Goal: Task Accomplishment & Management: Use online tool/utility

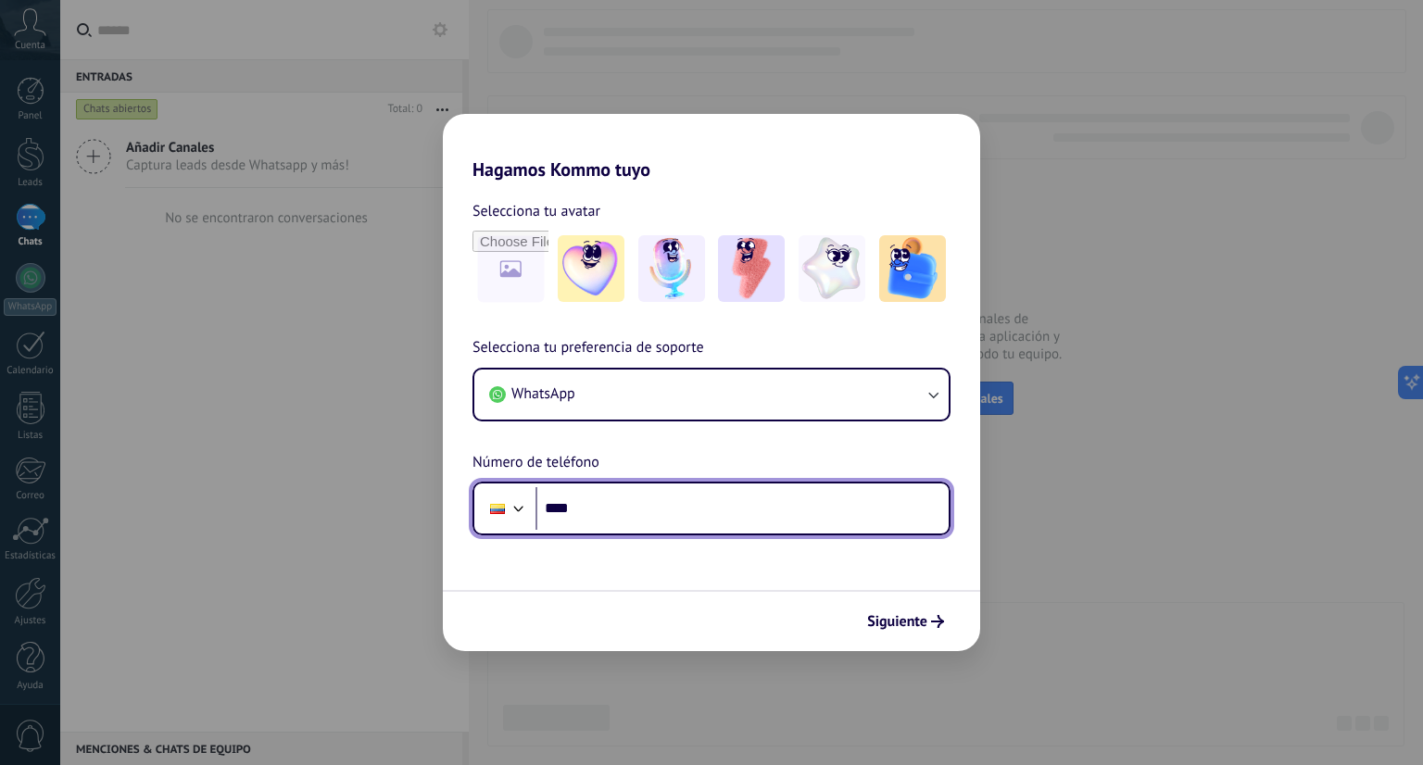
click at [671, 512] on input "****" at bounding box center [742, 508] width 413 height 43
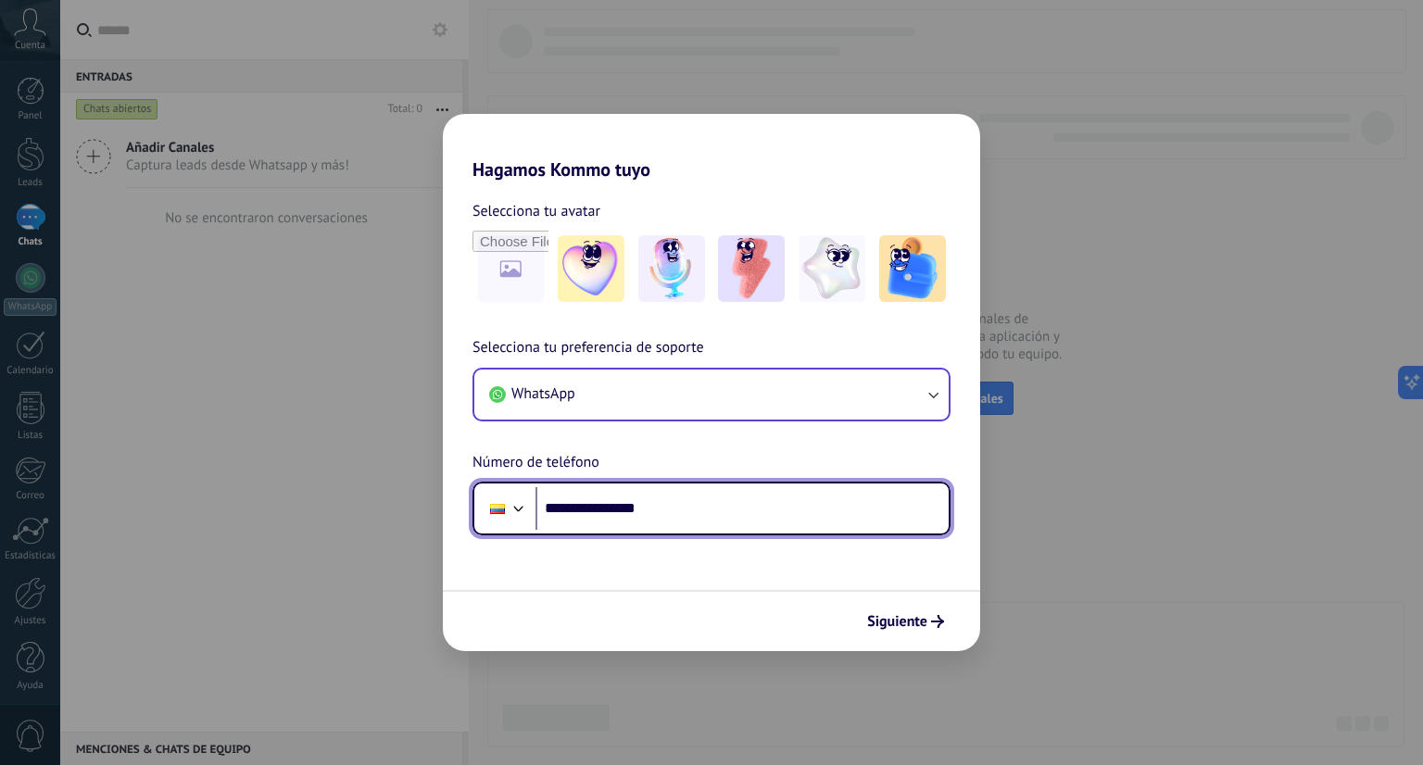
type input "**********"
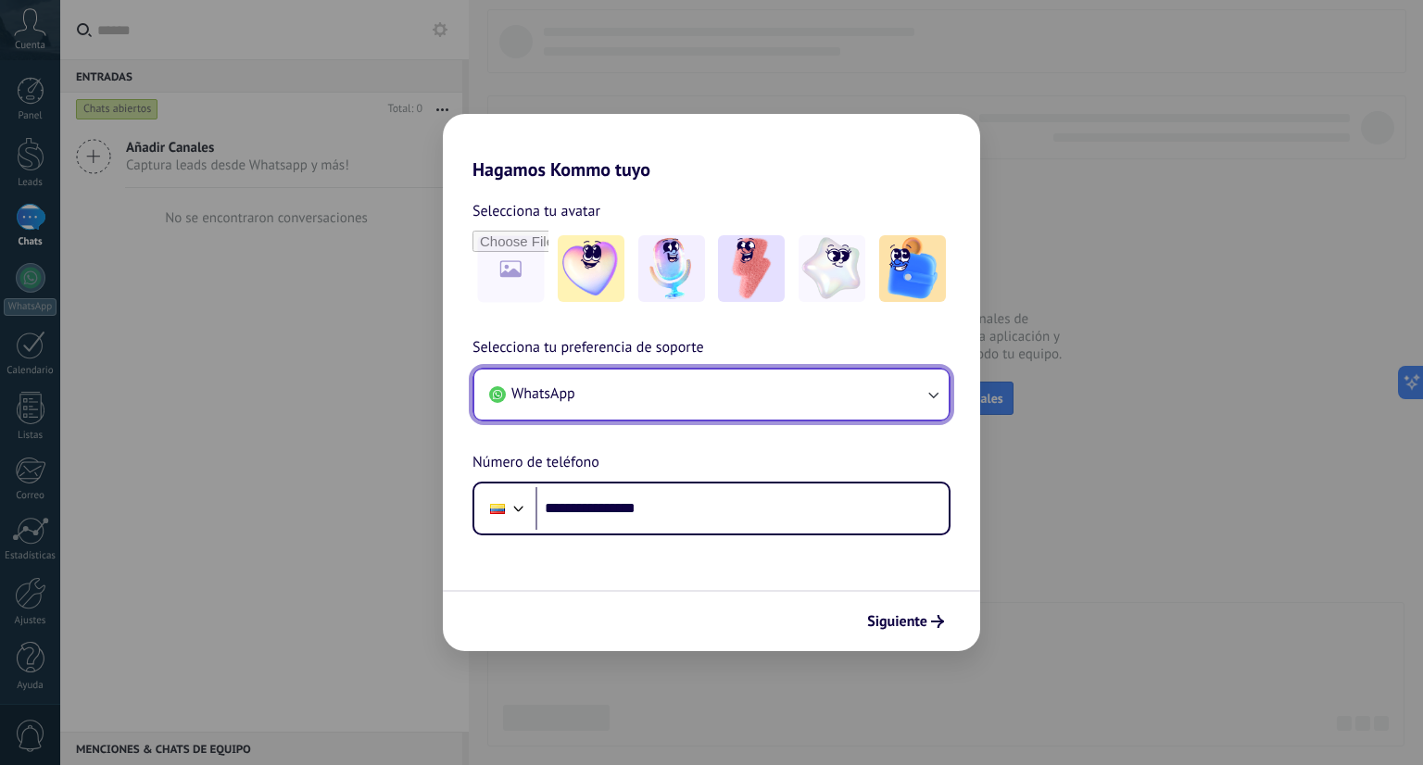
click at [787, 398] on button "WhatsApp" at bounding box center [711, 395] width 474 height 50
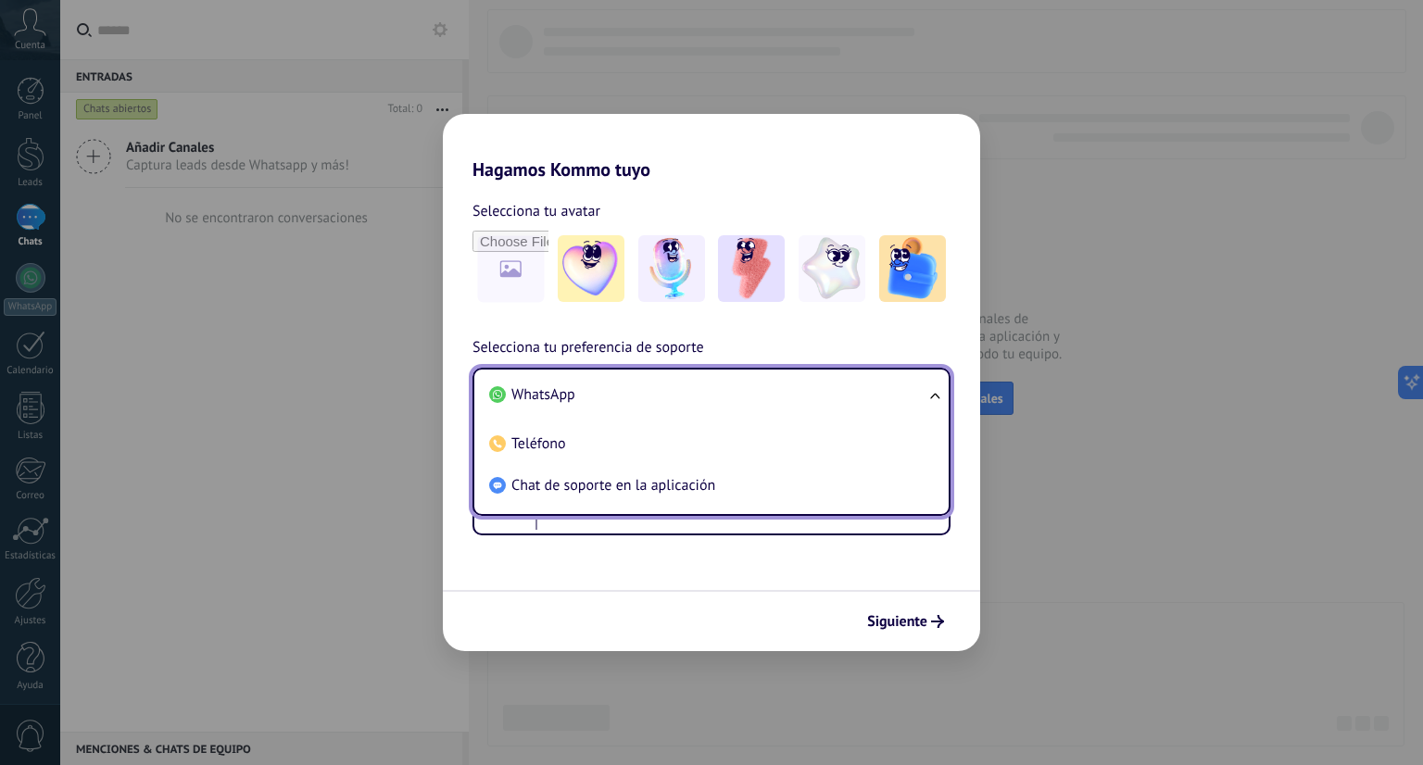
click at [734, 403] on li "WhatsApp" at bounding box center [708, 395] width 452 height 42
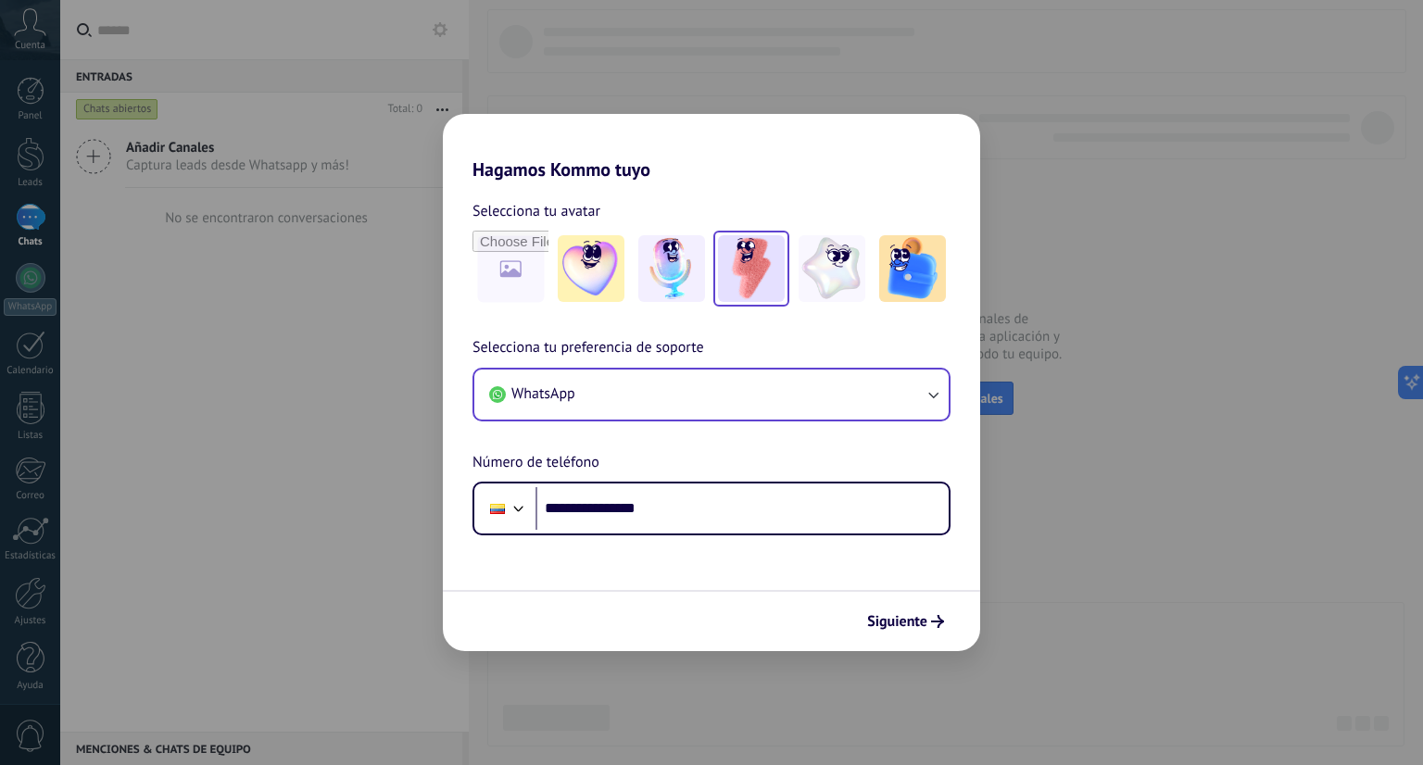
click at [764, 279] on img at bounding box center [751, 268] width 67 height 67
click at [915, 622] on span "Siguiente" at bounding box center [897, 621] width 60 height 13
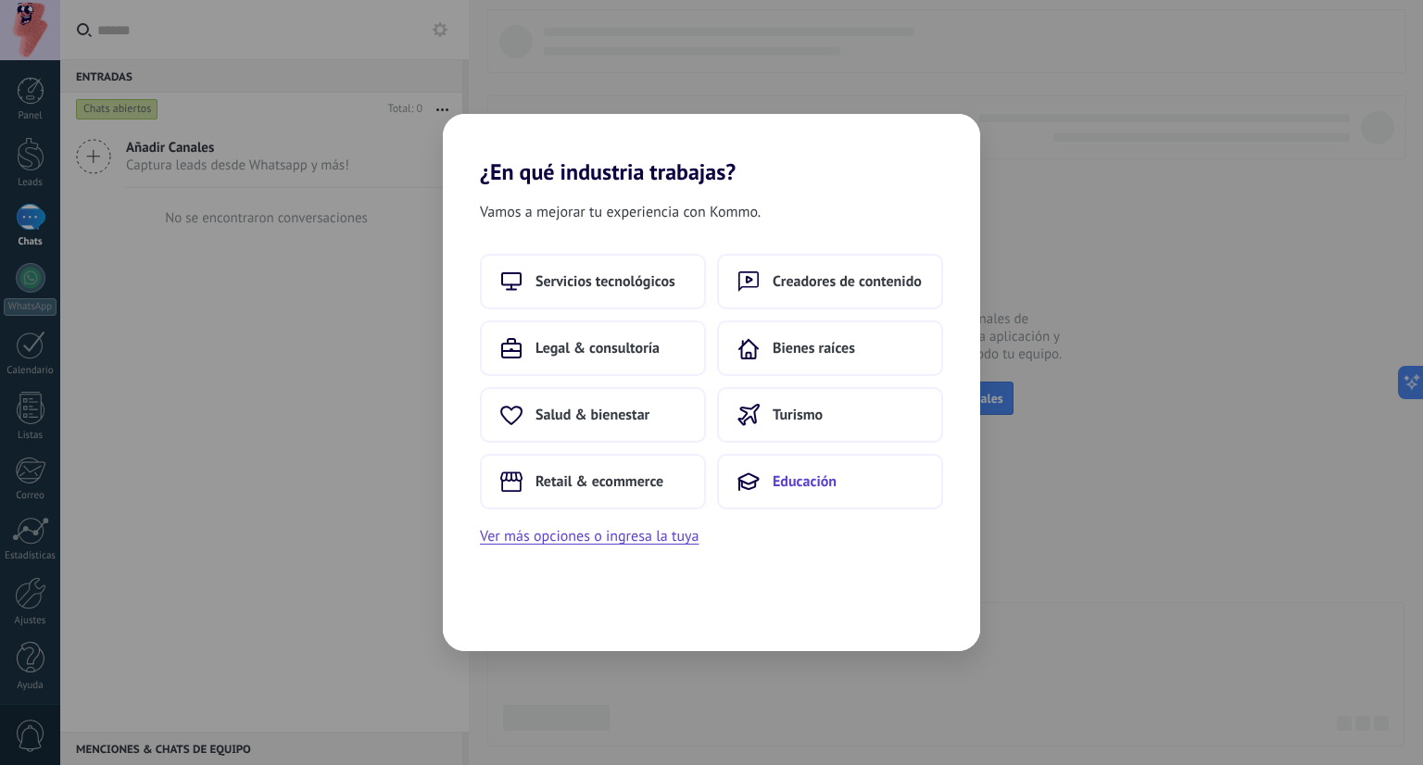
click at [785, 475] on span "Educación" at bounding box center [805, 482] width 64 height 19
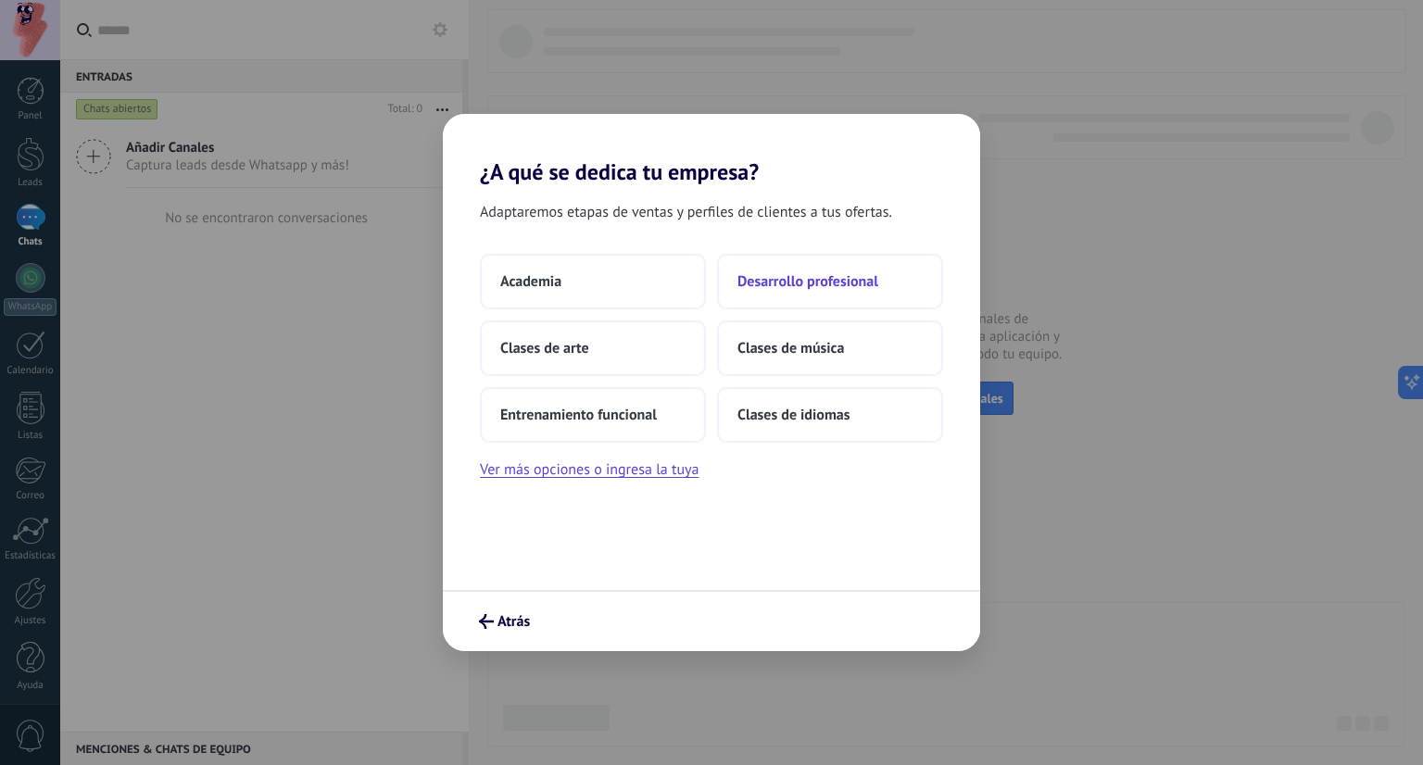
click at [778, 278] on span "Desarrollo profesional" at bounding box center [808, 281] width 141 height 19
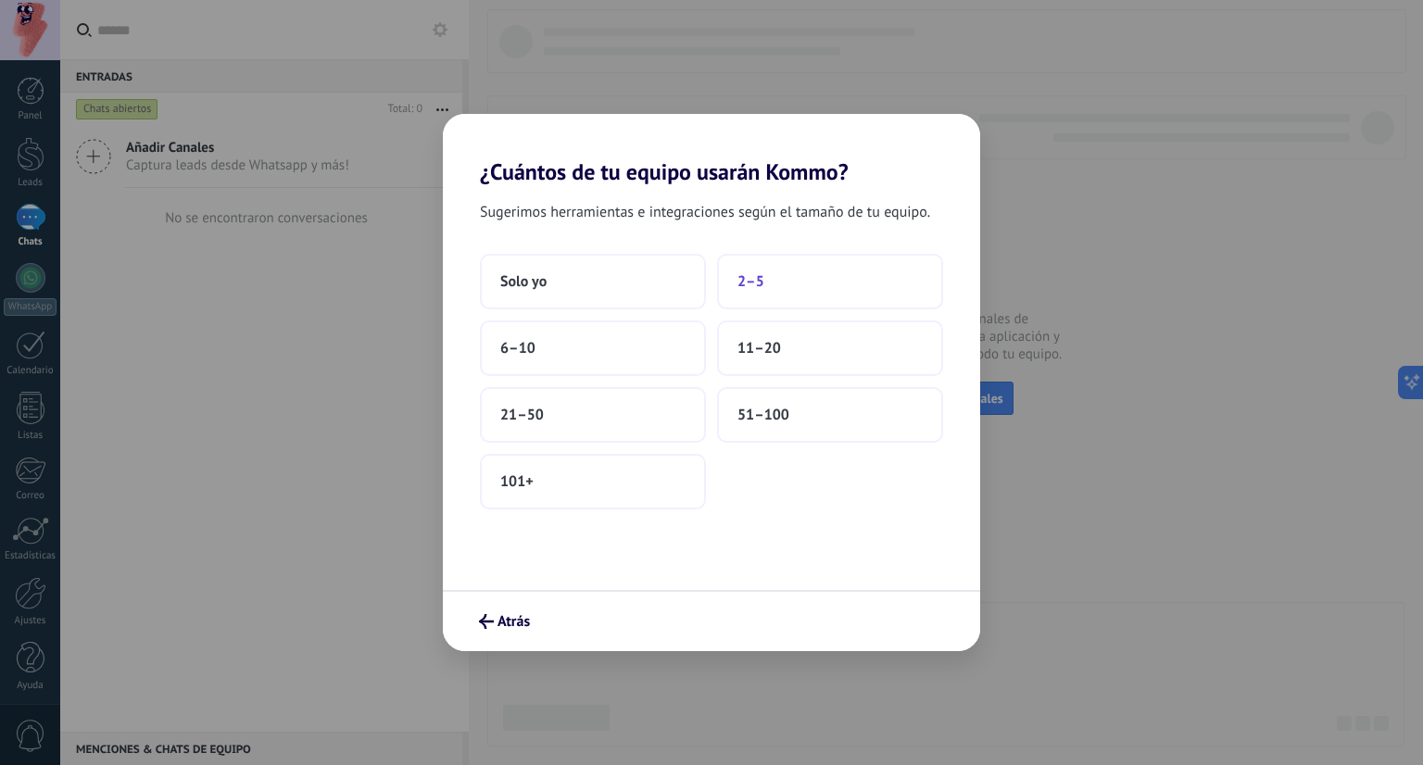
click at [784, 275] on button "2–5" at bounding box center [830, 282] width 226 height 56
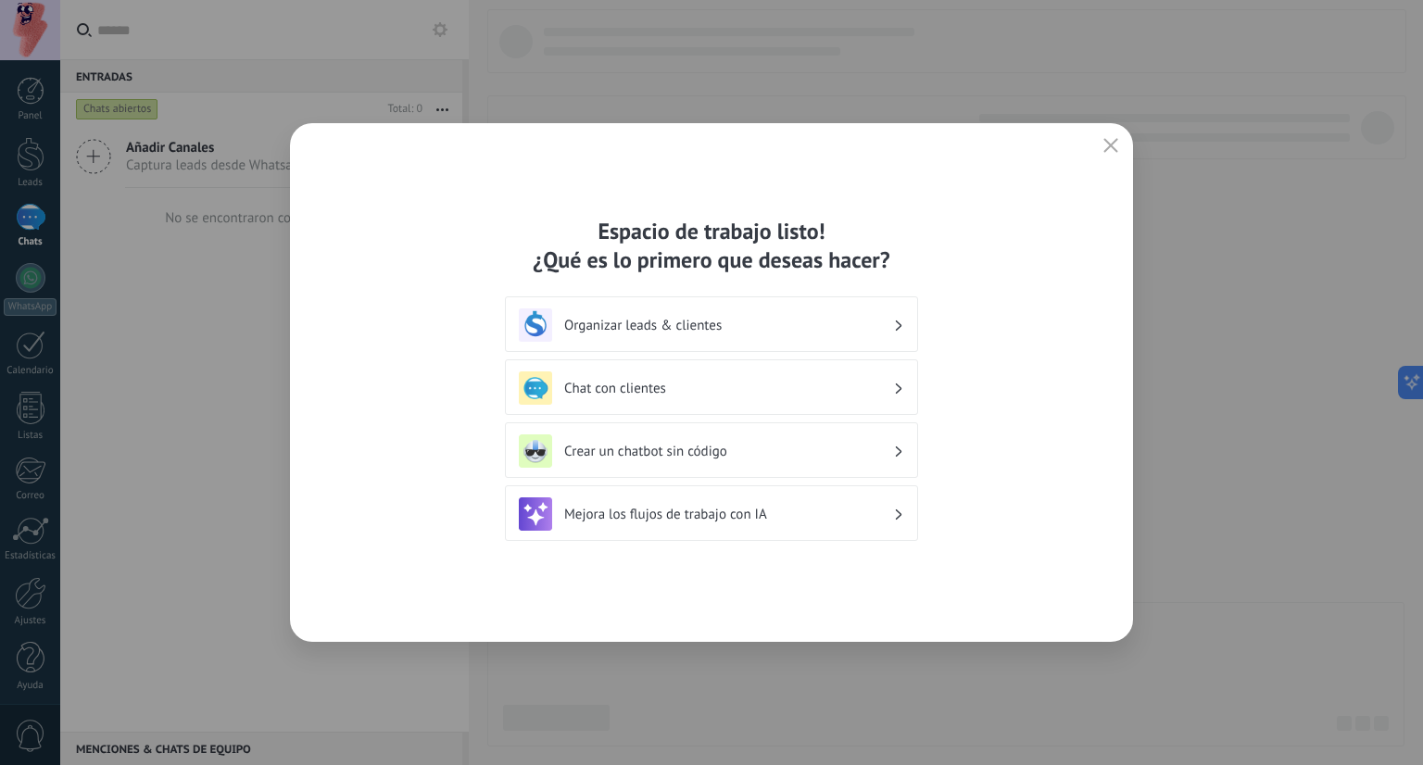
click at [808, 317] on h3 "Organizar leads & clientes" at bounding box center [728, 326] width 329 height 18
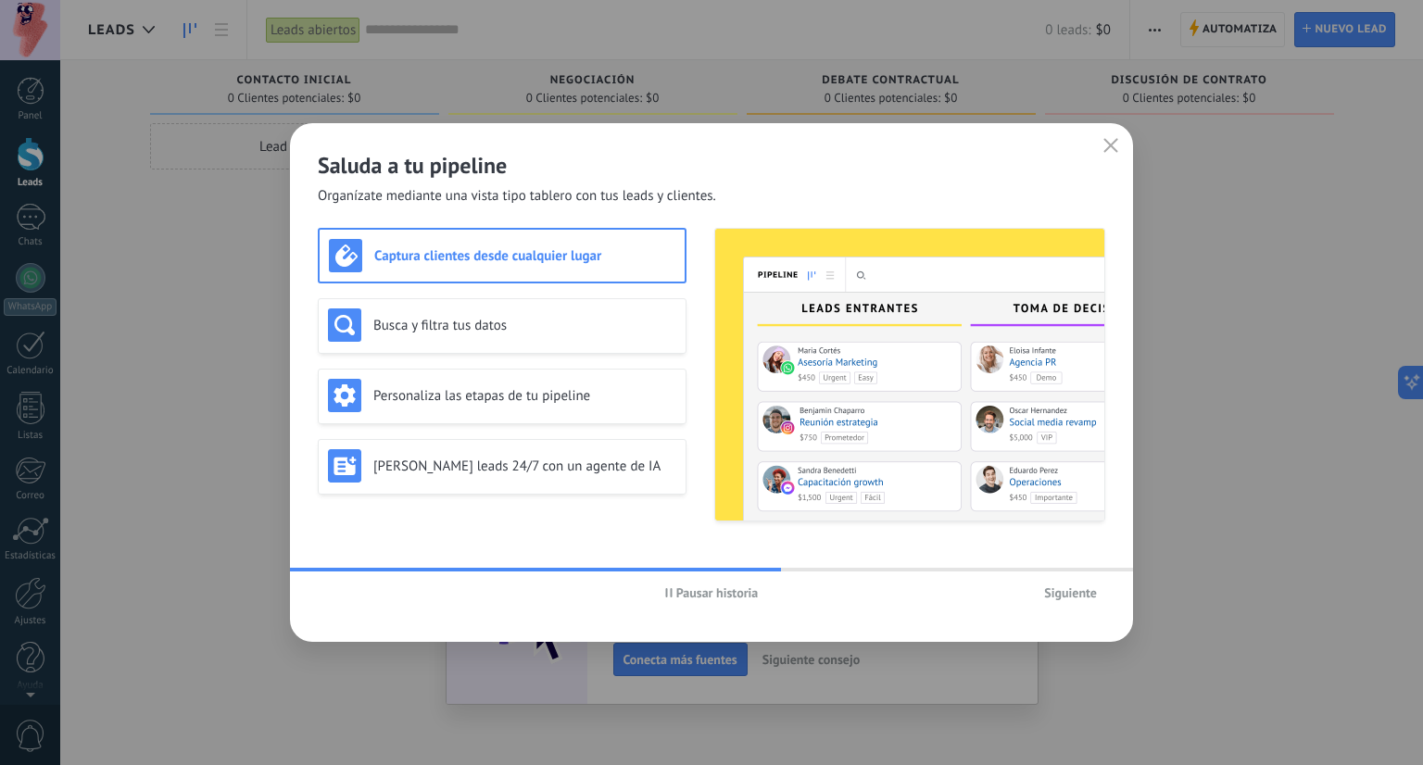
click at [1079, 590] on span "Siguiente" at bounding box center [1070, 593] width 53 height 13
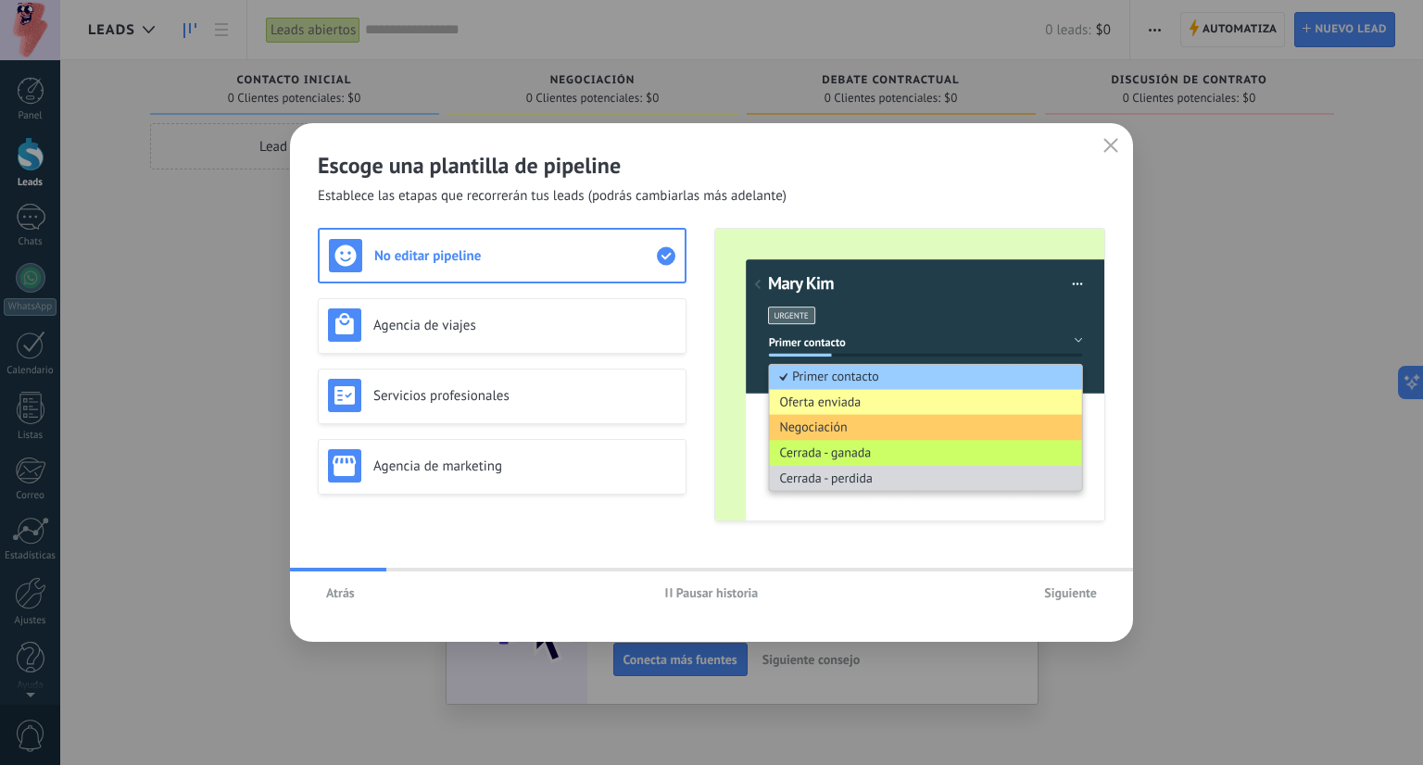
click at [1079, 590] on span "Siguiente" at bounding box center [1070, 593] width 53 height 13
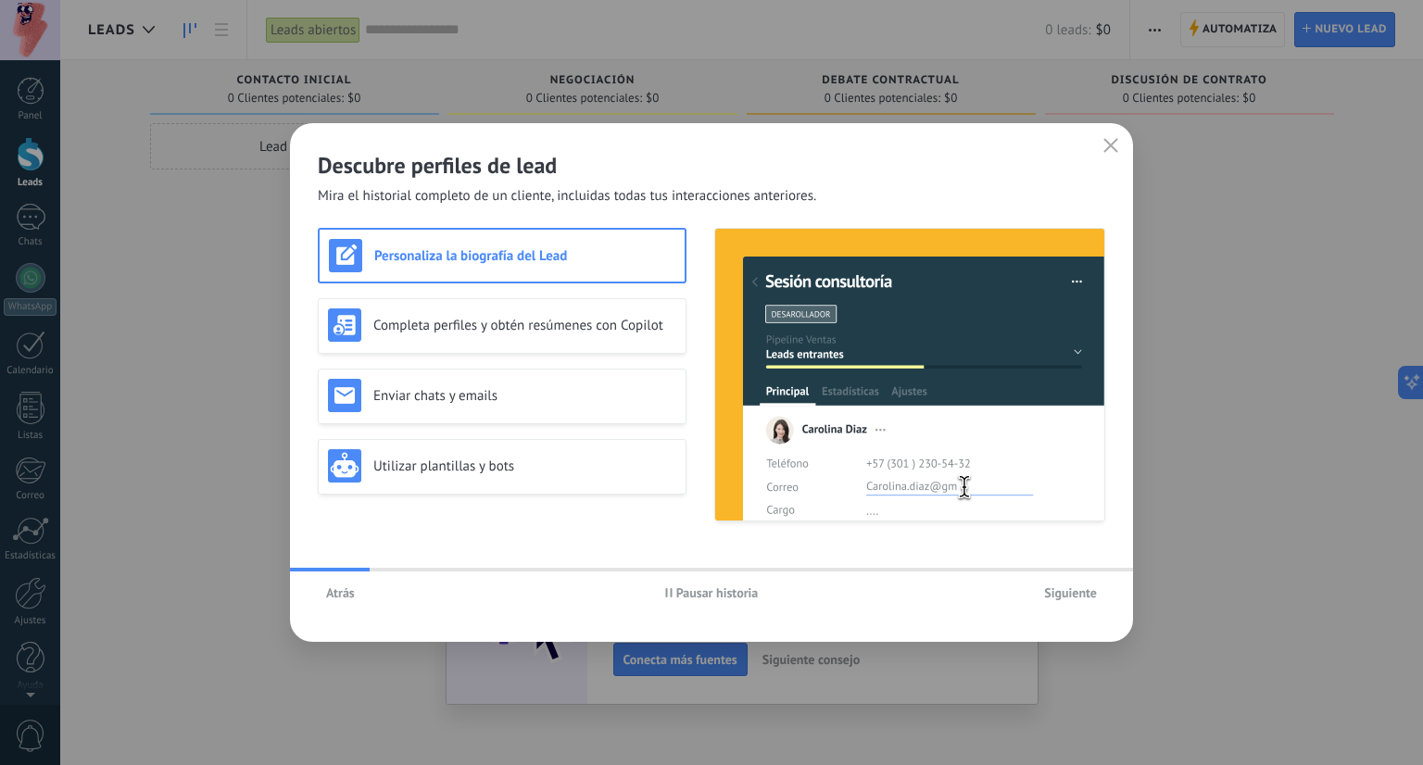
click at [1079, 590] on span "Siguiente" at bounding box center [1070, 593] width 53 height 13
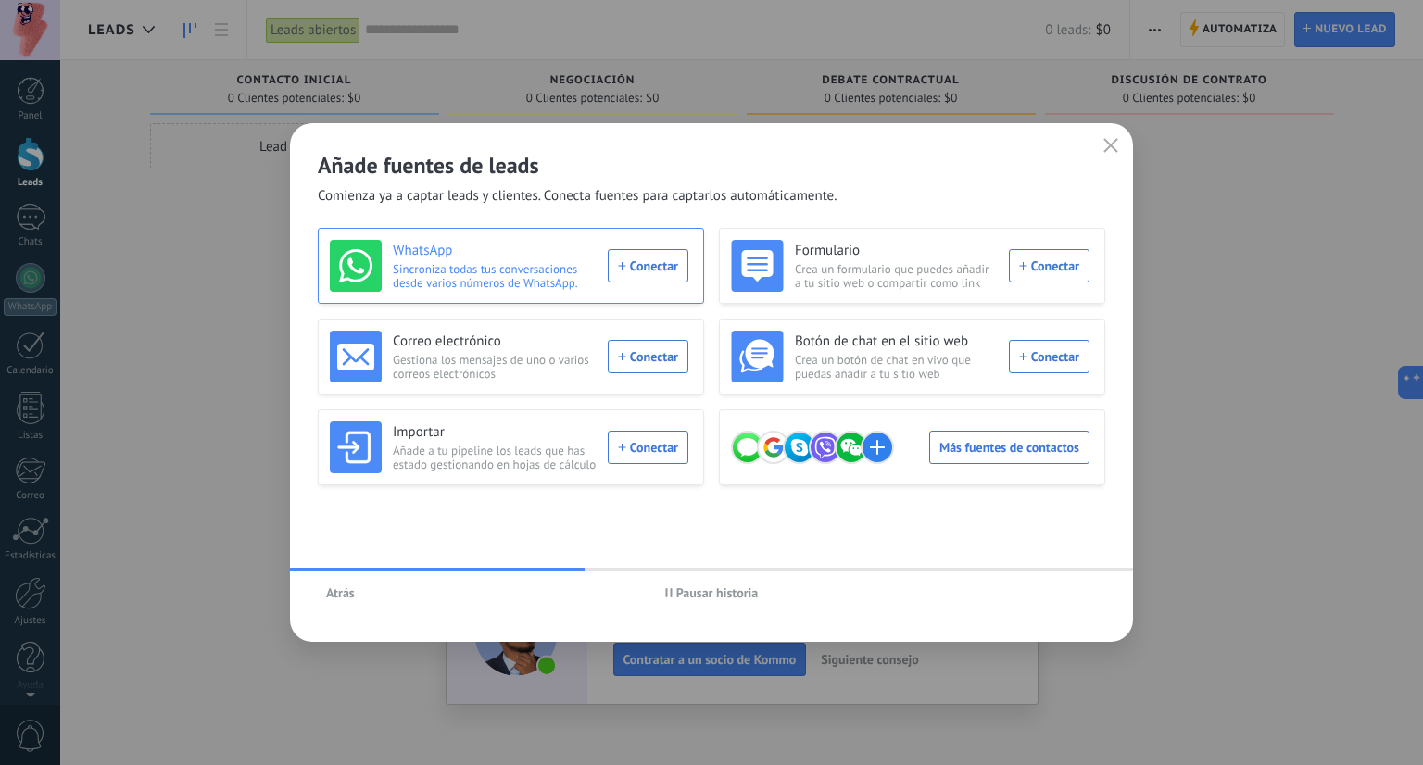
click at [660, 266] on div "WhatsApp Sincroniza todas tus conversaciones desde varios números de WhatsApp. …" at bounding box center [509, 266] width 359 height 52
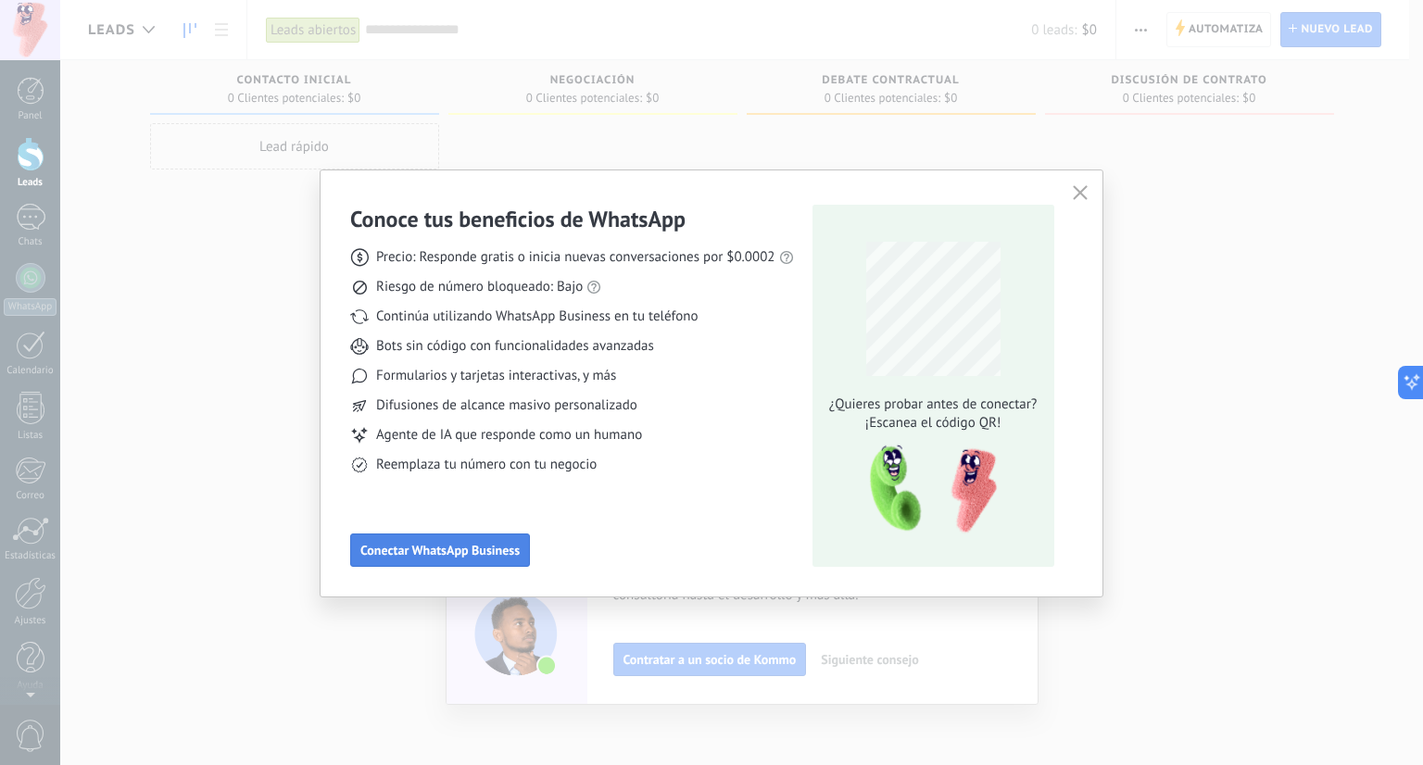
click at [462, 549] on span "Conectar WhatsApp Business" at bounding box center [440, 550] width 159 height 13
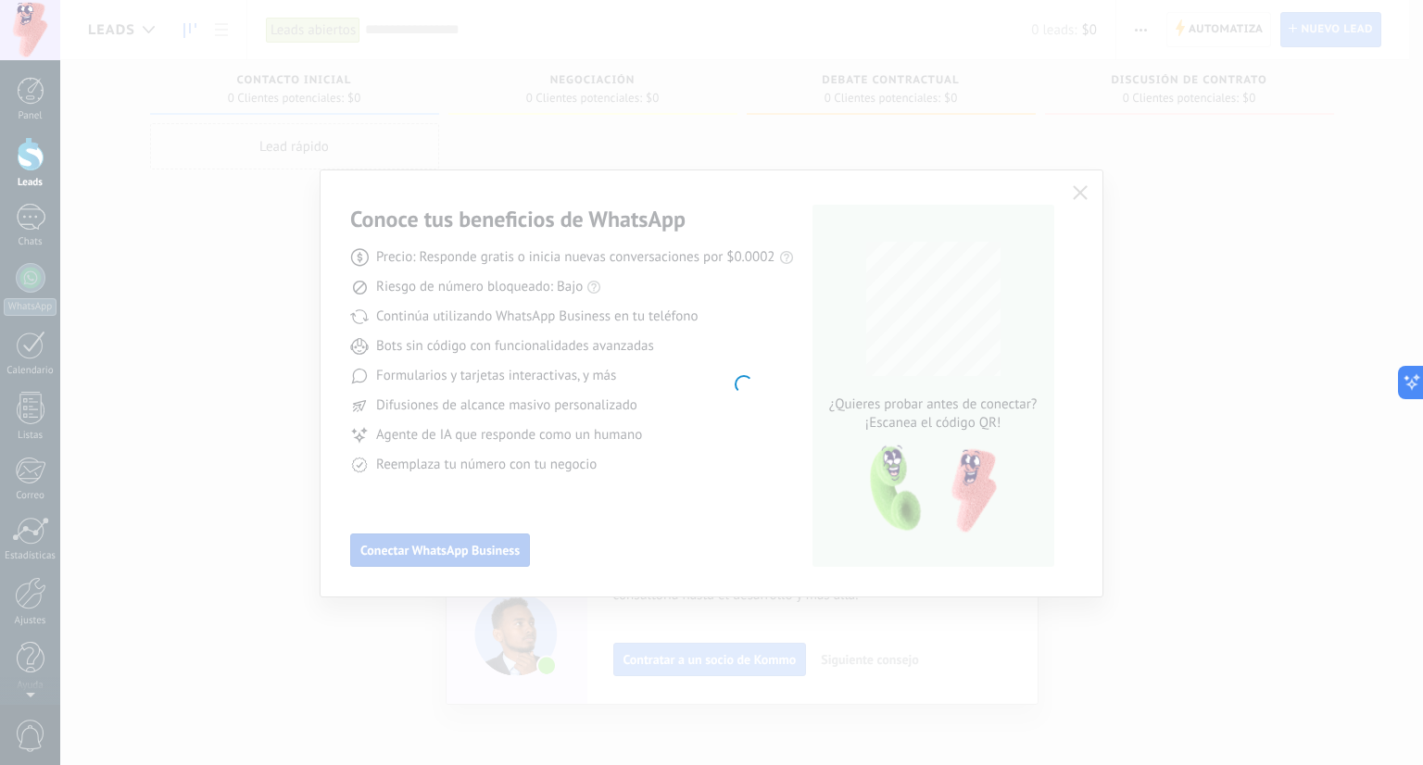
click at [462, 549] on div at bounding box center [741, 382] width 1363 height 765
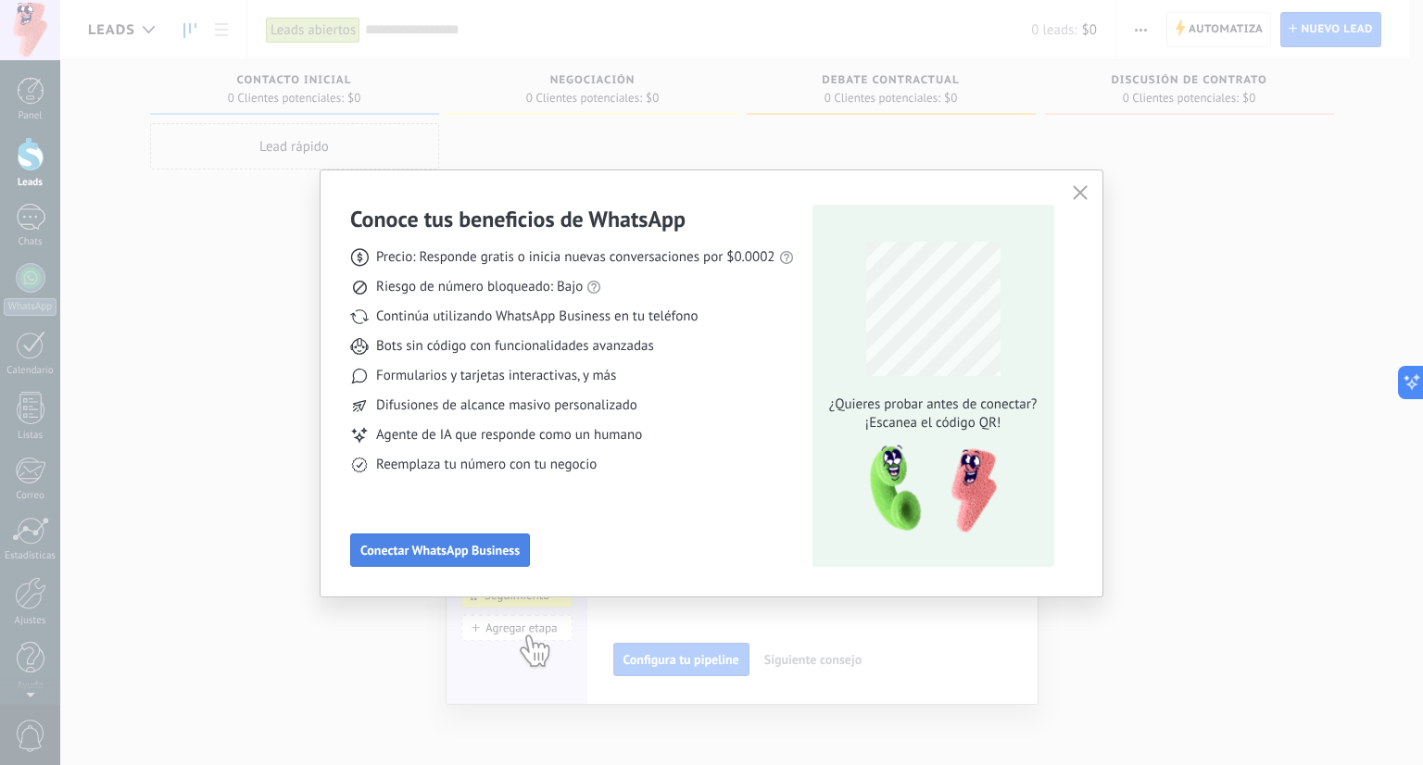
click at [462, 549] on span "Conectar WhatsApp Business" at bounding box center [440, 550] width 159 height 13
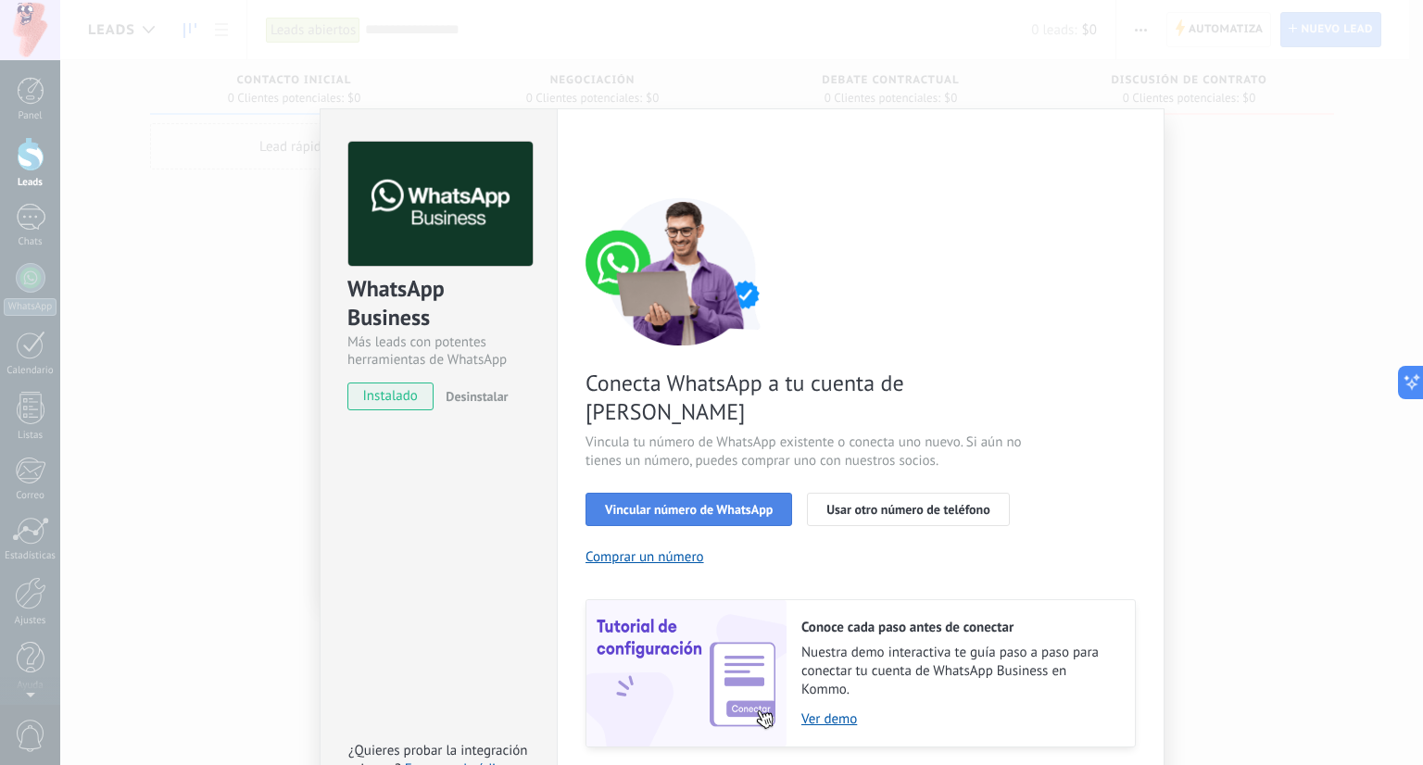
click at [717, 503] on span "Vincular número de WhatsApp" at bounding box center [689, 509] width 168 height 13
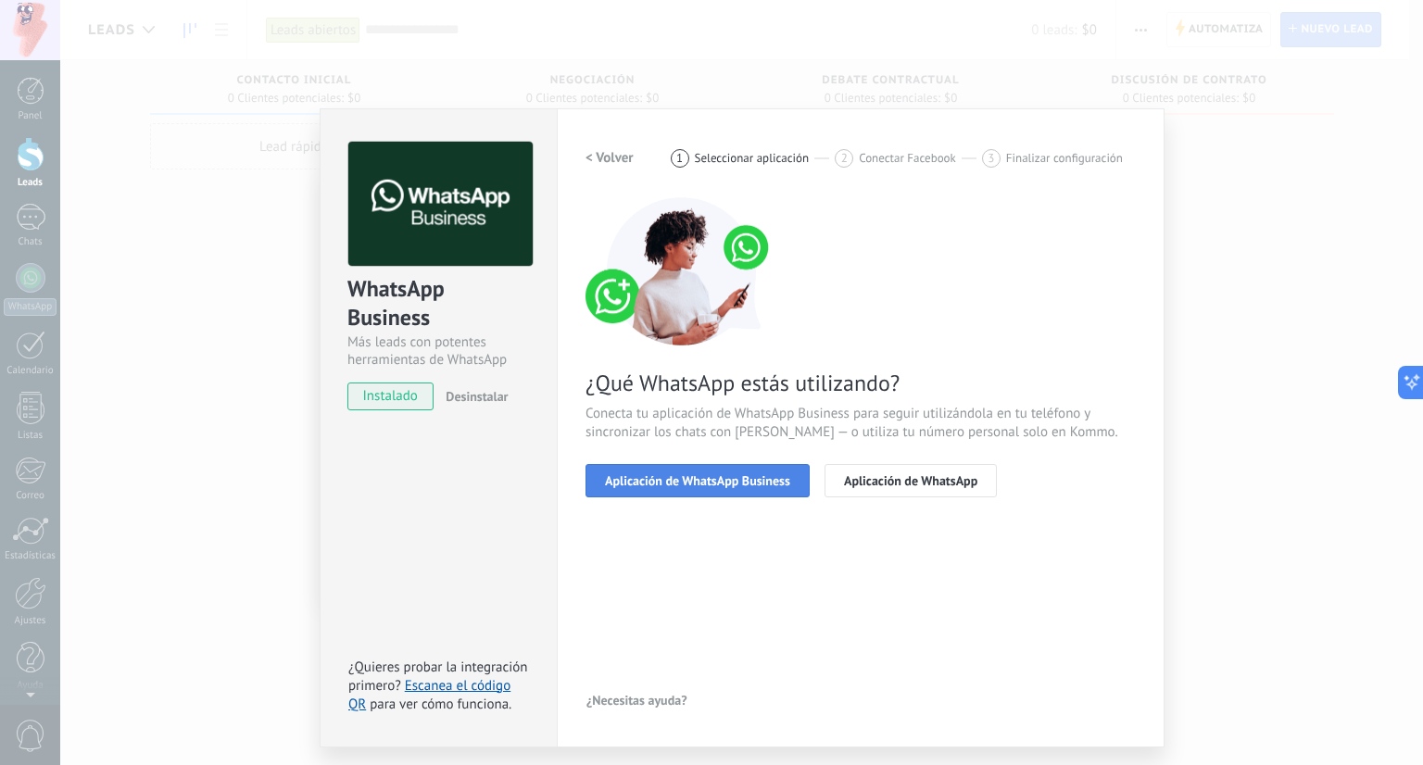
click at [695, 480] on span "Aplicación de WhatsApp Business" at bounding box center [697, 480] width 185 height 13
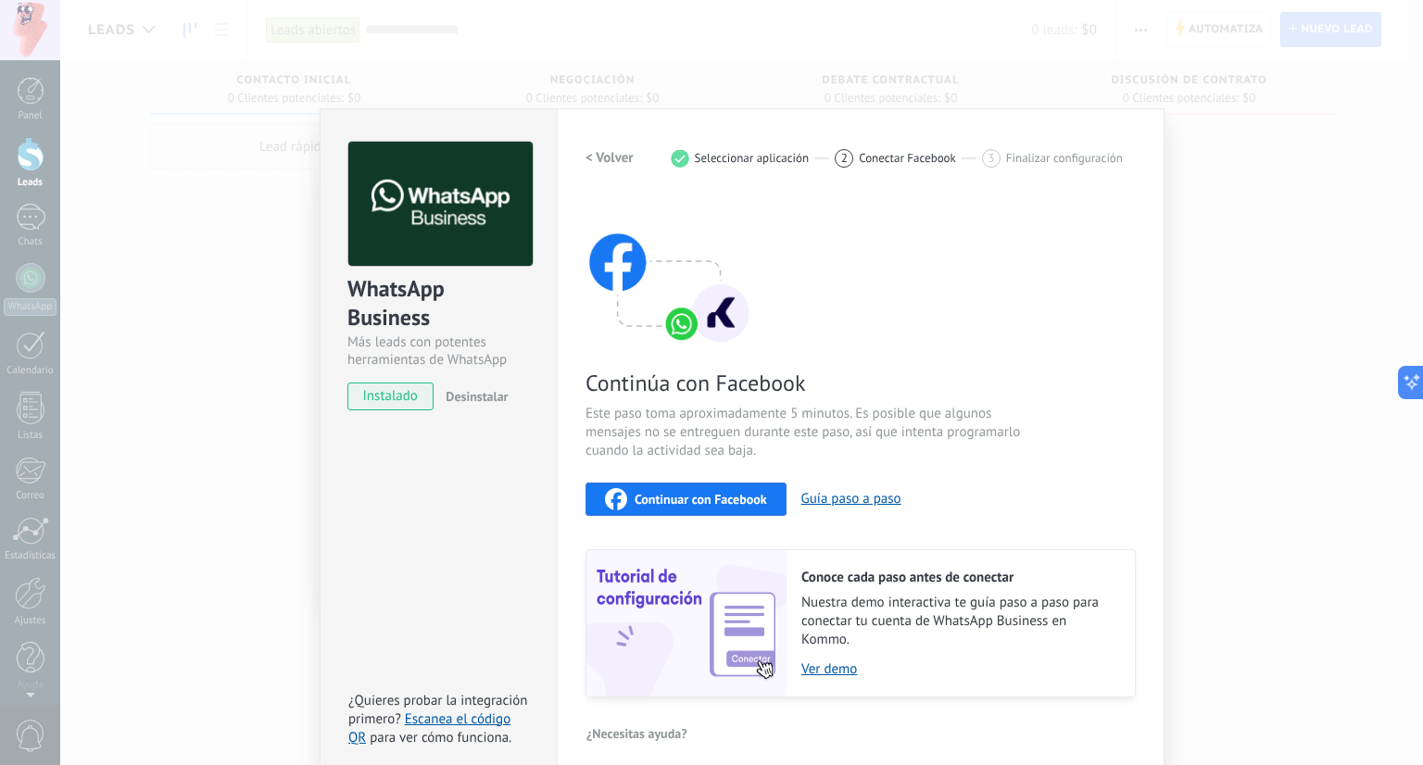
scroll to position [14, 0]
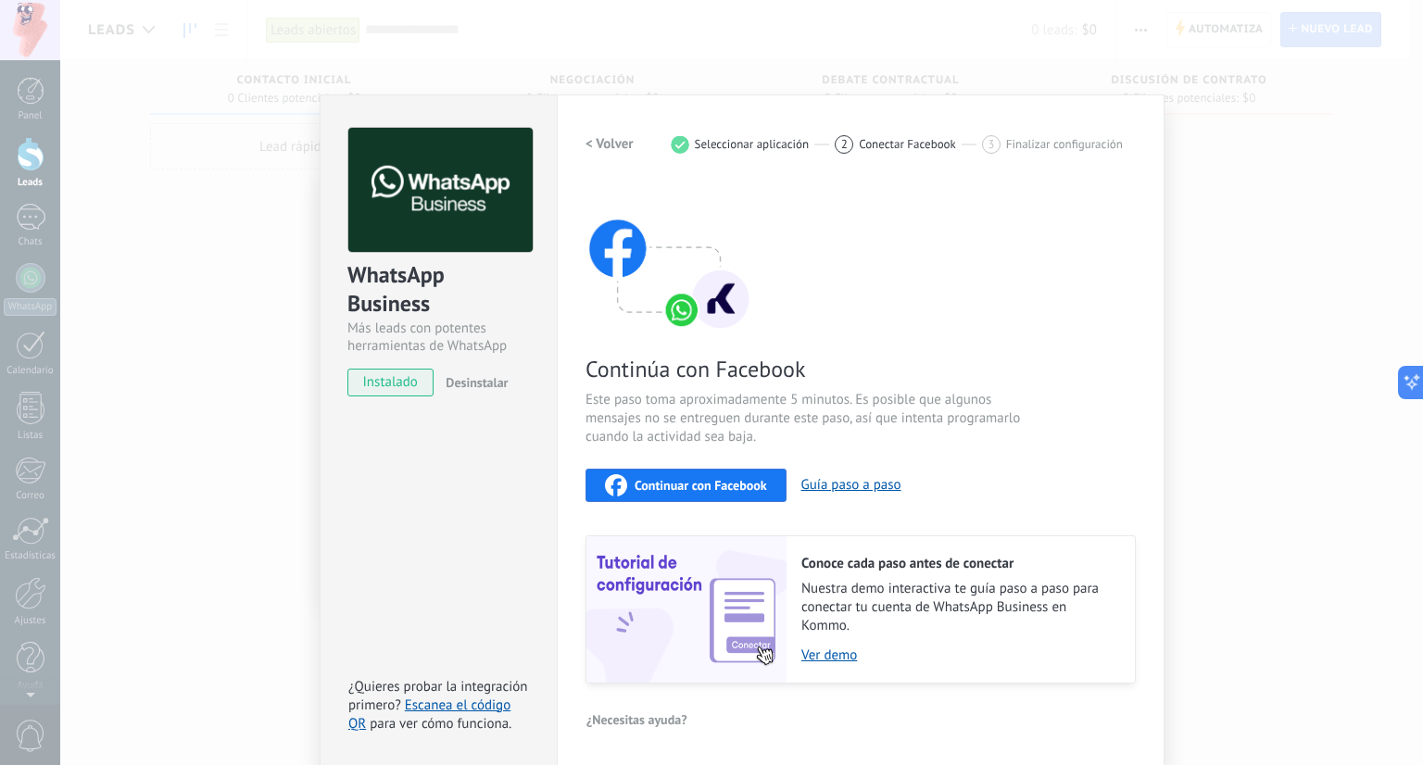
click at [701, 484] on span "Continuar con Facebook" at bounding box center [701, 485] width 133 height 13
click at [409, 396] on div "WhatsApp Business Más leads con potentes herramientas de WhatsApp instalado Des…" at bounding box center [439, 253] width 236 height 316
click at [399, 381] on span "instalado" at bounding box center [390, 383] width 84 height 28
click at [447, 485] on div "WhatsApp Business Más leads con potentes herramientas de WhatsApp instalado Des…" at bounding box center [438, 431] width 237 height 673
click at [721, 482] on span "Continuar con Facebook" at bounding box center [701, 485] width 133 height 13
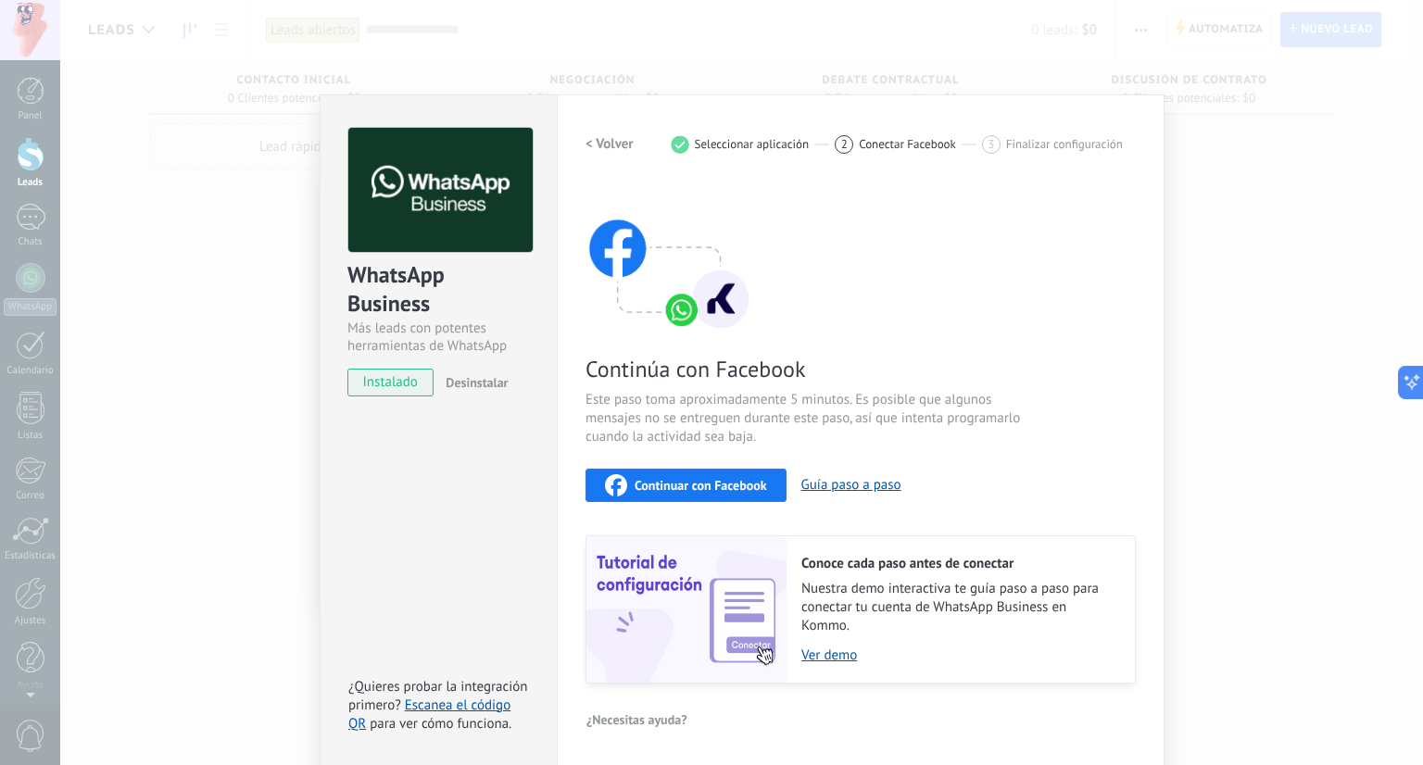
click at [198, 521] on div "WhatsApp Business Más leads con potentes herramientas de WhatsApp instalado Des…" at bounding box center [741, 382] width 1363 height 765
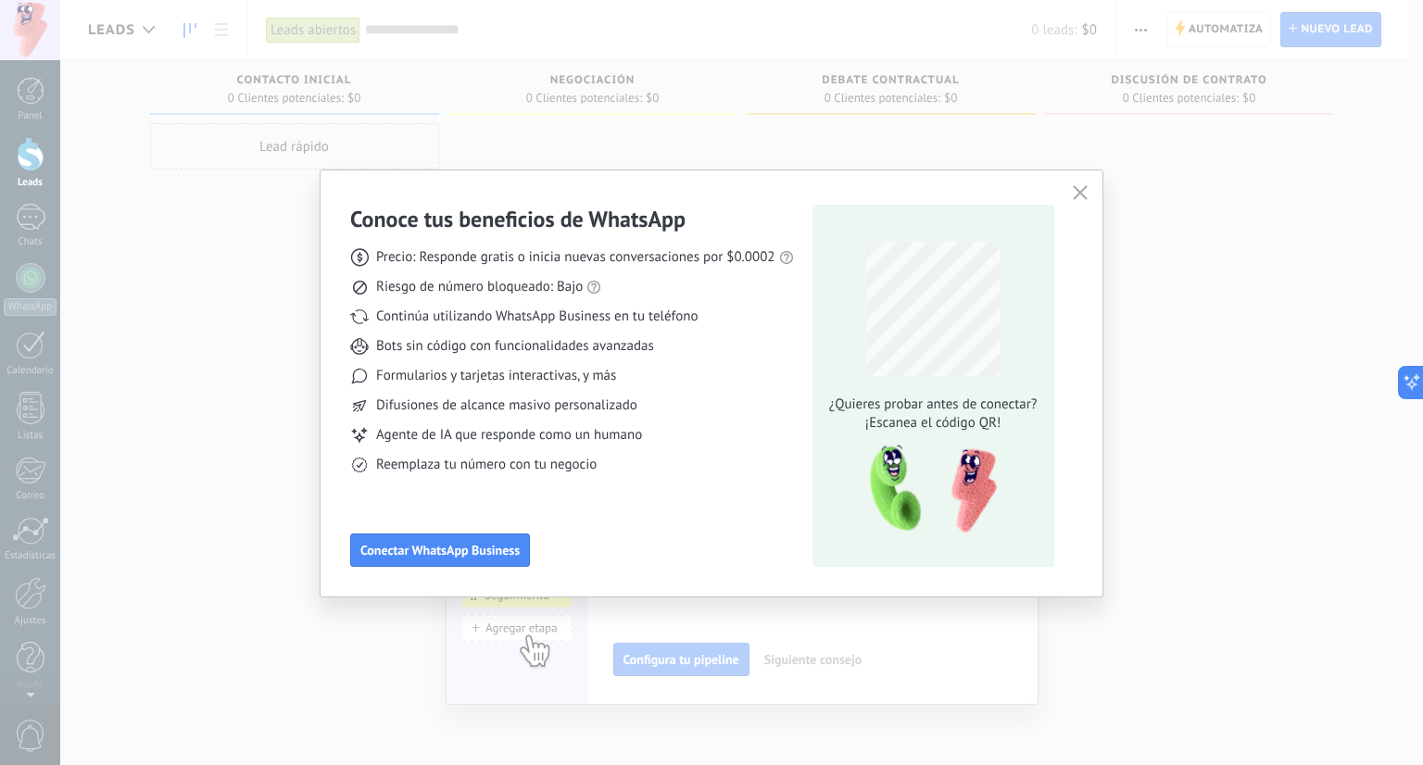
scroll to position [0, 0]
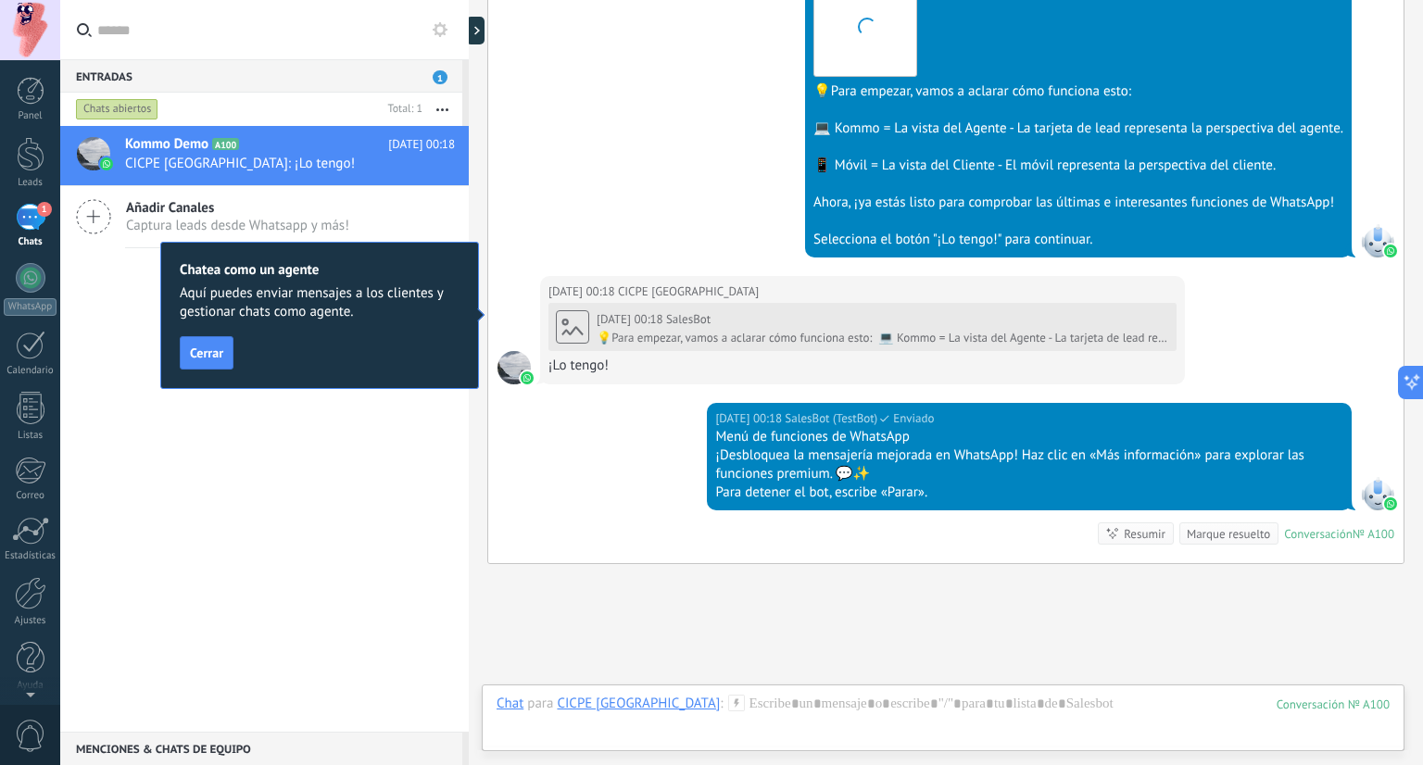
scroll to position [713, 0]
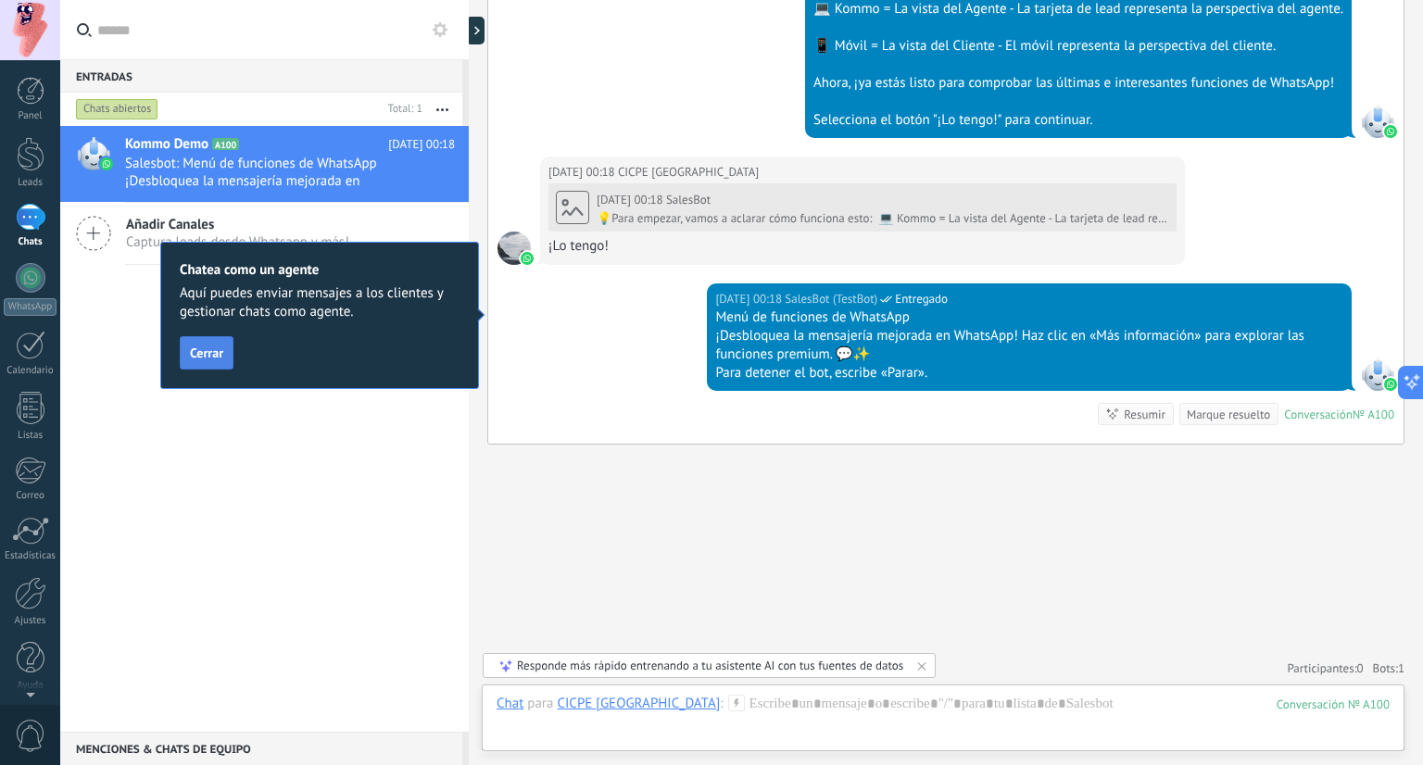
click at [211, 357] on span "Cerrar" at bounding box center [206, 353] width 33 height 13
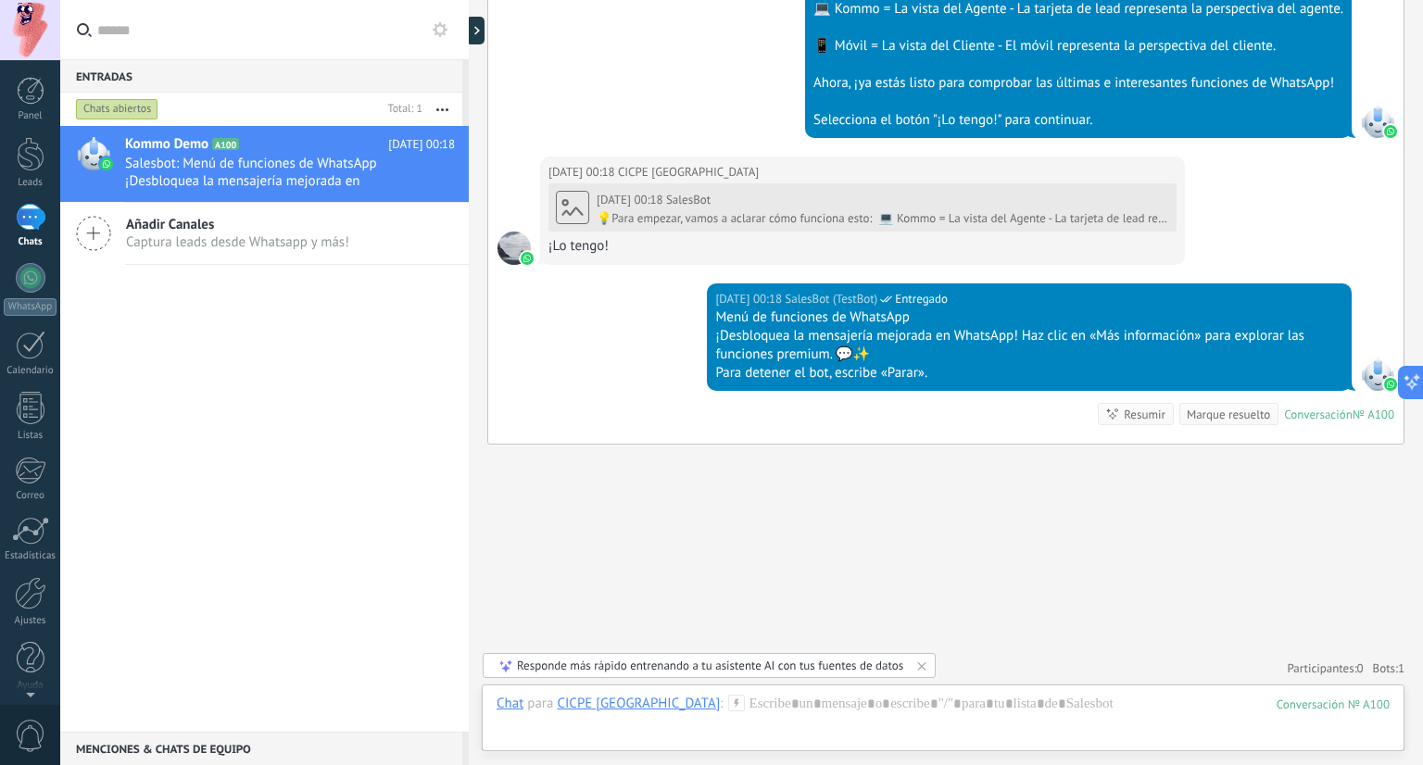
click at [30, 23] on div at bounding box center [30, 30] width 60 height 60
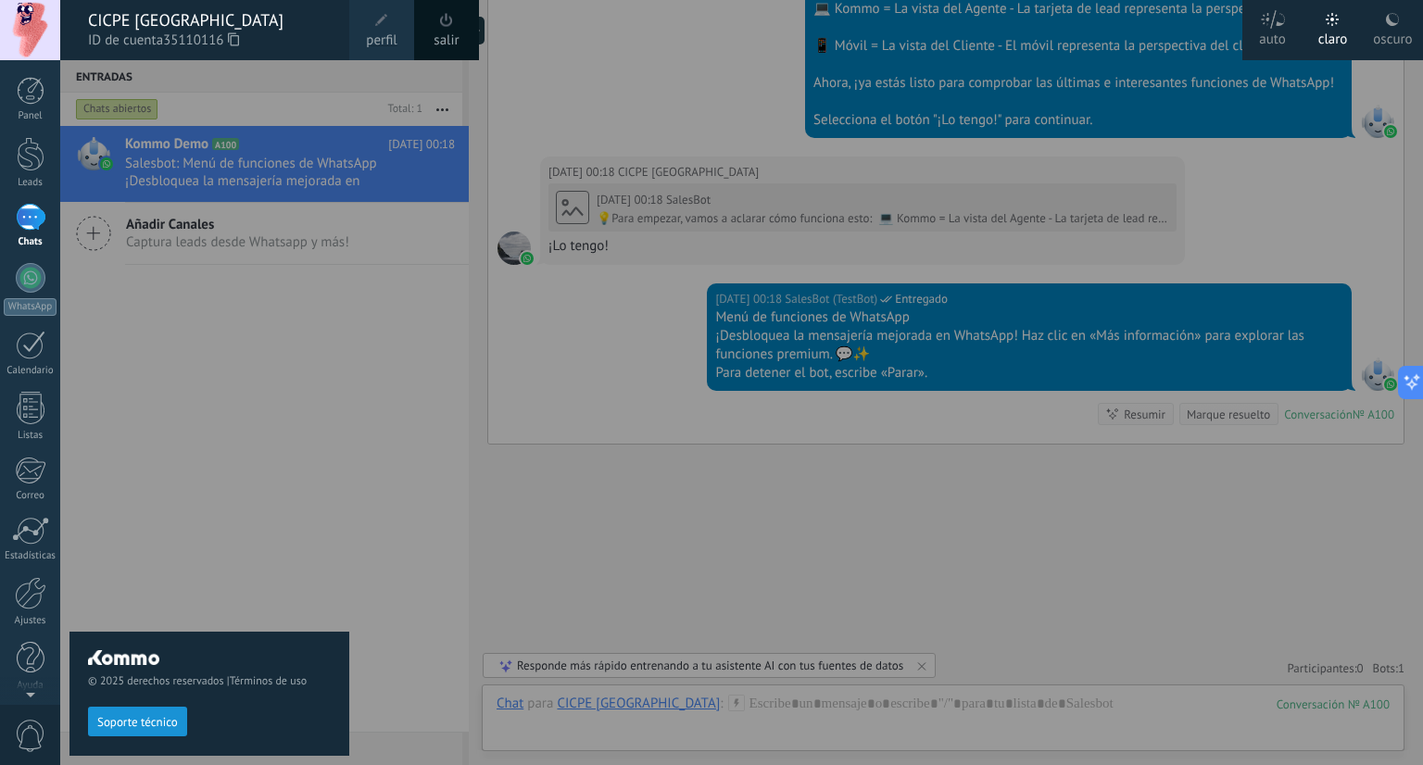
click at [386, 26] on span at bounding box center [381, 20] width 13 height 13
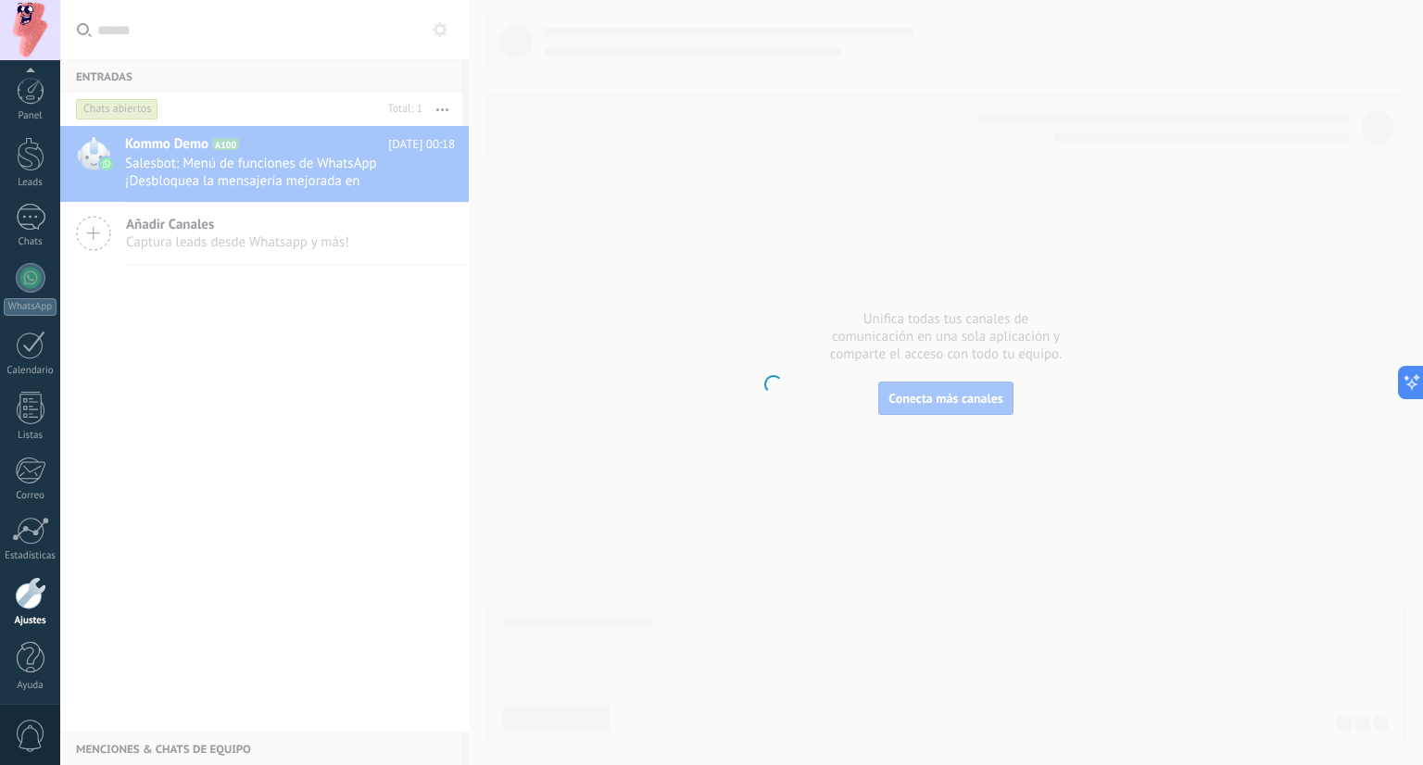
scroll to position [5, 0]
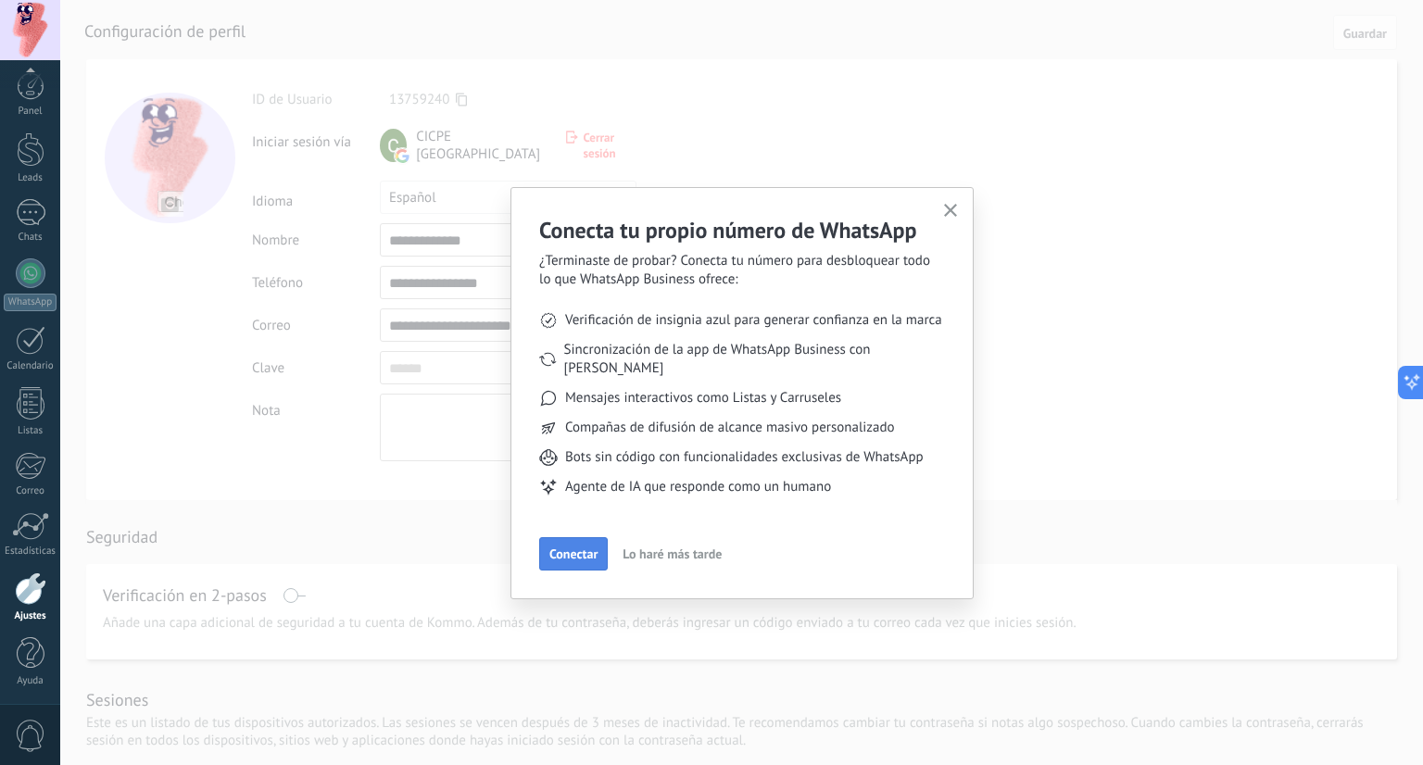
click at [576, 544] on button "Conectar" at bounding box center [573, 554] width 69 height 33
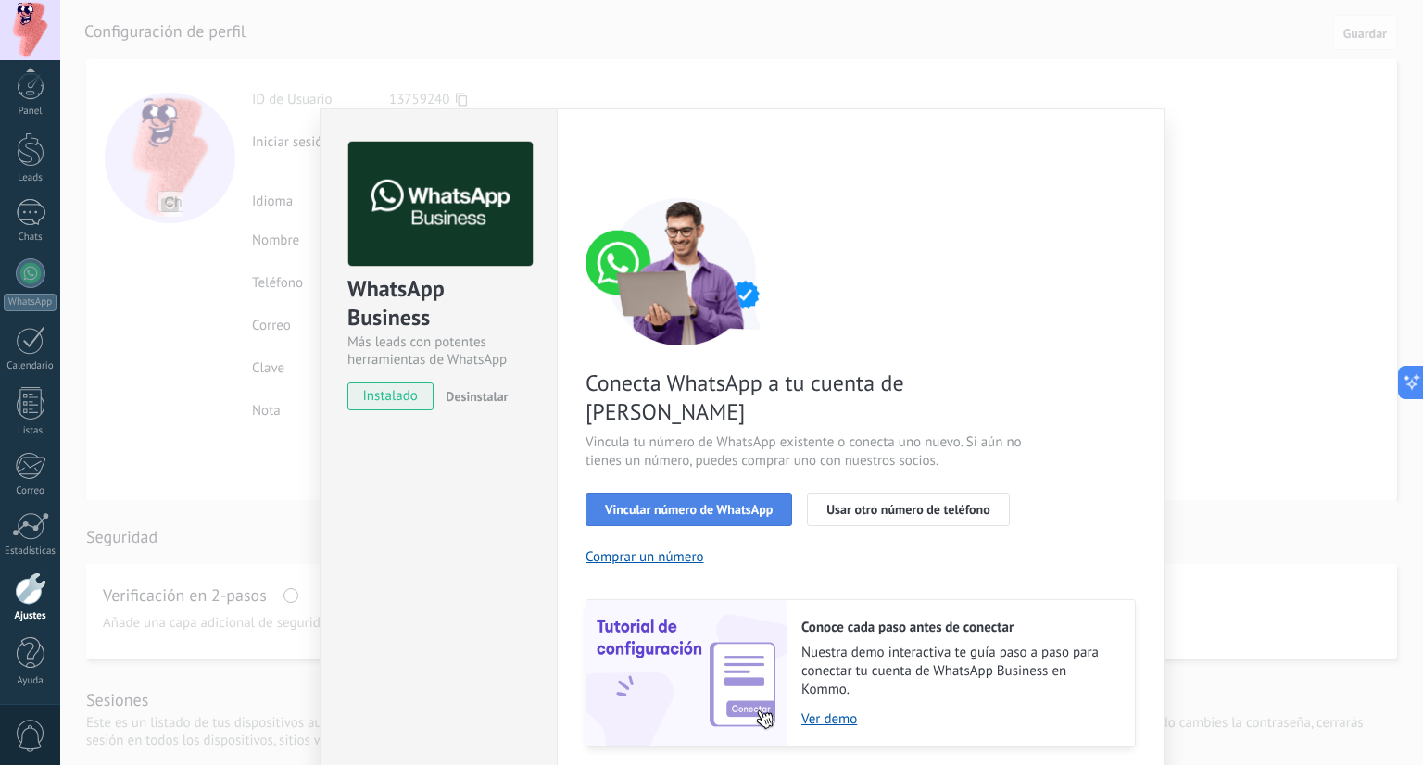
click at [731, 503] on span "Vincular número de WhatsApp" at bounding box center [689, 509] width 168 height 13
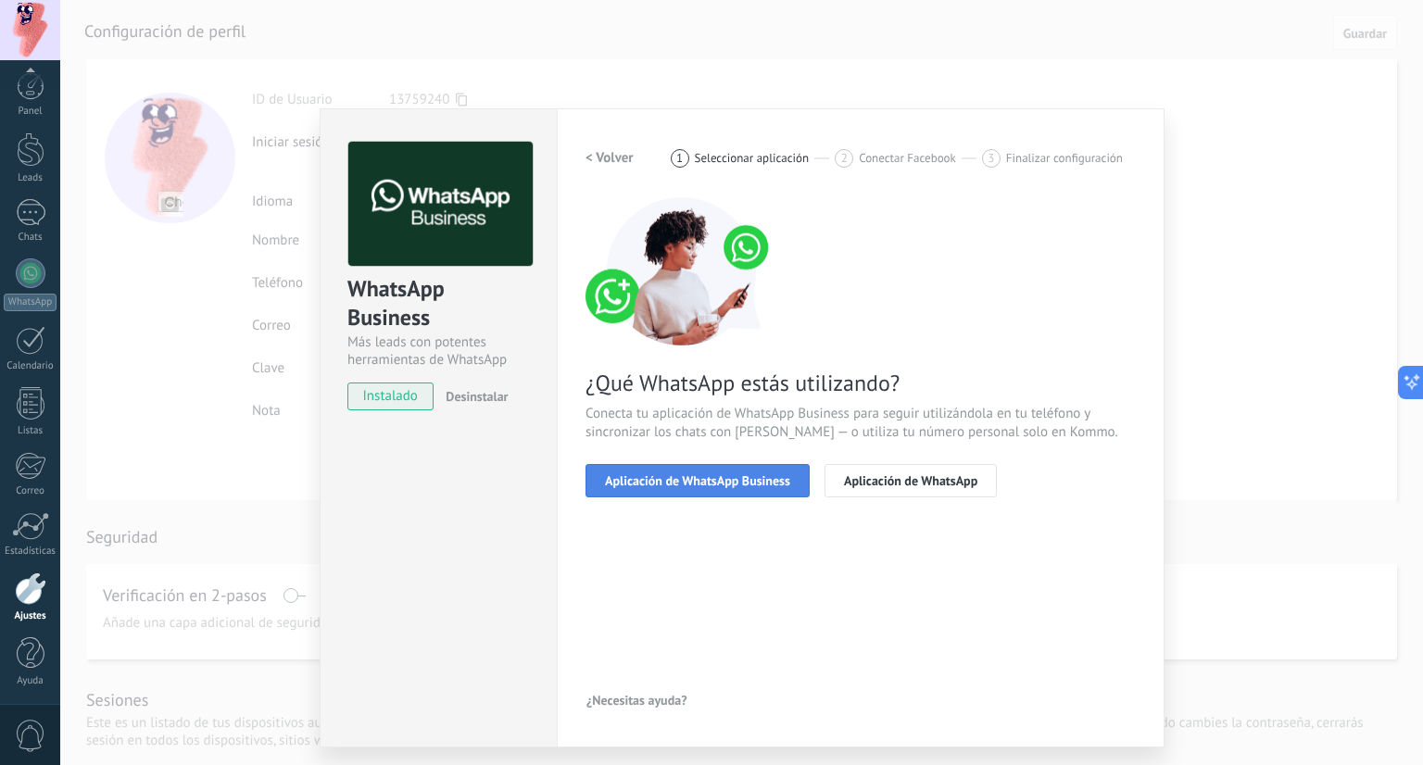
click at [678, 477] on span "Aplicación de WhatsApp Business" at bounding box center [697, 480] width 185 height 13
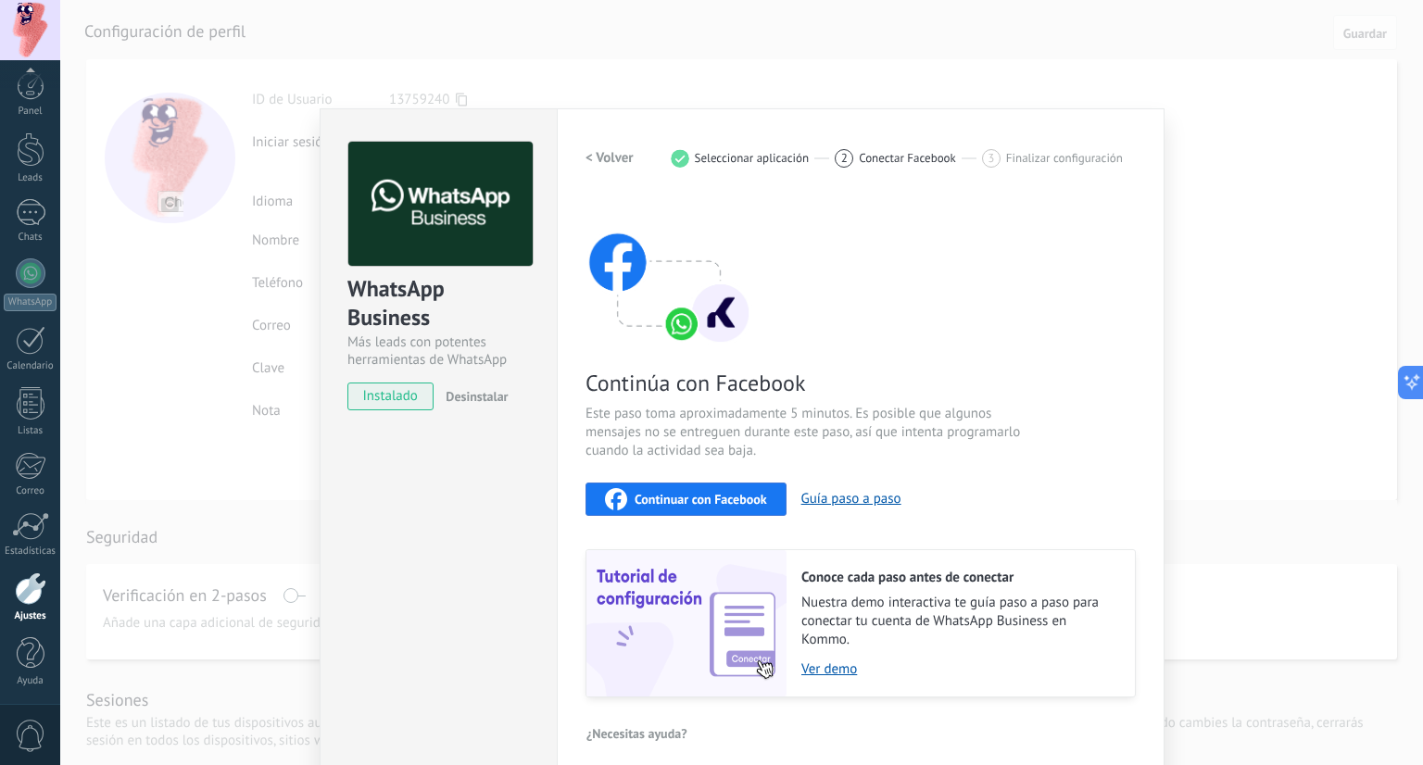
click at [520, 442] on div "WhatsApp Business Más leads con potentes herramientas de WhatsApp instalado Des…" at bounding box center [438, 444] width 237 height 673
click at [33, 169] on link "Leads" at bounding box center [30, 159] width 60 height 52
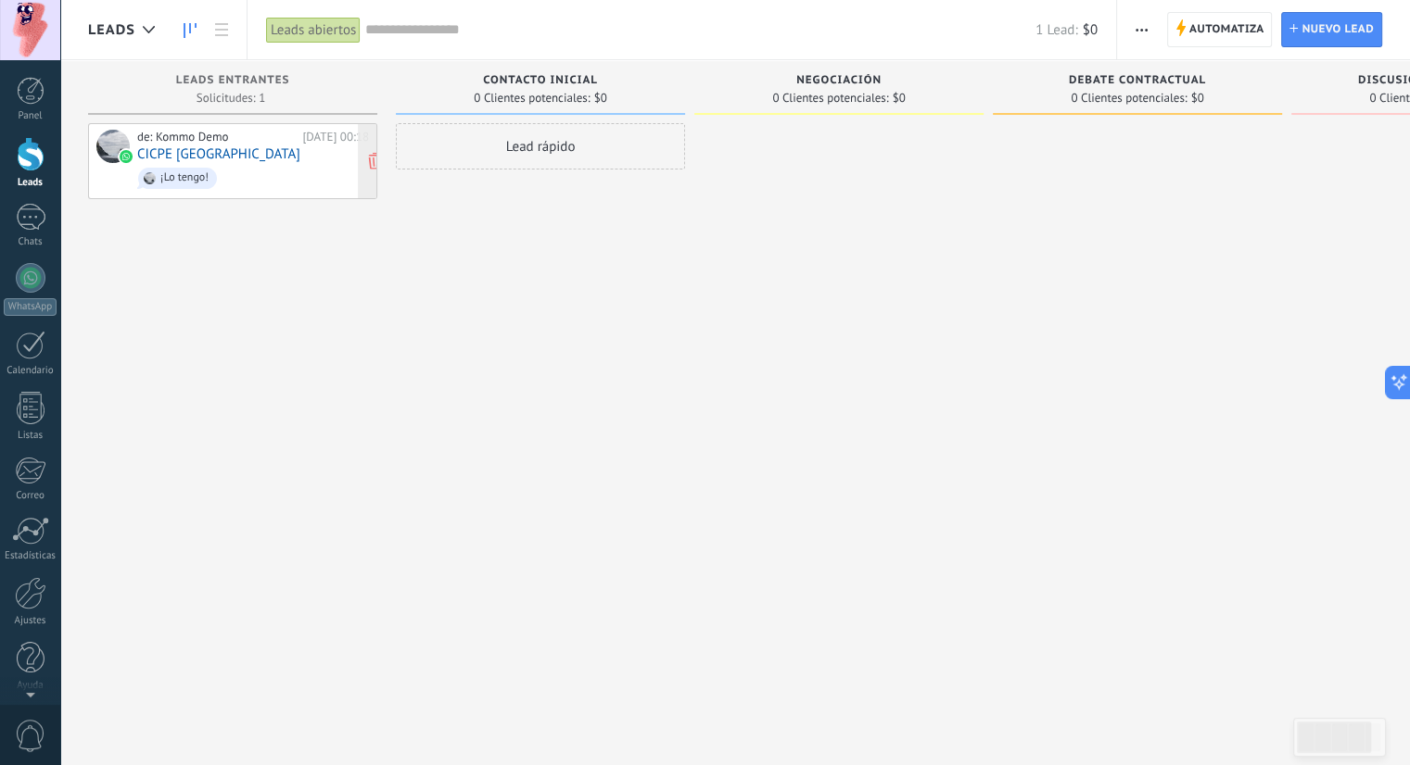
click at [247, 153] on div "de: Kommo Demo [DATE] 00:18 CICPE [GEOGRAPHIC_DATA] ¡Lo tengo!" at bounding box center [253, 161] width 232 height 63
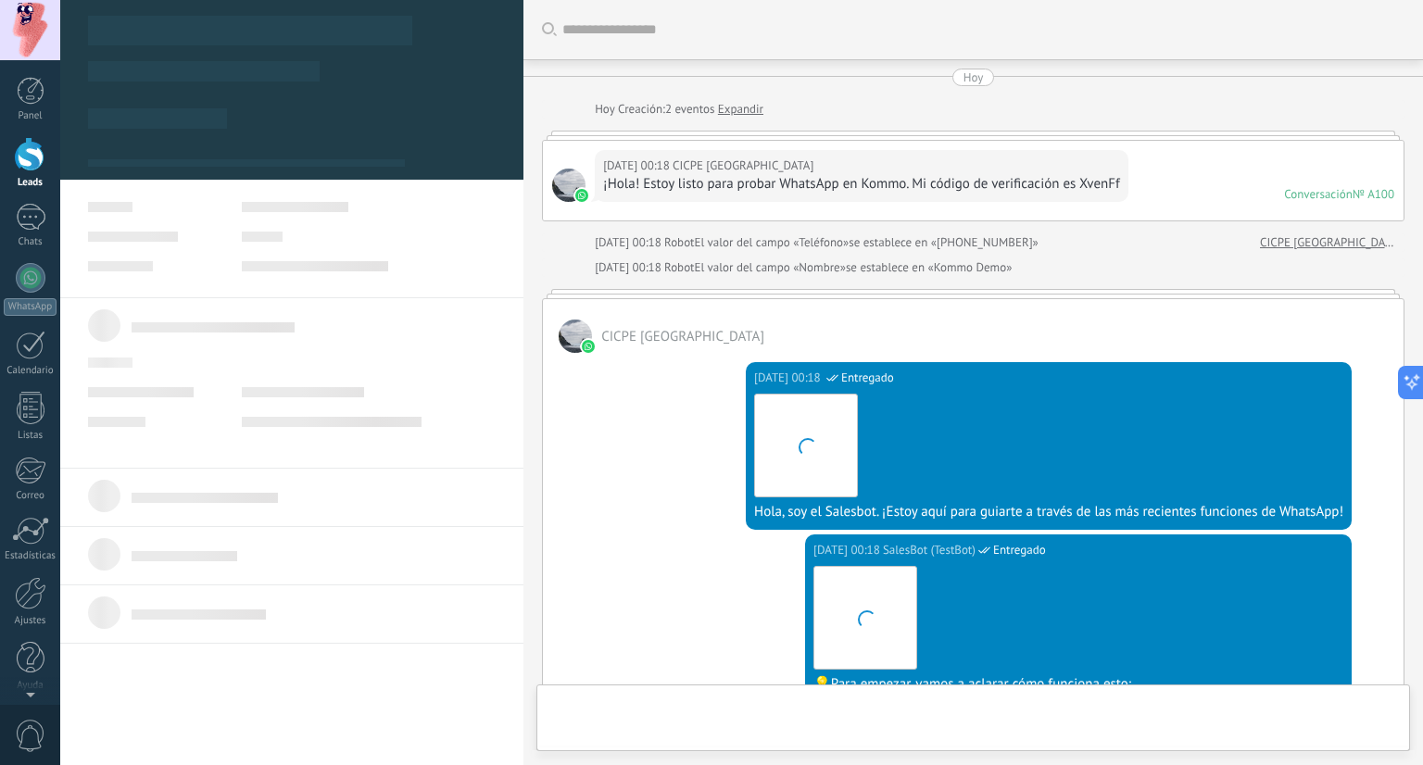
type textarea "**********"
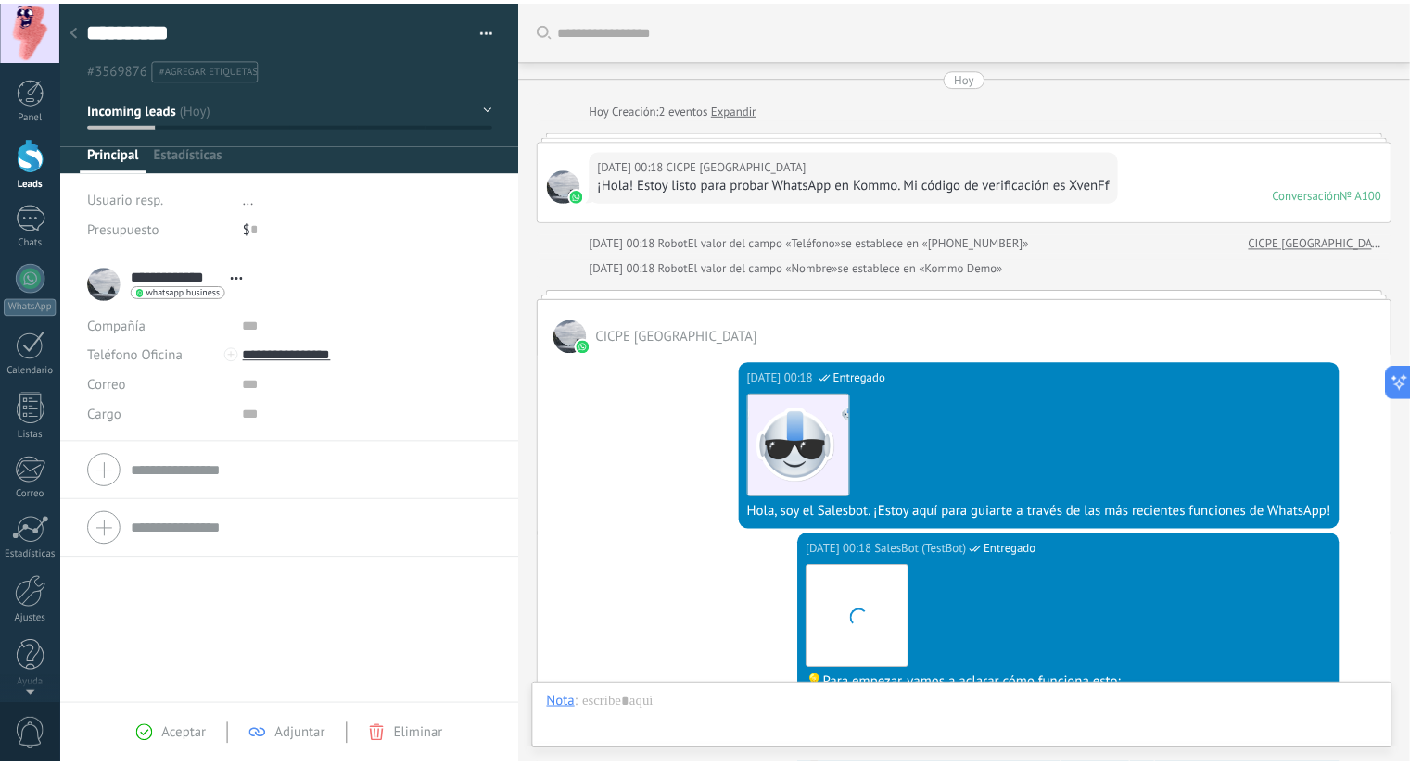
scroll to position [27, 0]
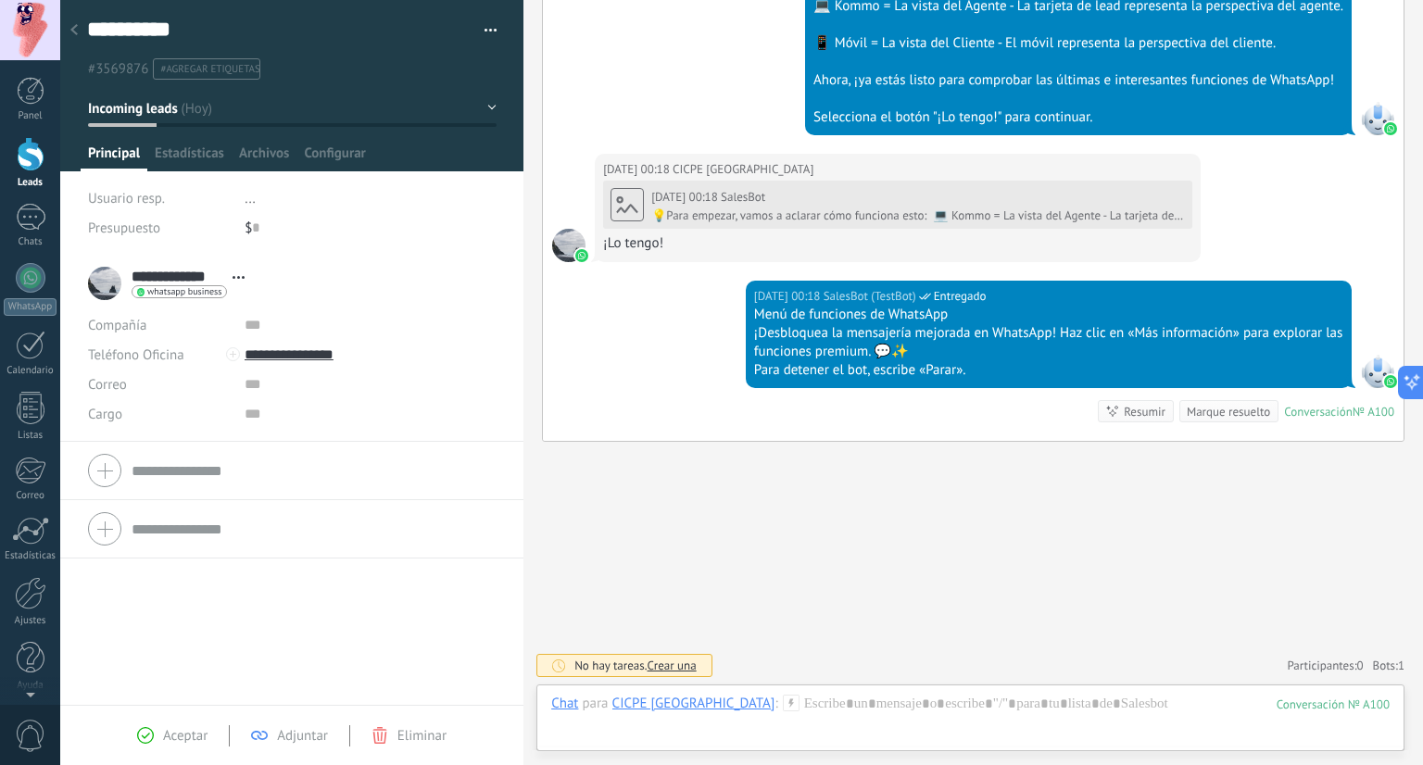
click at [36, 44] on div at bounding box center [30, 30] width 60 height 60
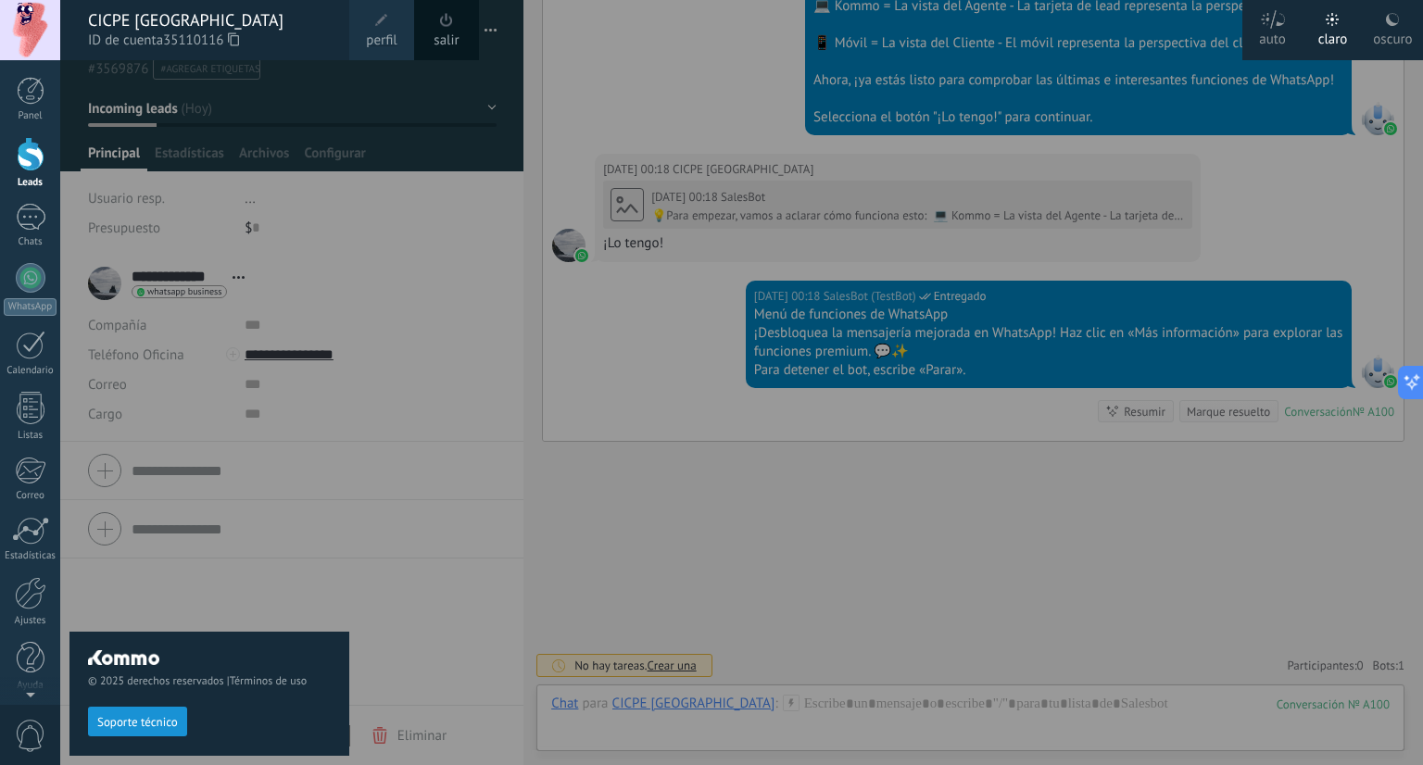
click at [386, 38] on span "perfil" at bounding box center [381, 41] width 31 height 20
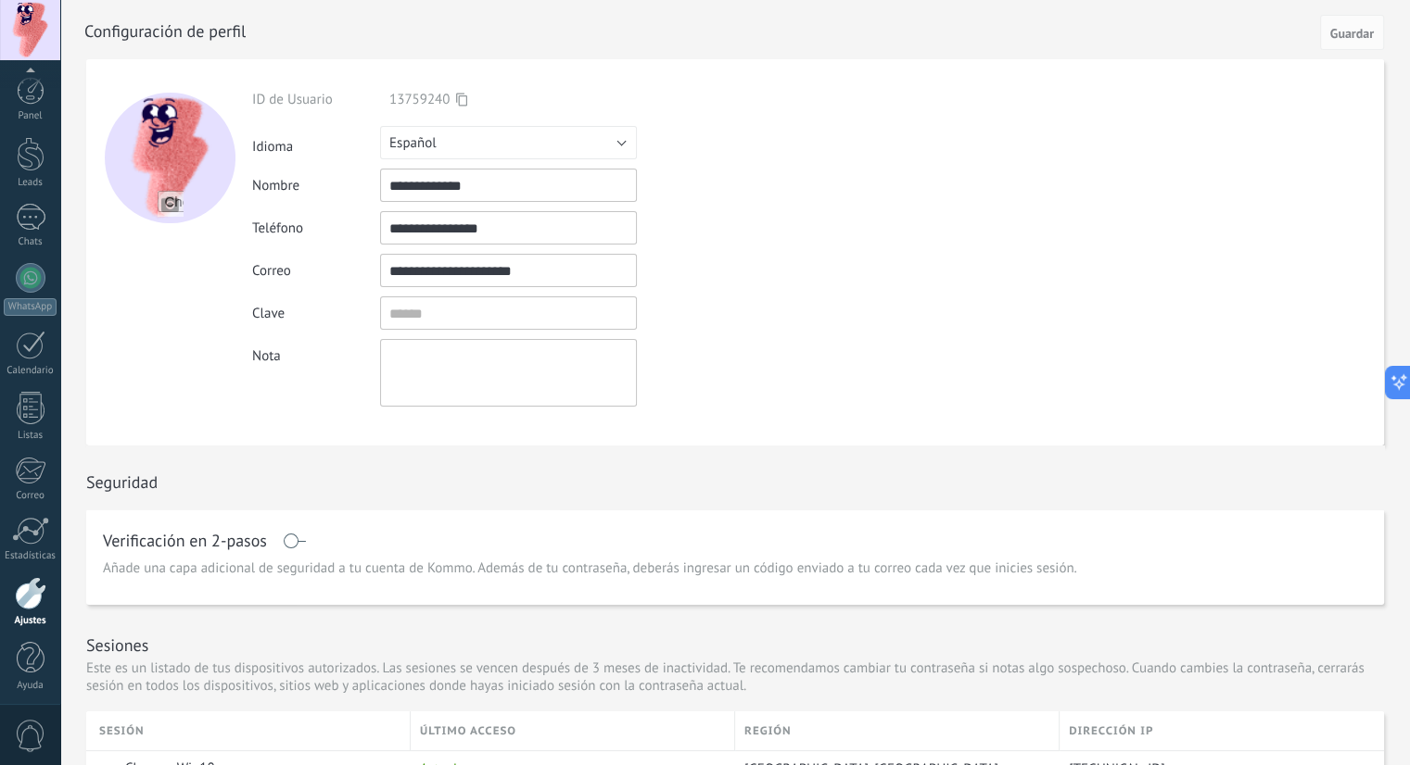
scroll to position [5, 0]
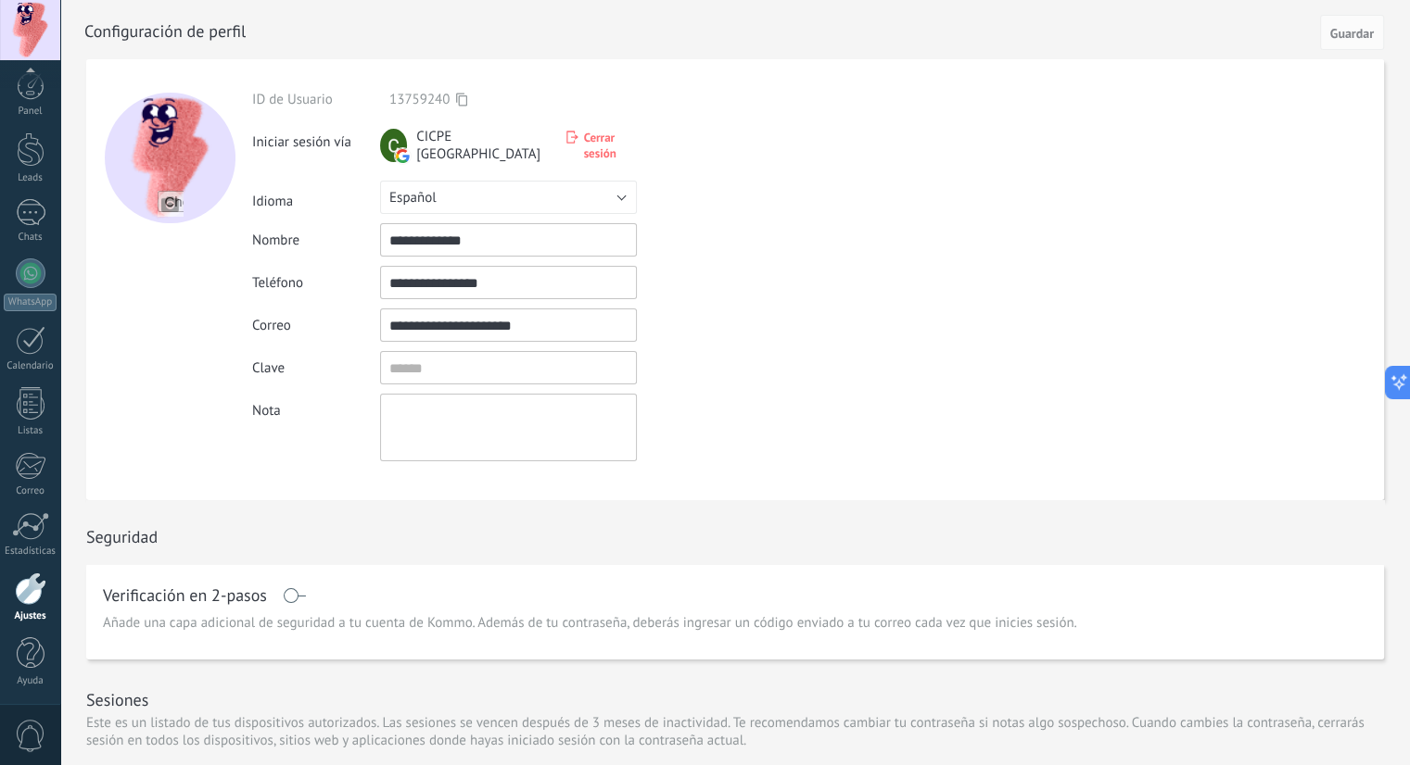
click at [168, 201] on input "file" at bounding box center [171, 204] width 26 height 26
type input "**********"
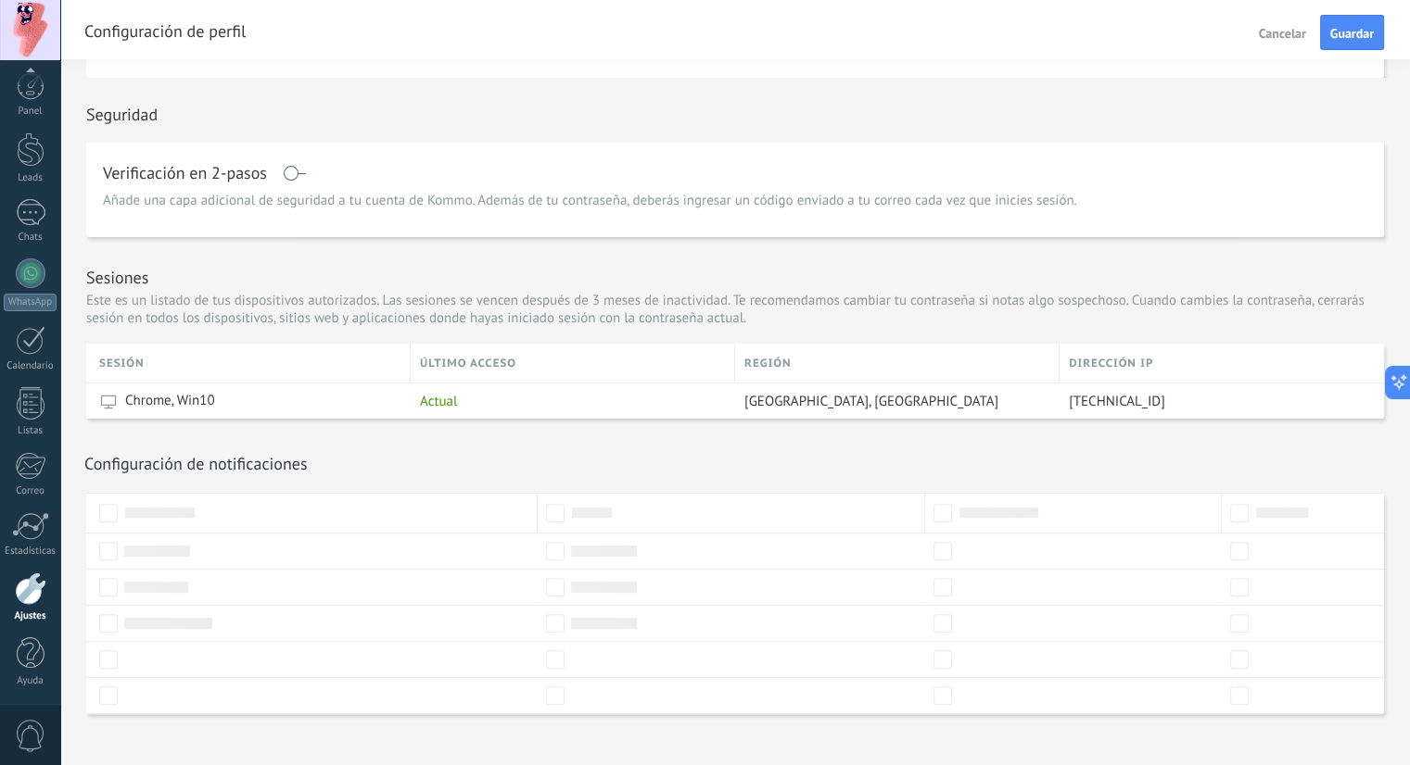
scroll to position [436, 0]
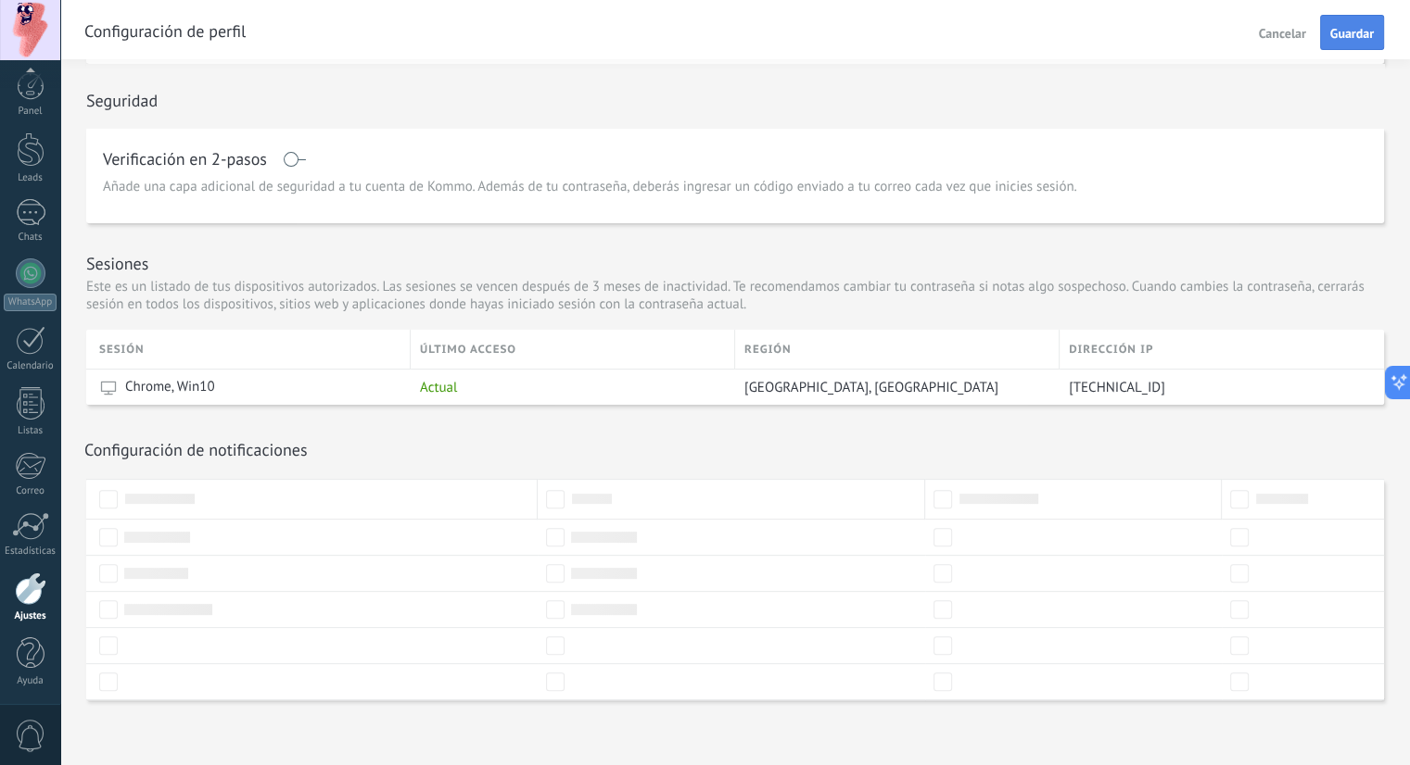
click at [1337, 33] on span "Guardar" at bounding box center [1352, 33] width 44 height 13
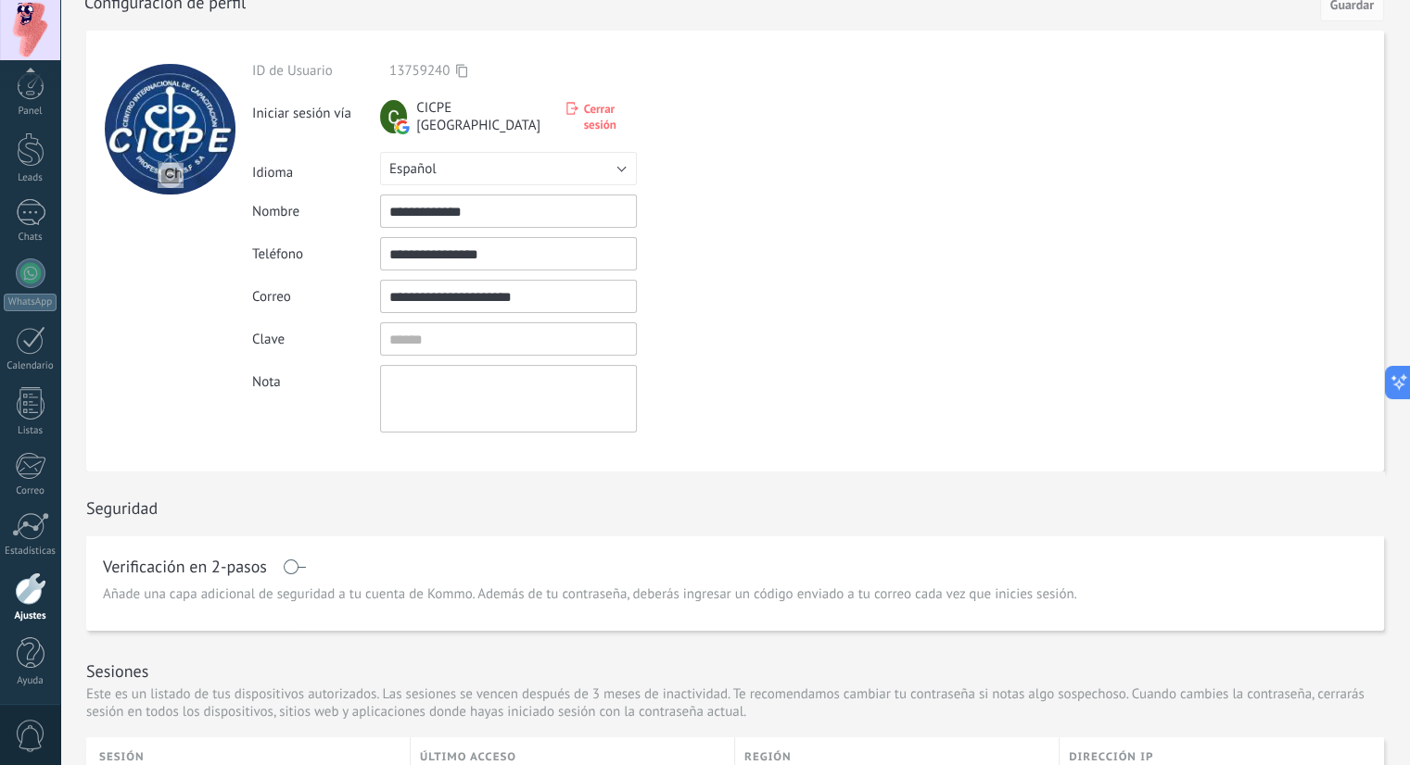
scroll to position [0, 0]
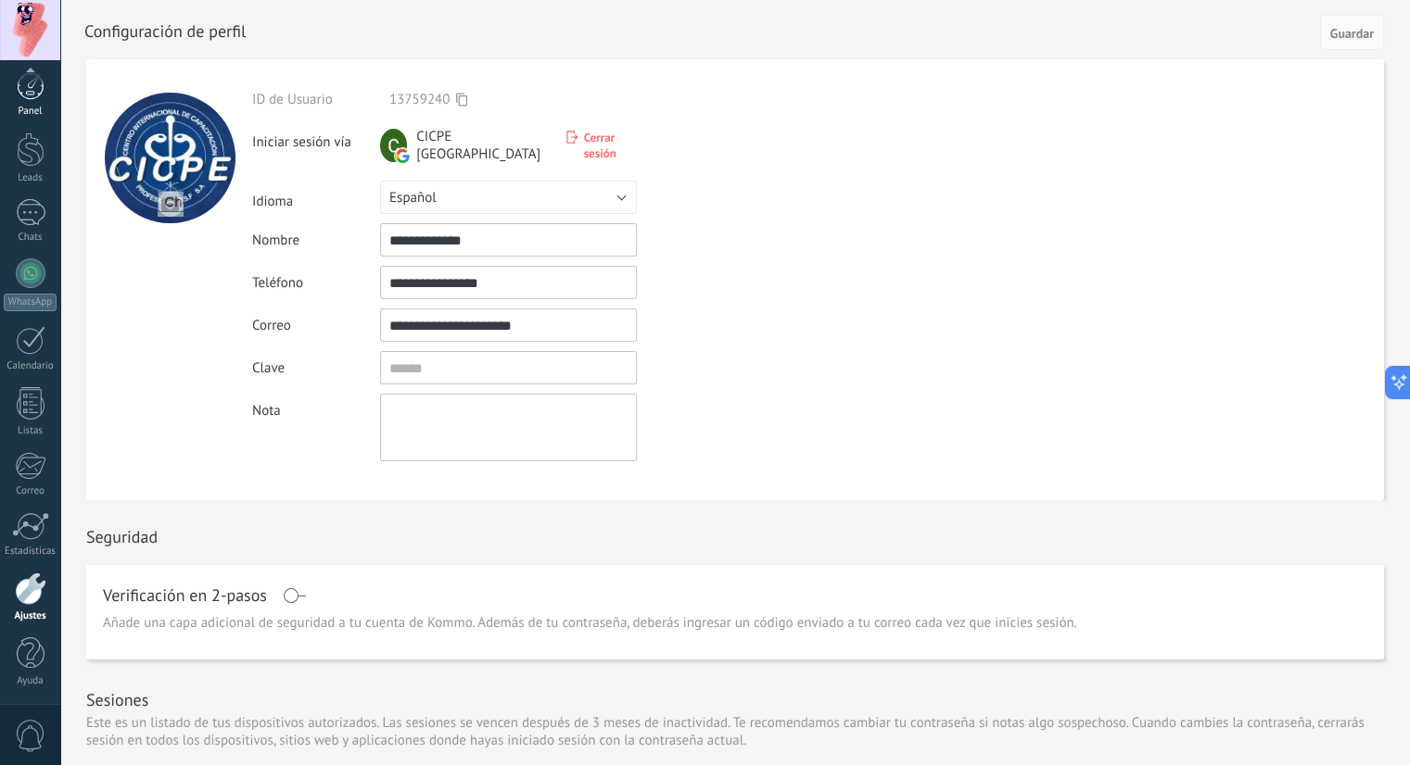
click at [43, 91] on div at bounding box center [31, 86] width 28 height 28
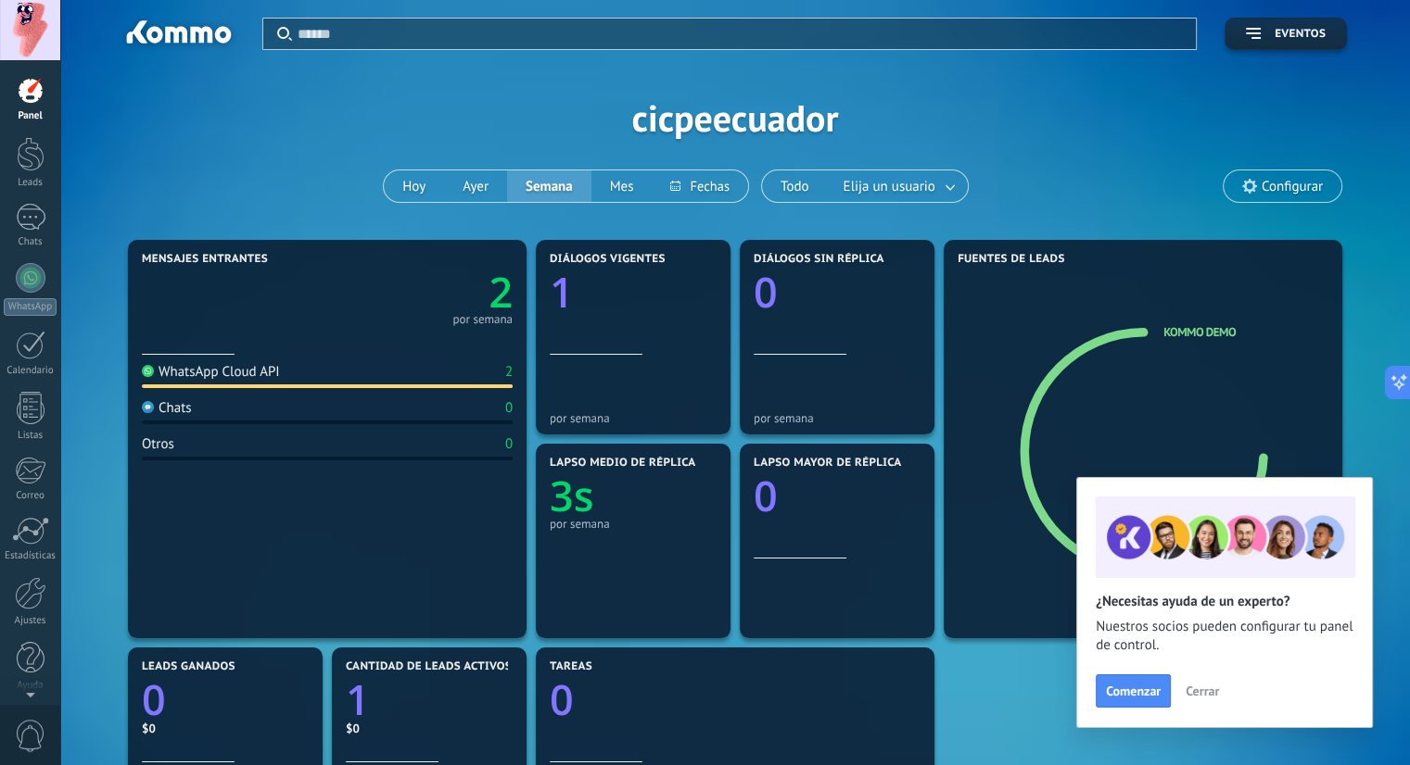
click at [32, 28] on div at bounding box center [30, 30] width 60 height 60
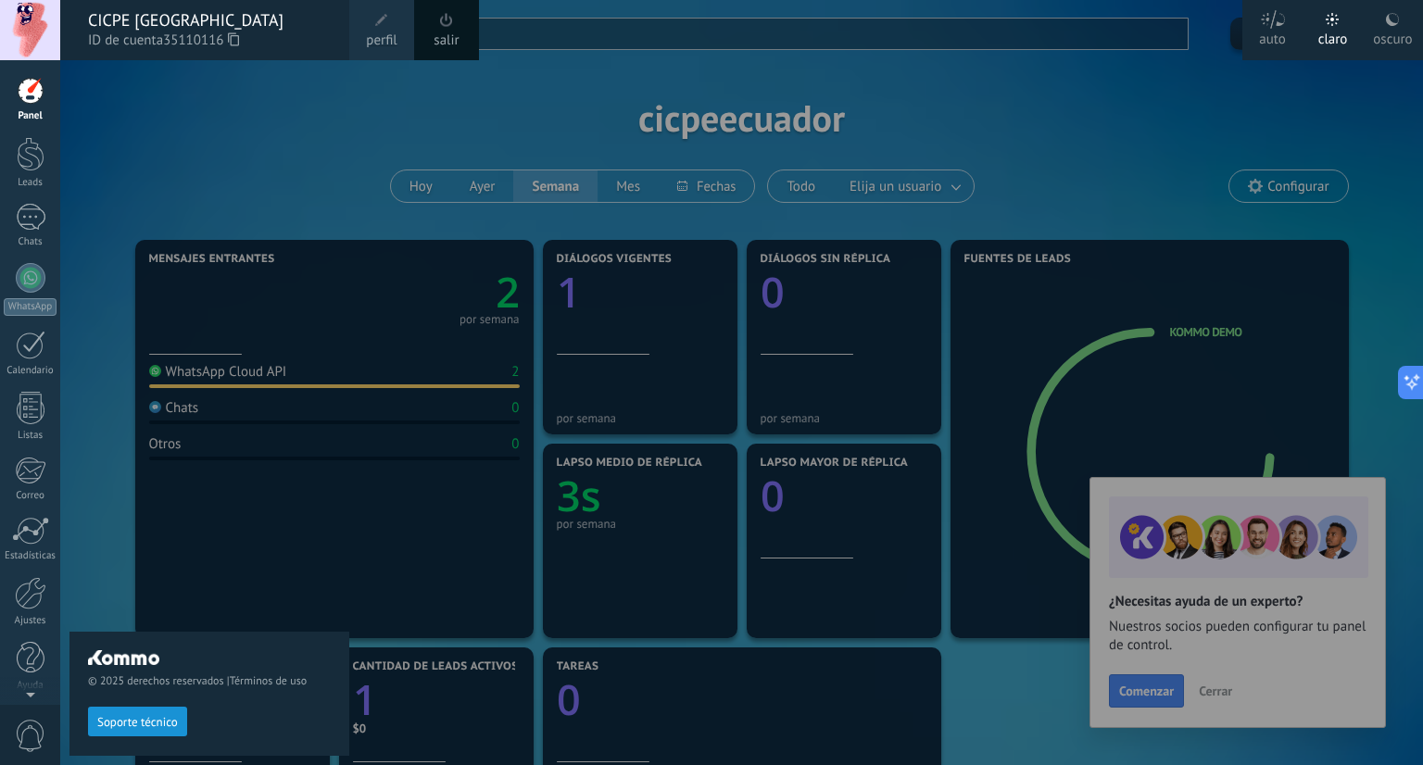
click at [382, 32] on span "perfil" at bounding box center [381, 41] width 31 height 20
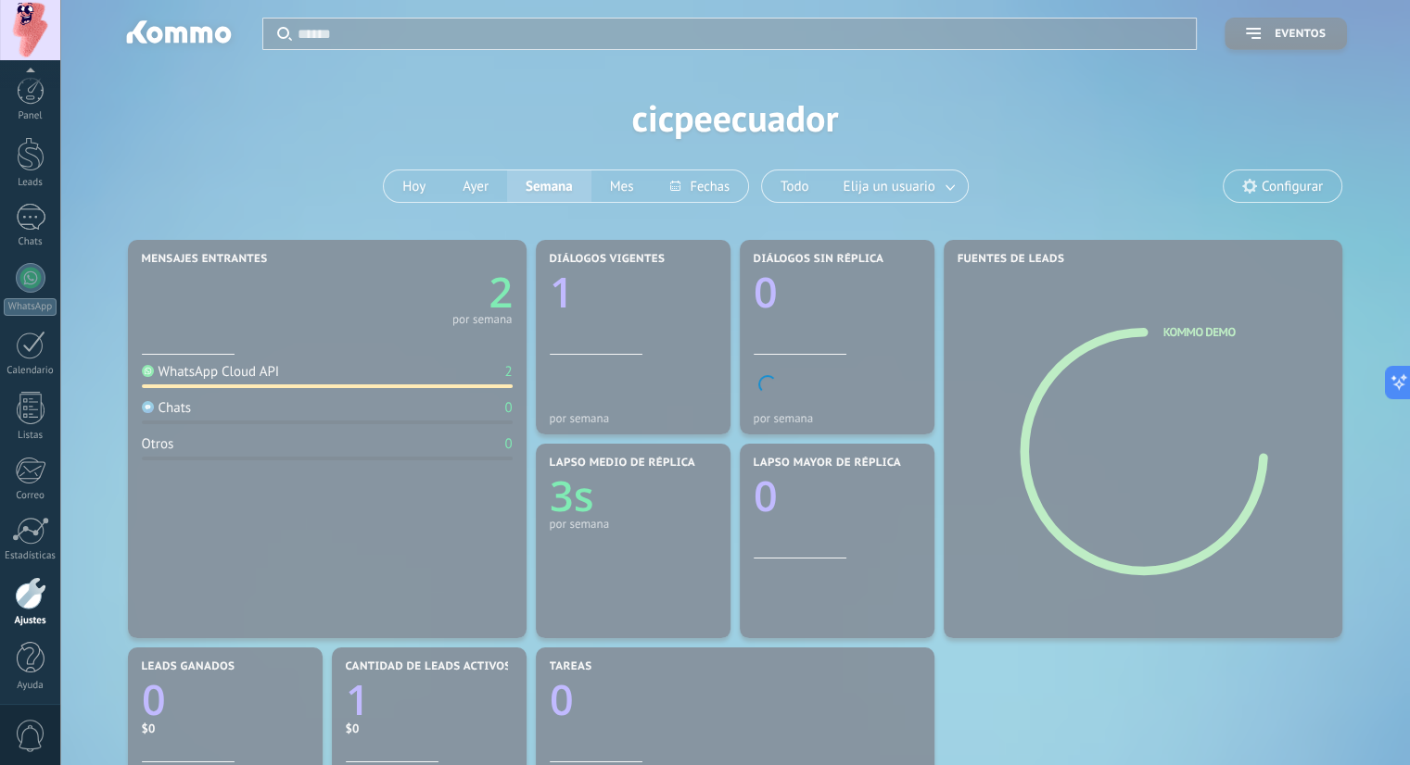
scroll to position [5, 0]
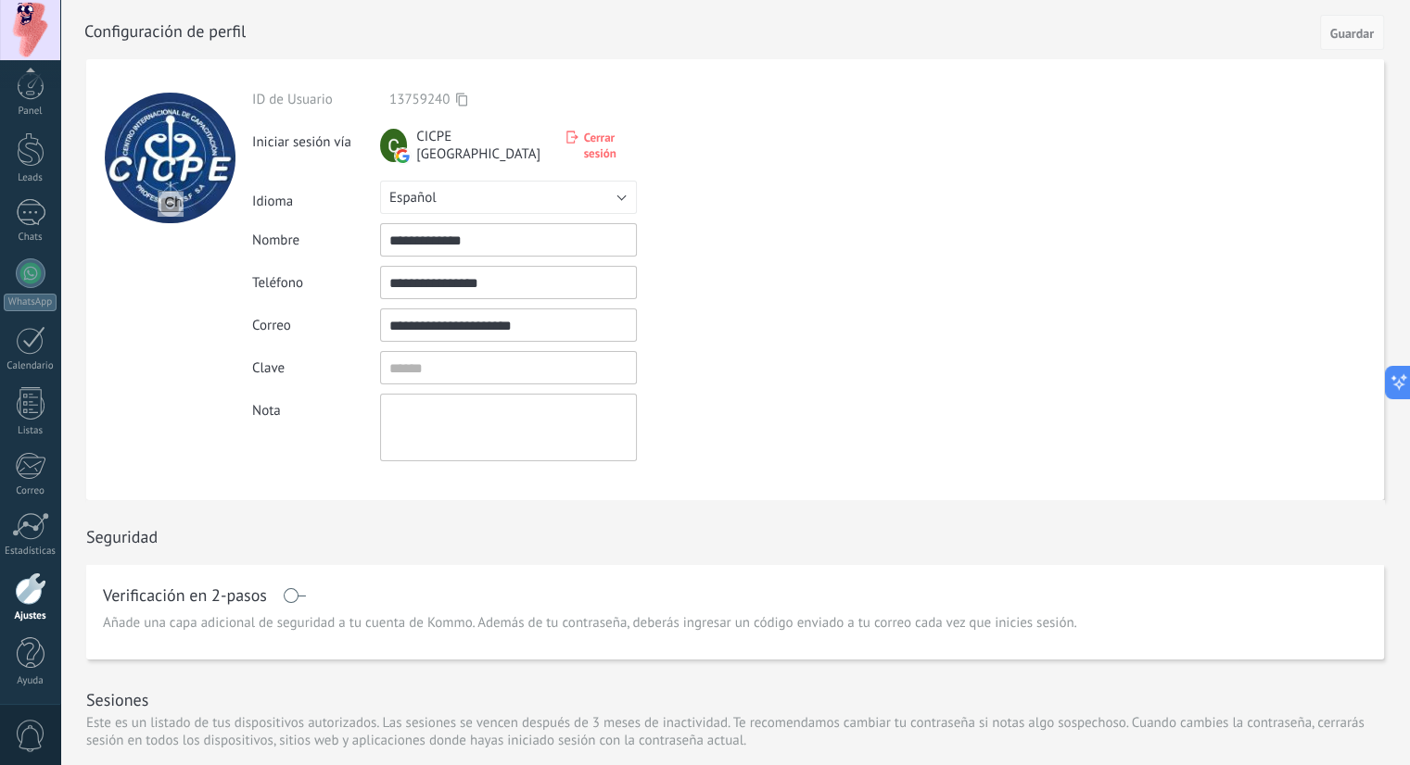
click at [1353, 32] on span "Guardar" at bounding box center [1352, 33] width 44 height 13
click at [26, 87] on div at bounding box center [31, 91] width 28 height 28
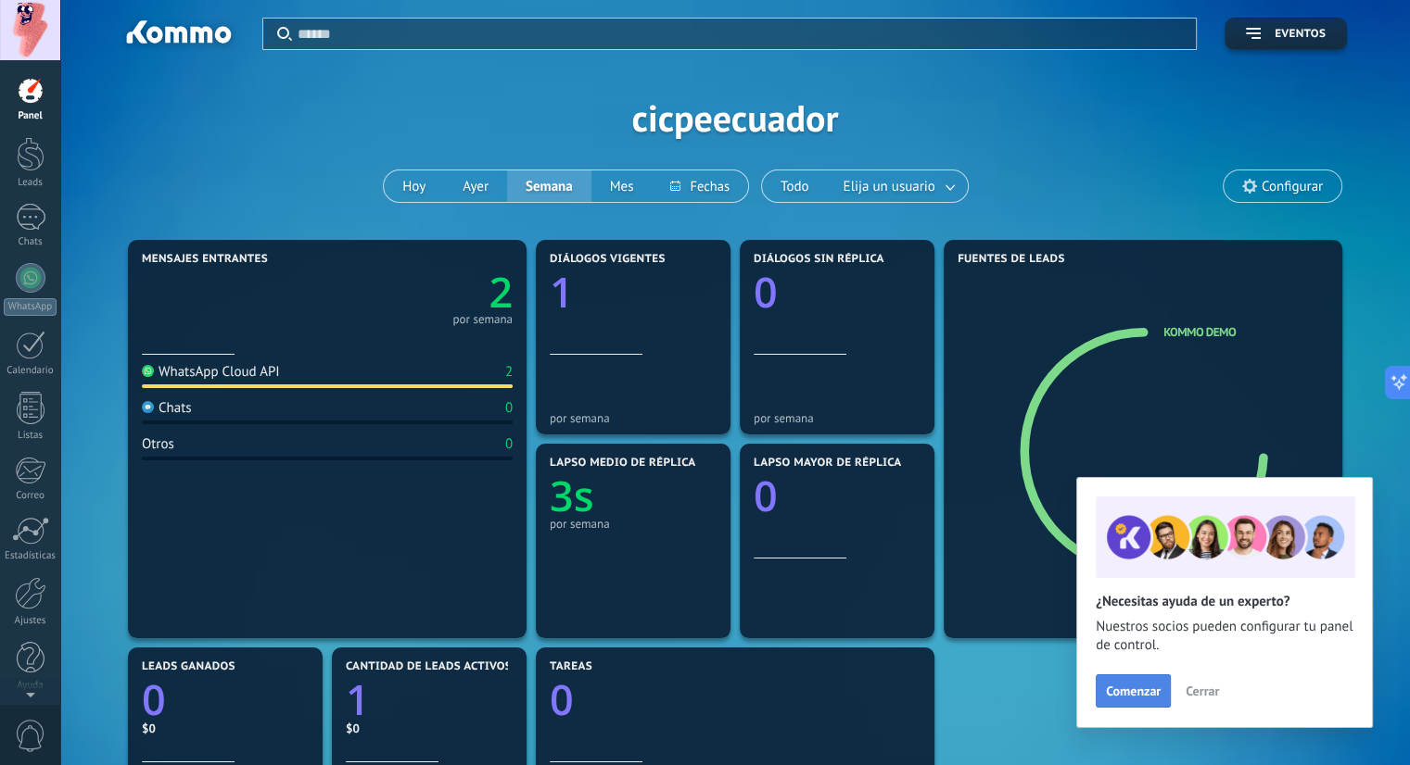
click at [1136, 702] on button "Comenzar" at bounding box center [1132, 691] width 75 height 33
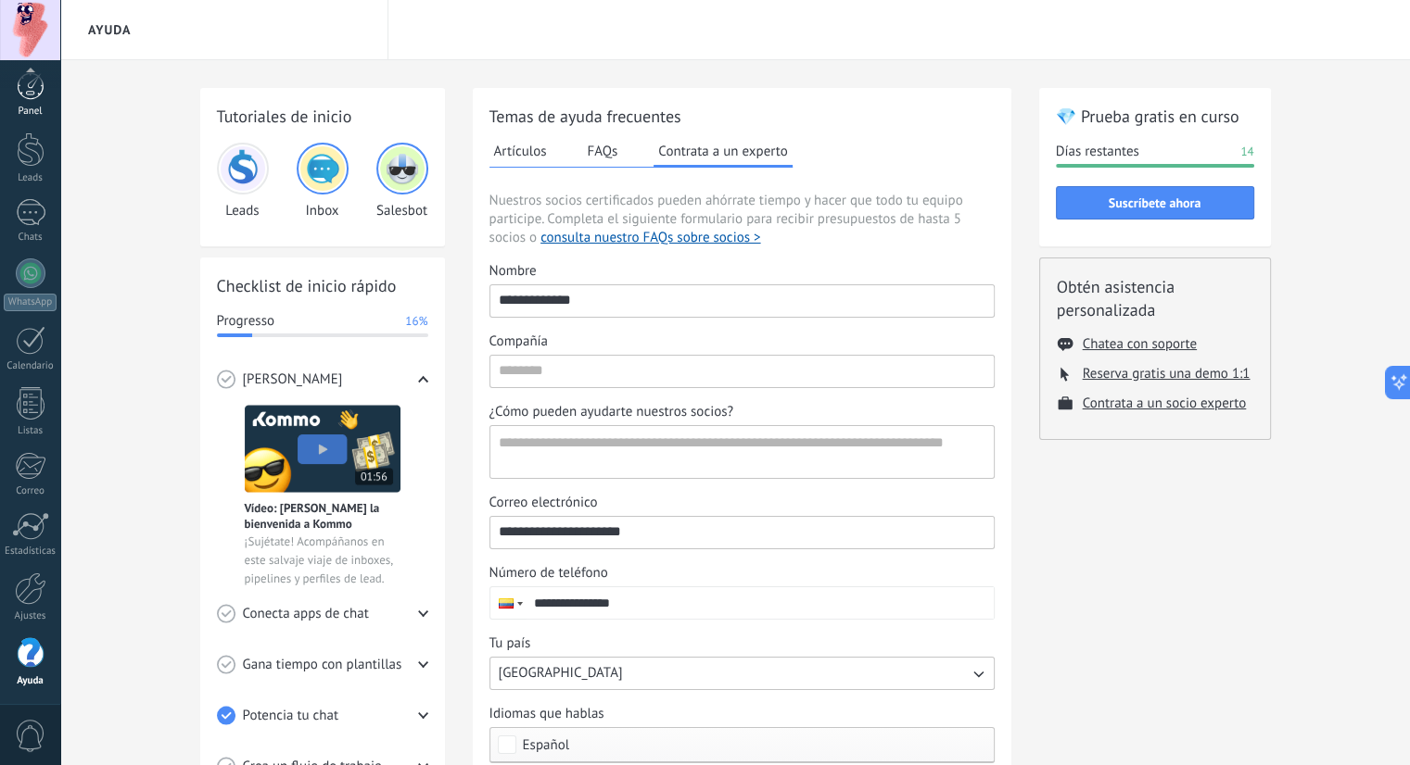
click at [31, 97] on div at bounding box center [31, 86] width 28 height 28
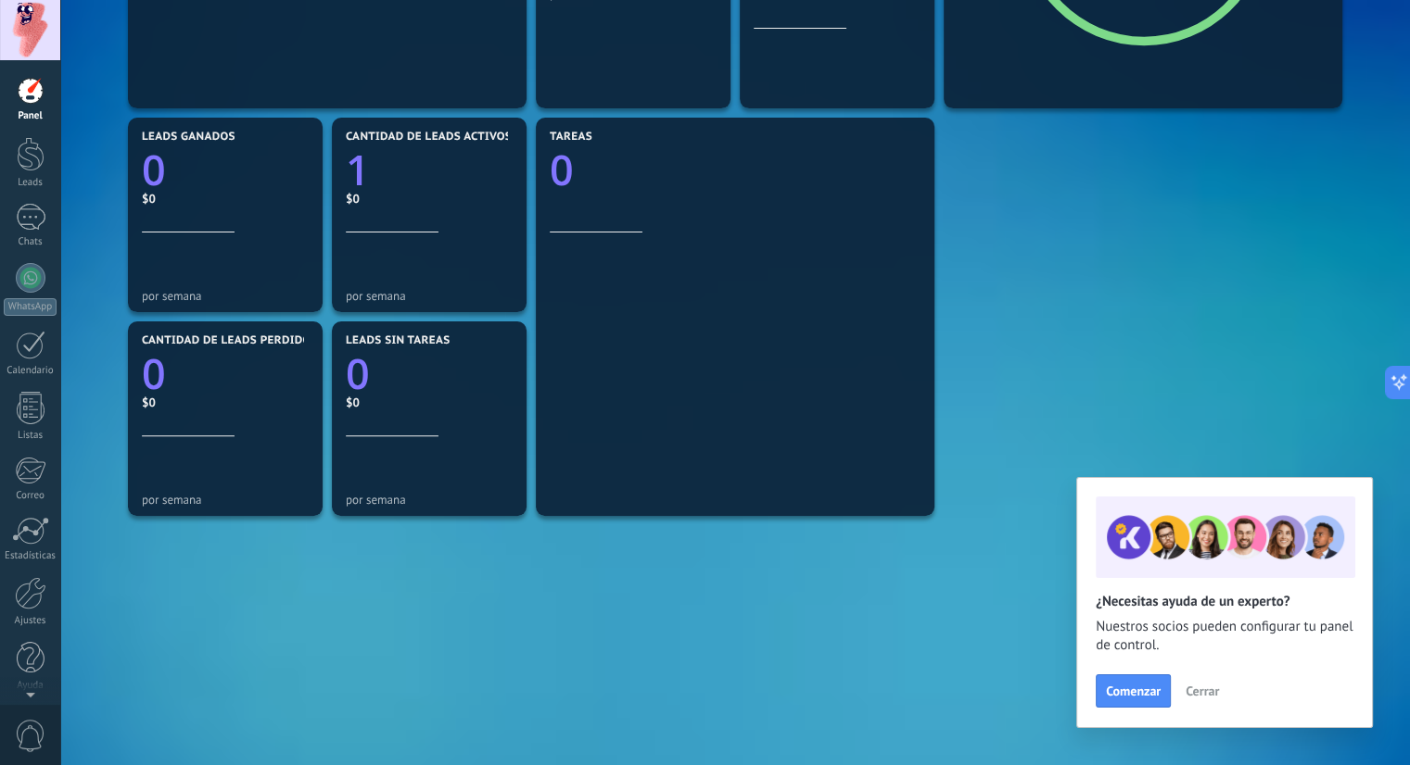
scroll to position [546, 0]
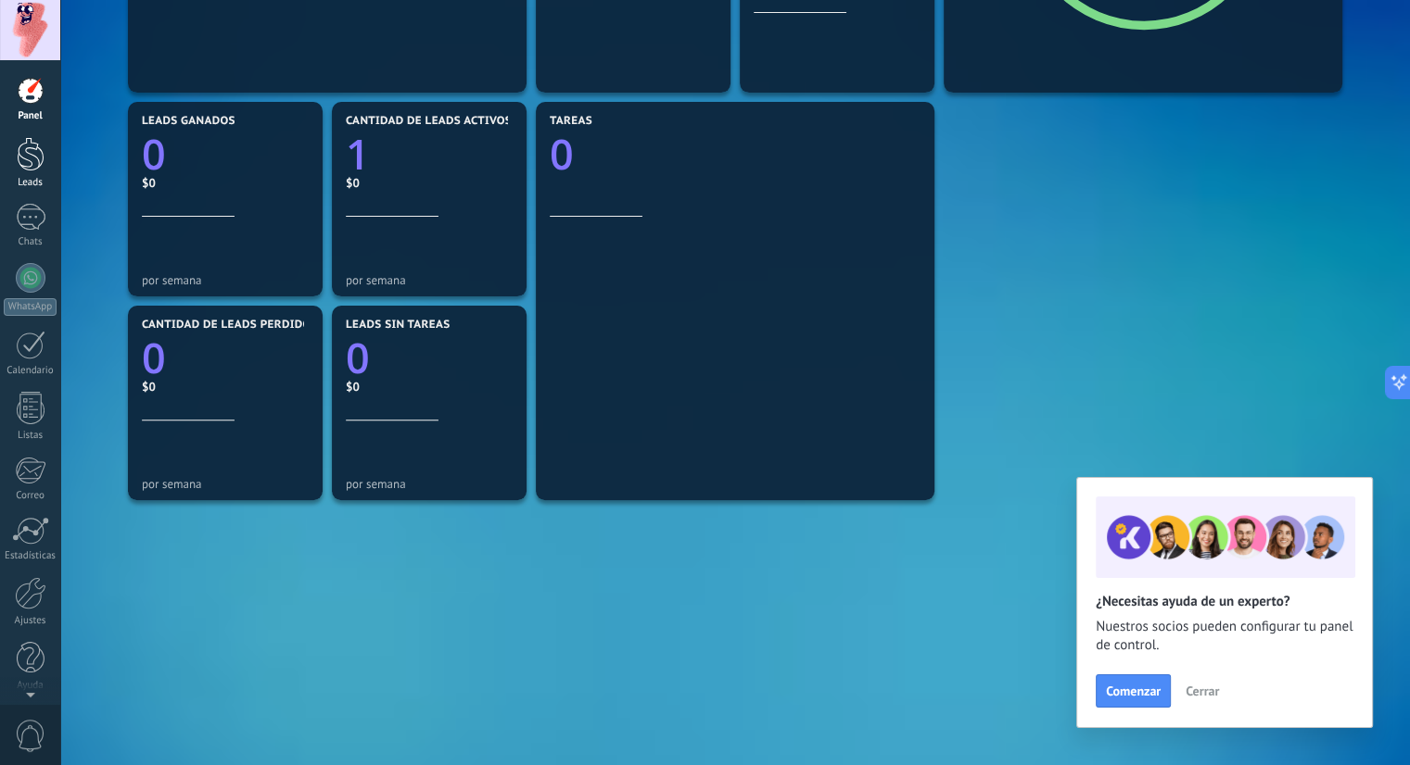
click at [30, 157] on div at bounding box center [31, 154] width 28 height 34
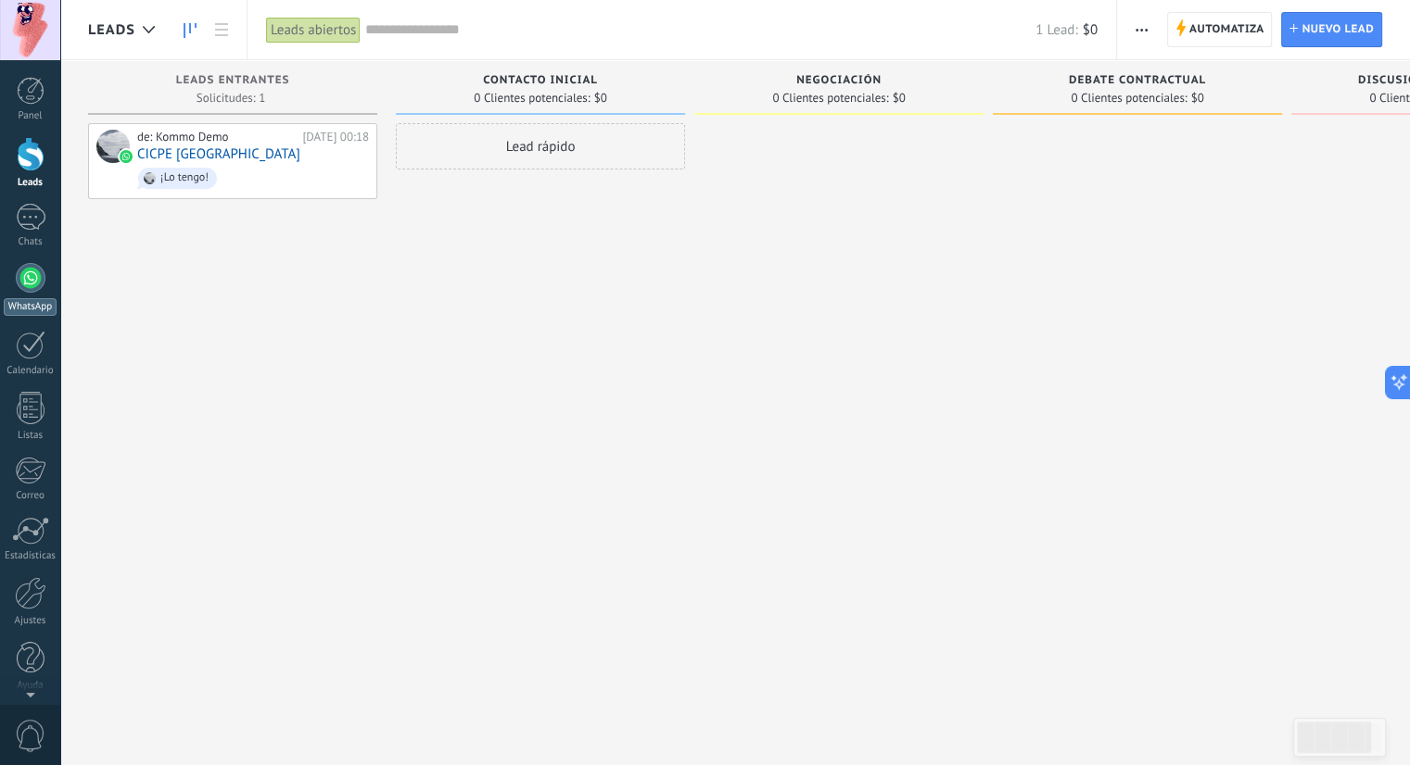
click at [32, 282] on div at bounding box center [31, 278] width 30 height 30
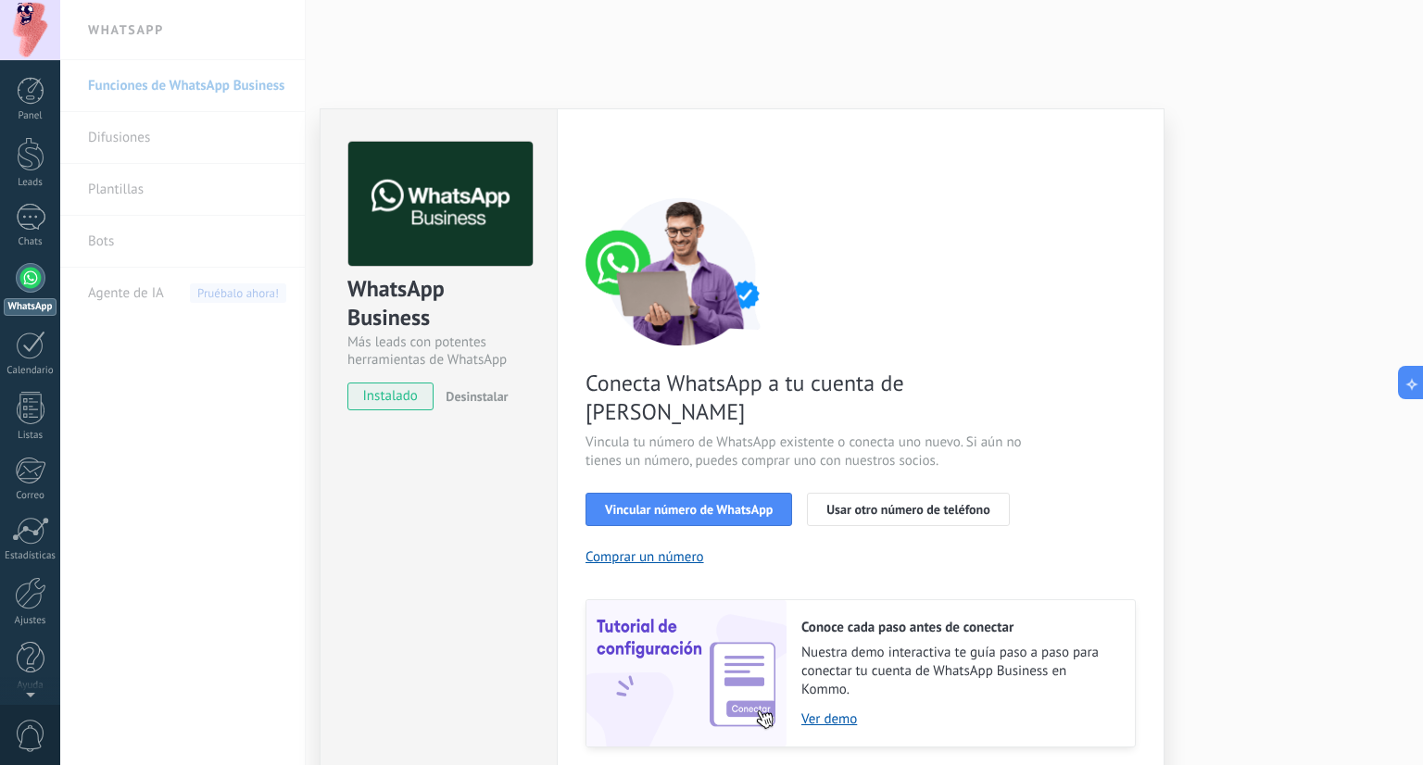
scroll to position [35, 0]
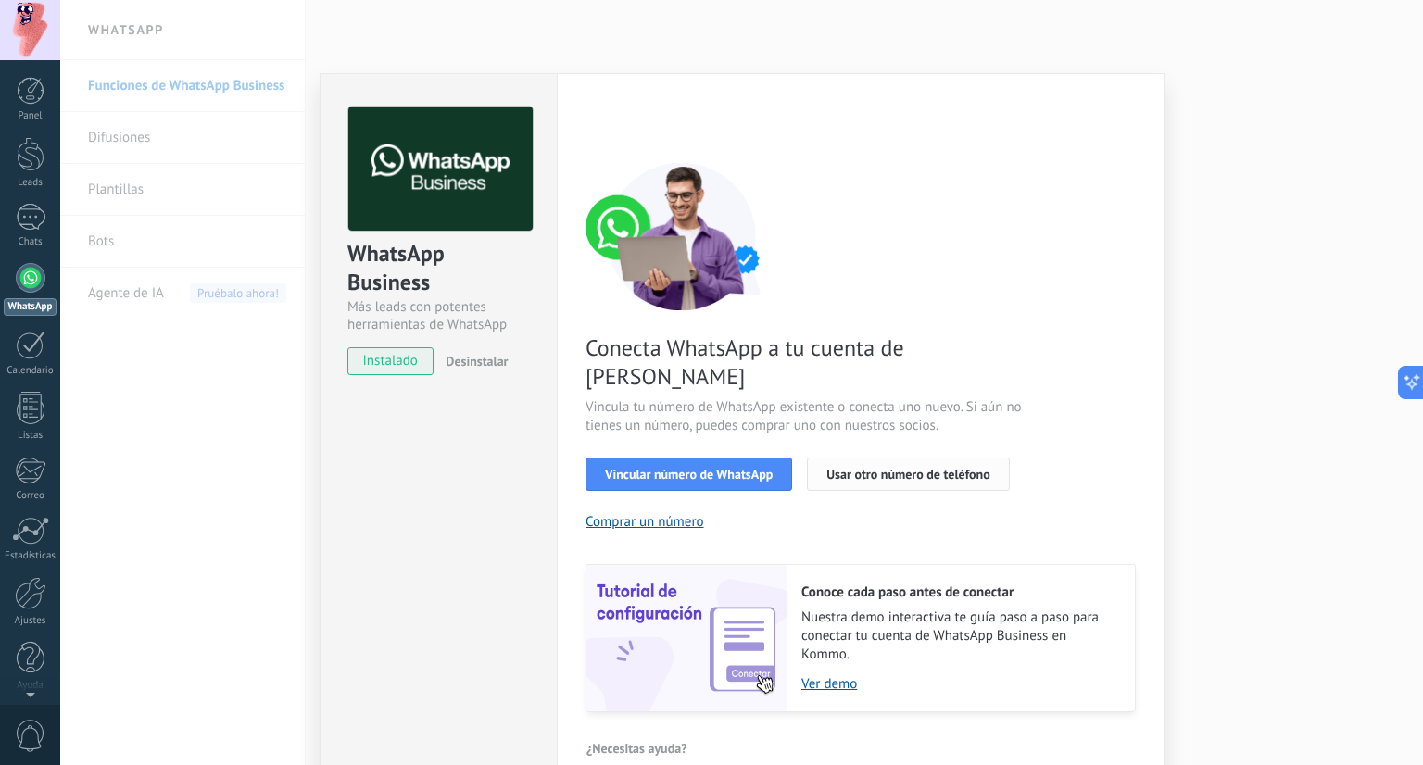
click at [880, 468] on span "Usar otro número de teléfono" at bounding box center [908, 474] width 163 height 13
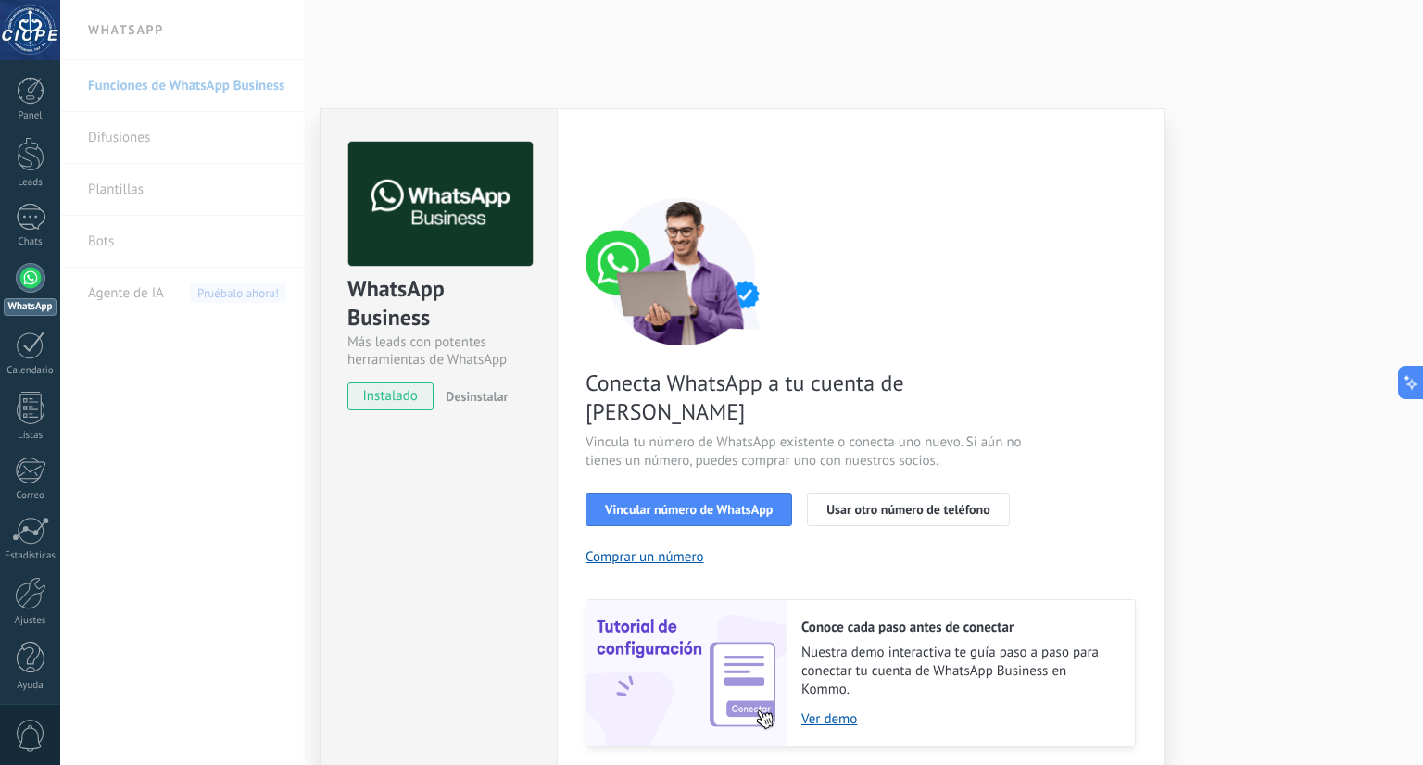
scroll to position [35, 0]
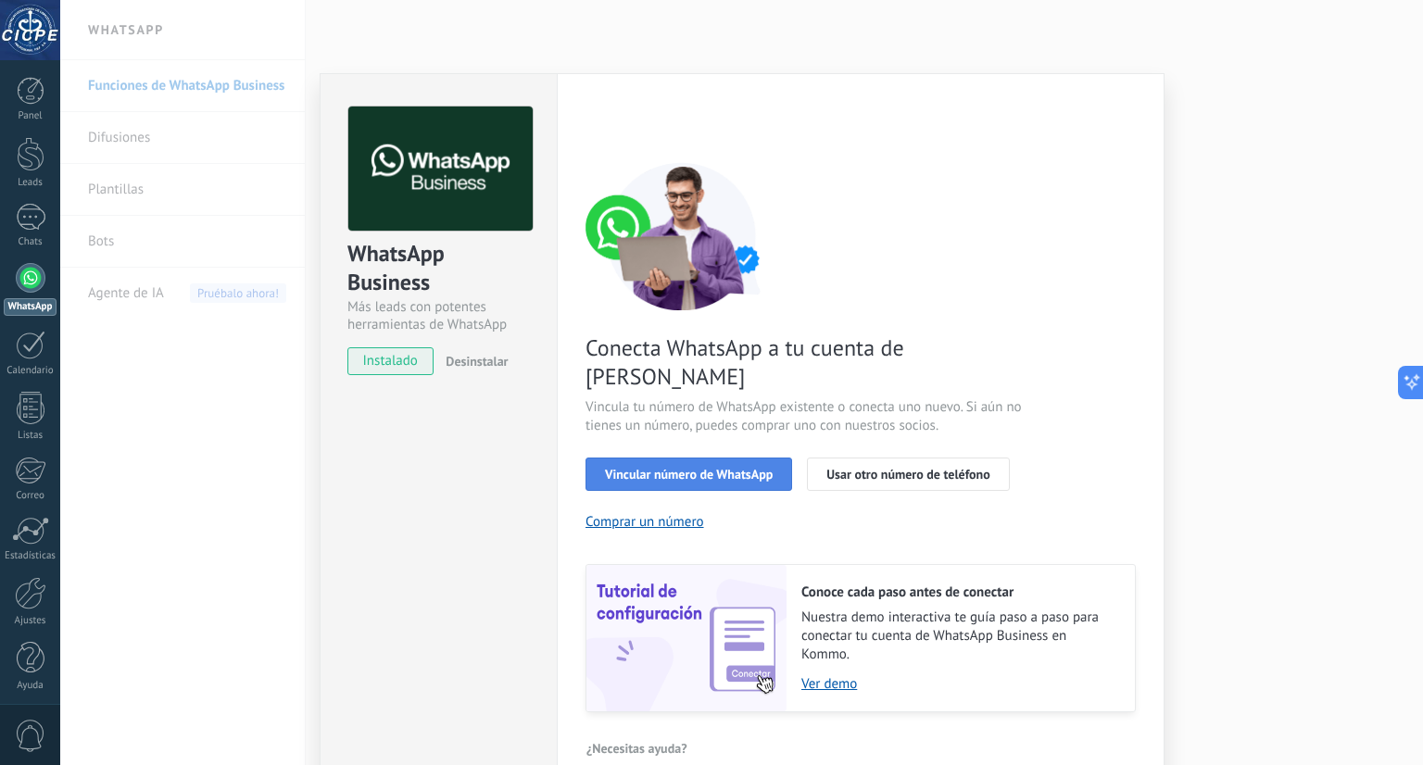
click at [721, 468] on span "Vincular número de WhatsApp" at bounding box center [689, 474] width 168 height 13
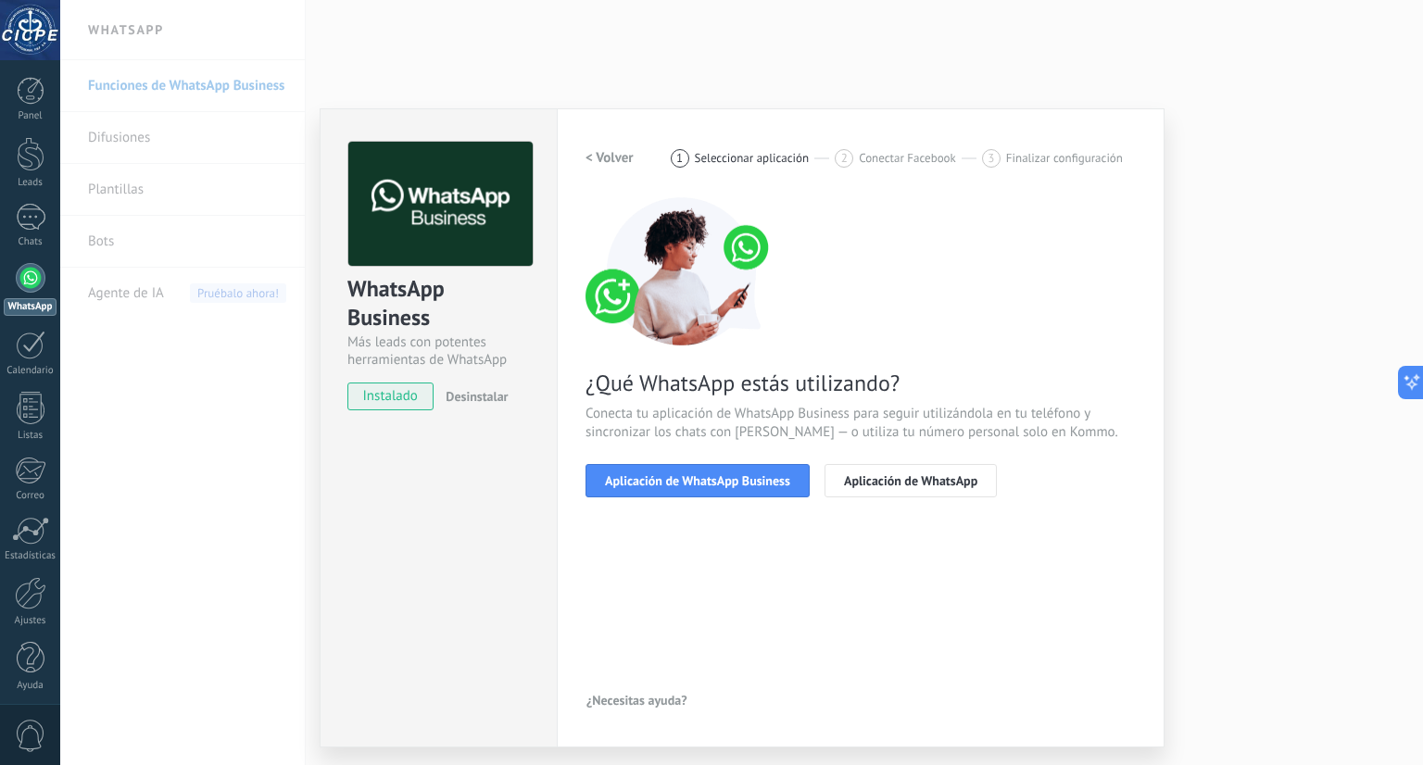
scroll to position [0, 0]
click at [749, 483] on span "Aplicación de WhatsApp Business" at bounding box center [697, 480] width 185 height 13
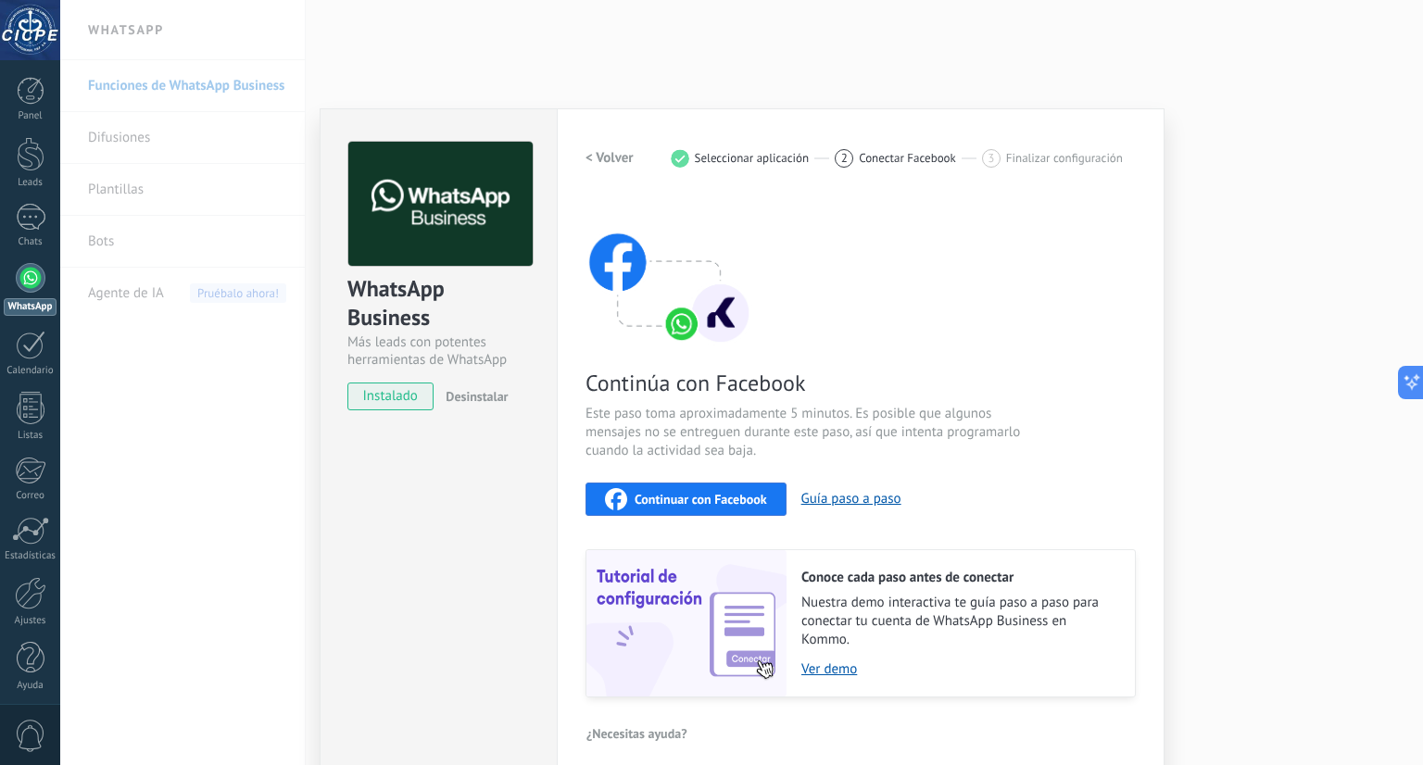
click at [714, 498] on span "Continuar con Facebook" at bounding box center [701, 499] width 133 height 13
click at [825, 66] on div "WhatsApp Business Más leads con potentes herramientas de WhatsApp instalado Des…" at bounding box center [741, 382] width 1363 height 765
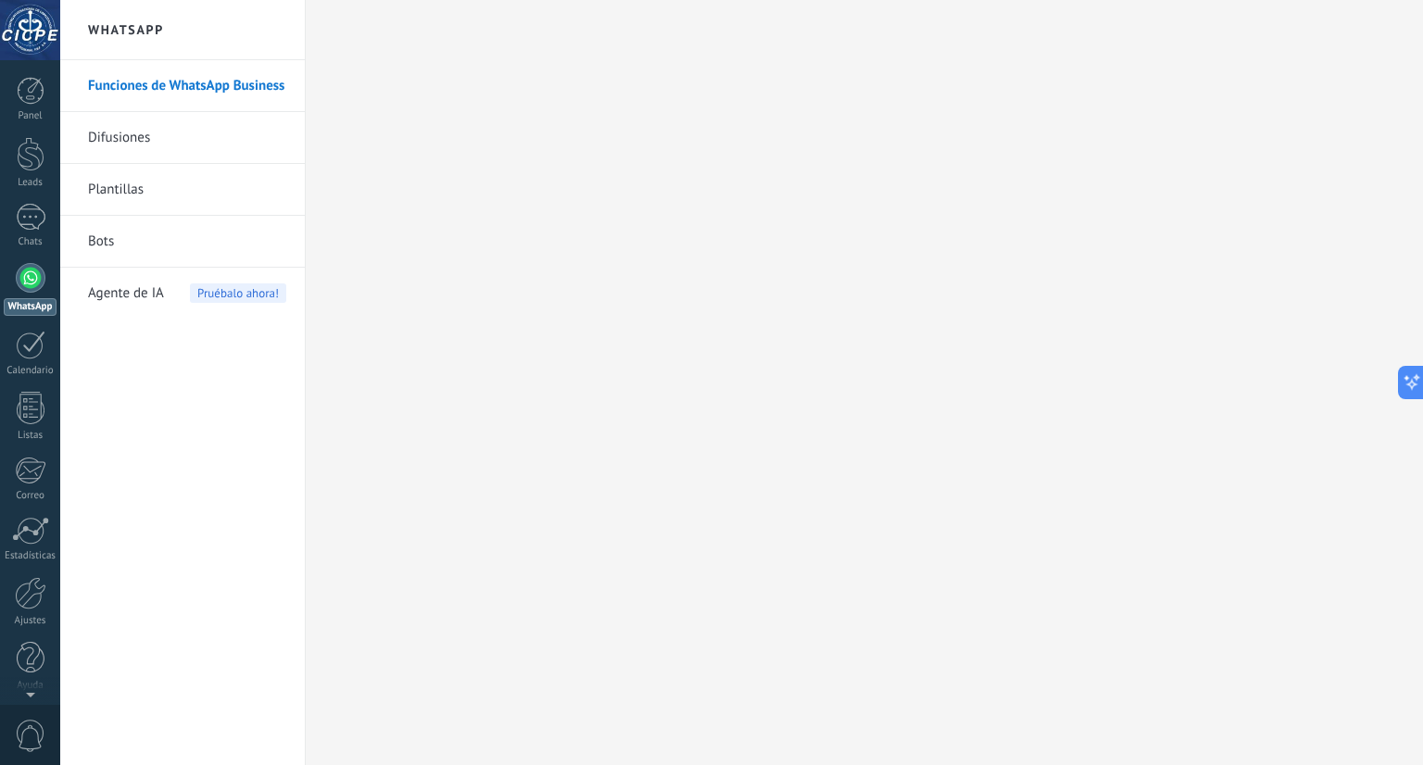
click at [37, 32] on div at bounding box center [30, 30] width 60 height 60
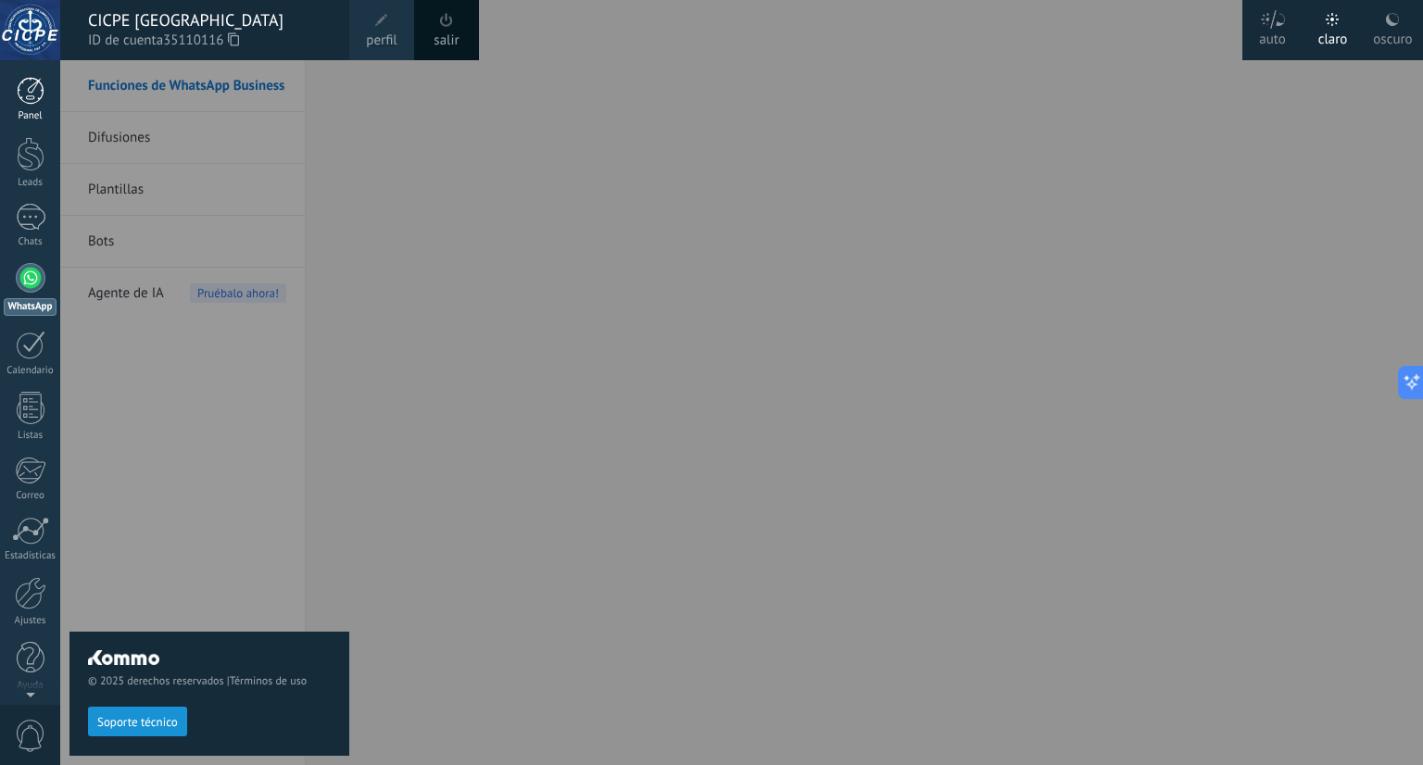
click at [19, 103] on div at bounding box center [31, 91] width 28 height 28
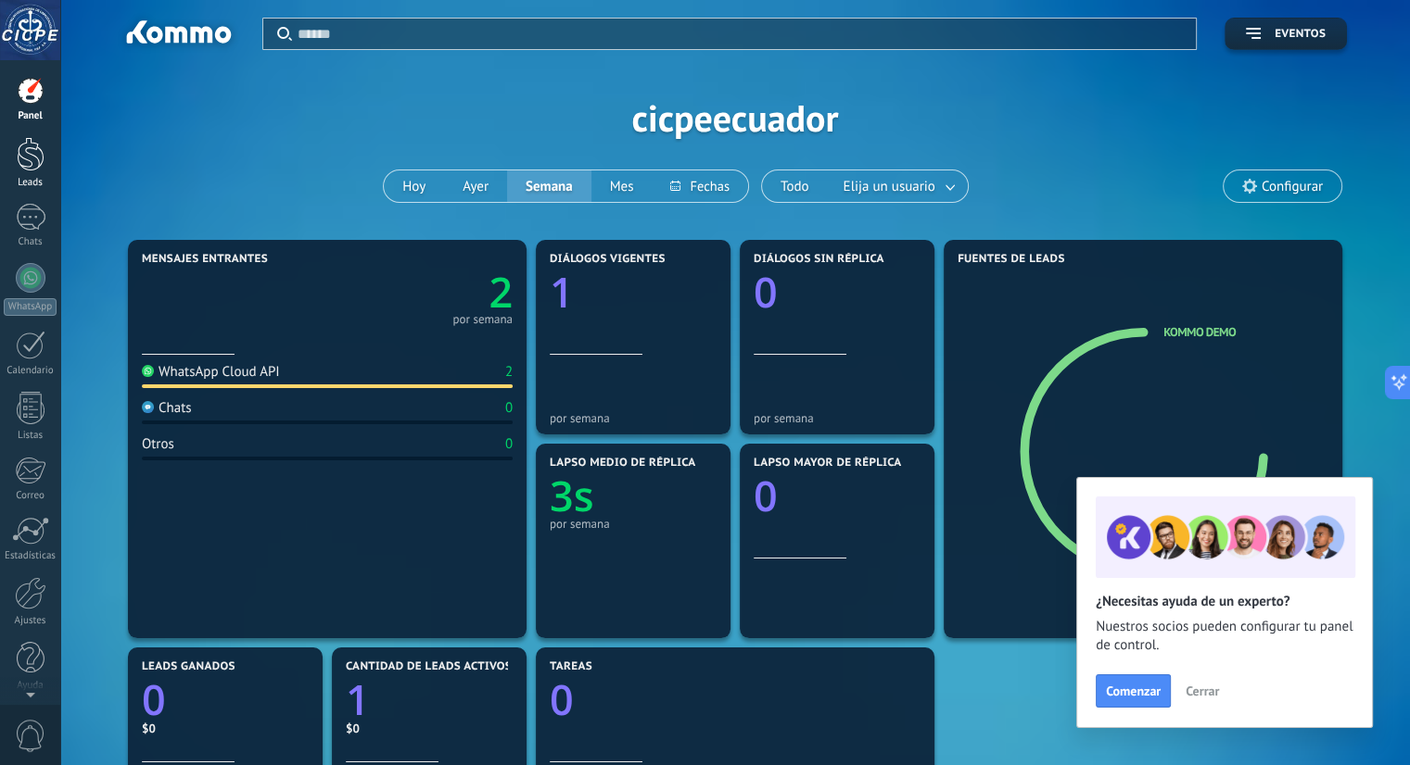
click at [23, 167] on div at bounding box center [31, 154] width 28 height 34
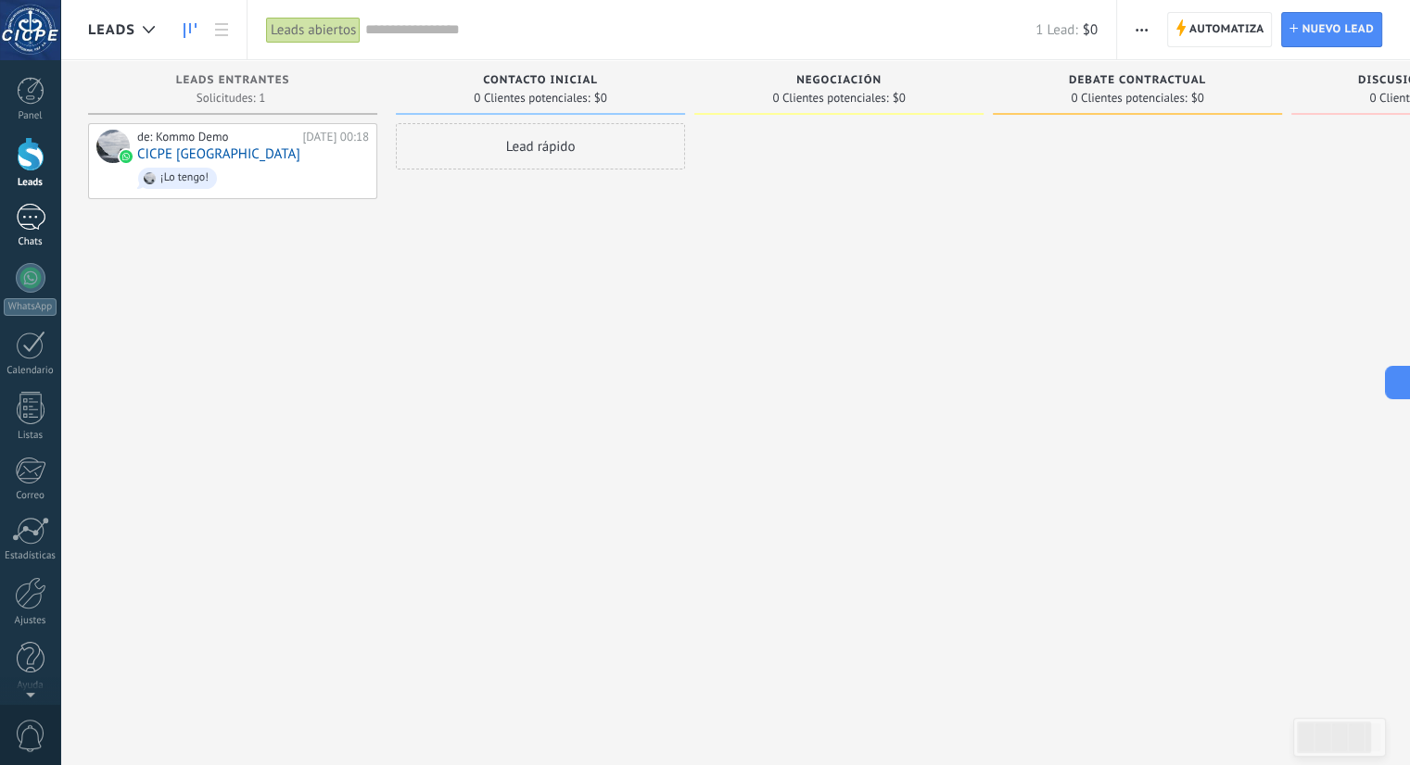
click at [32, 231] on link "Chats" at bounding box center [30, 226] width 60 height 44
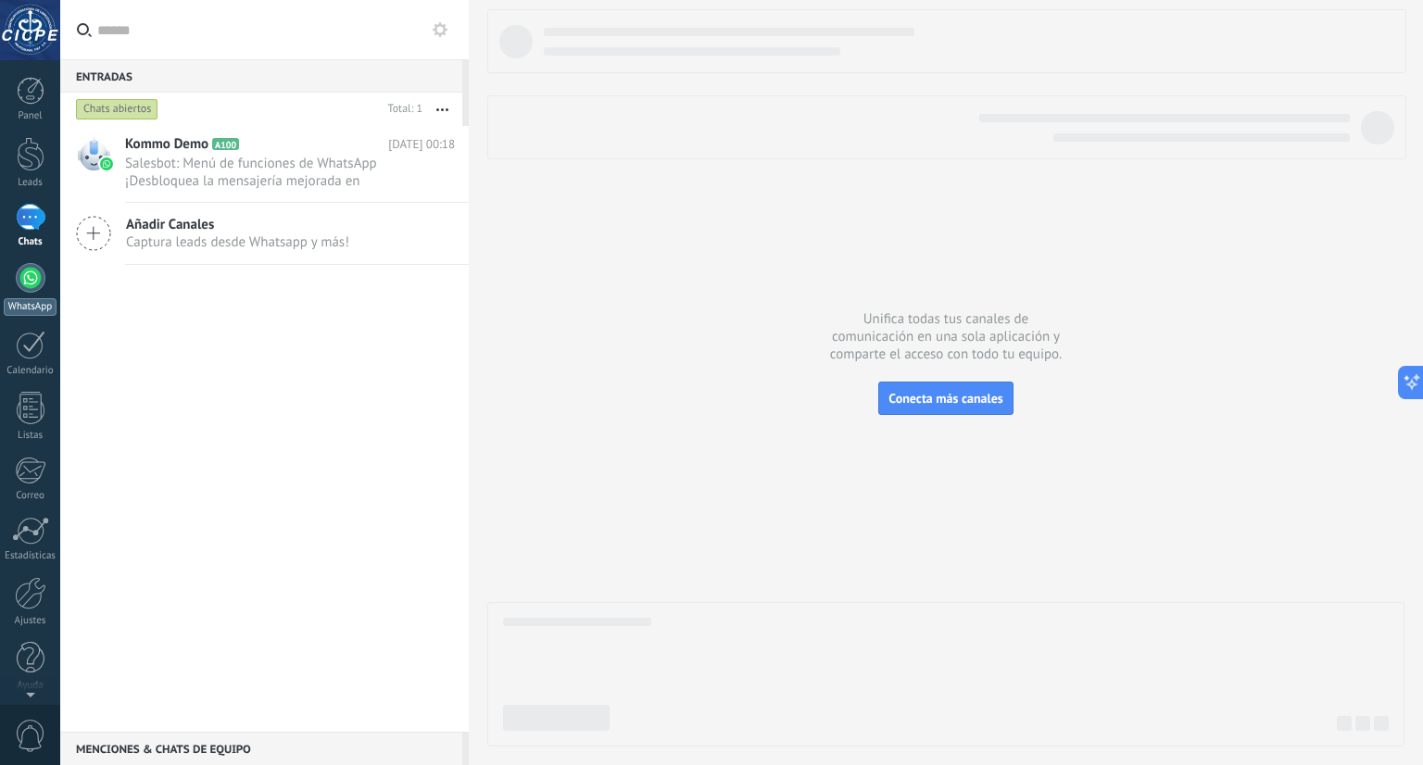
click at [35, 278] on div at bounding box center [31, 278] width 30 height 30
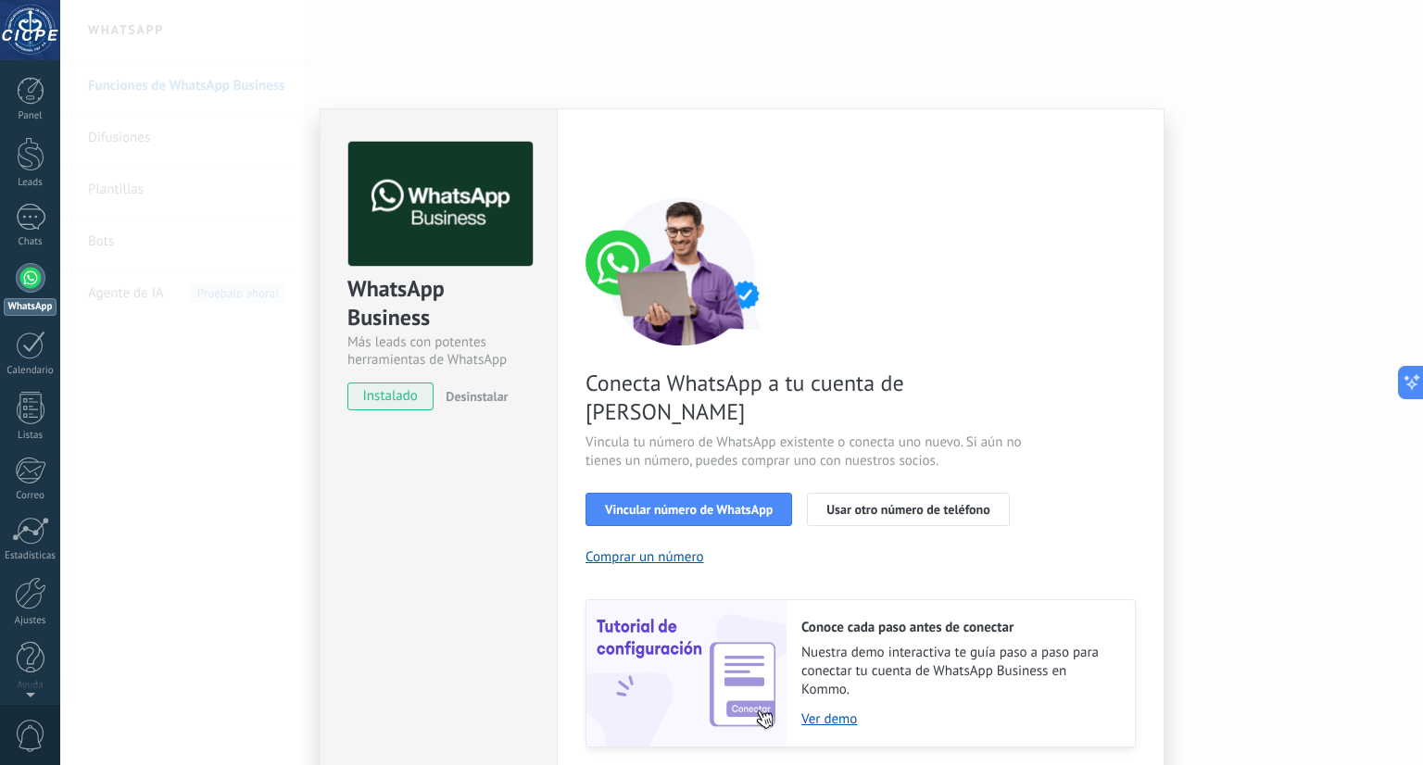
scroll to position [35, 0]
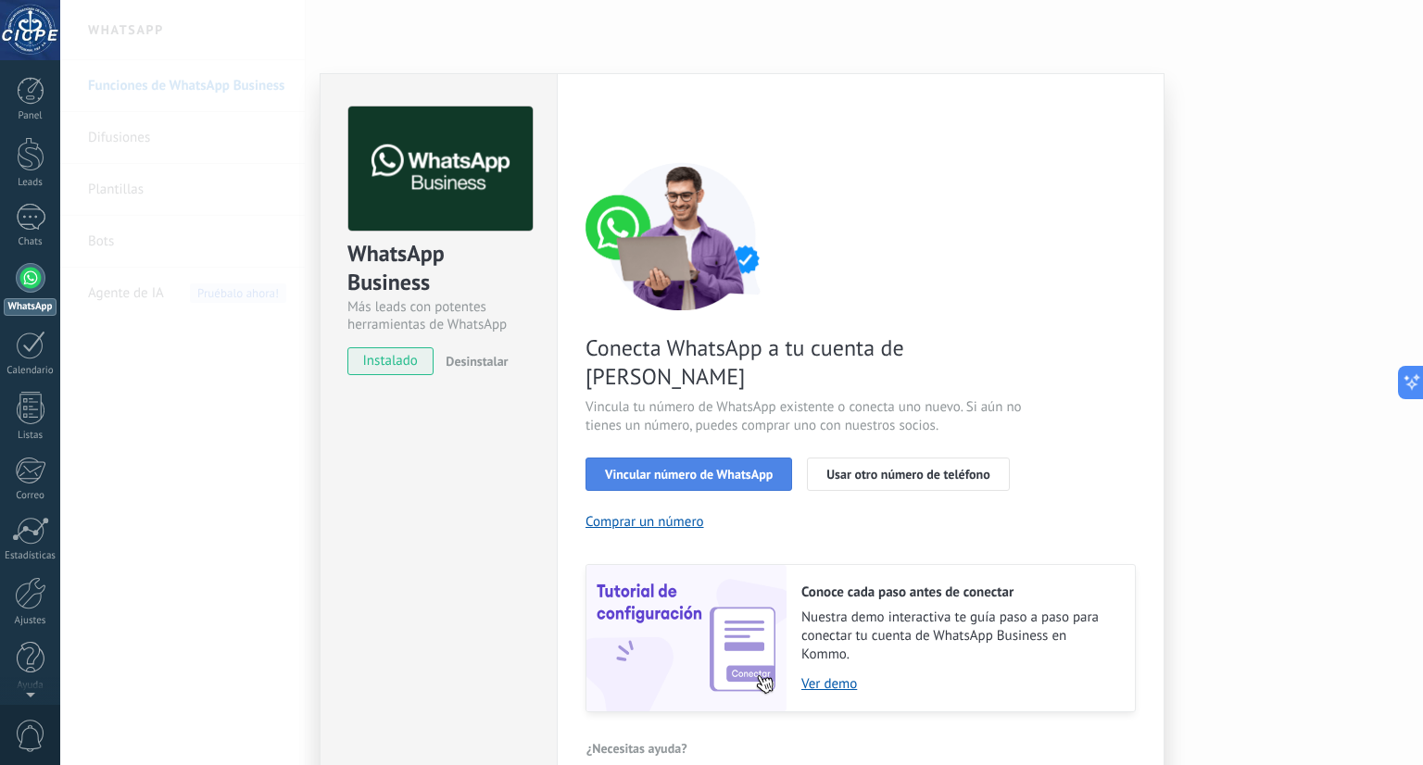
click at [672, 468] on span "Vincular número de WhatsApp" at bounding box center [689, 474] width 168 height 13
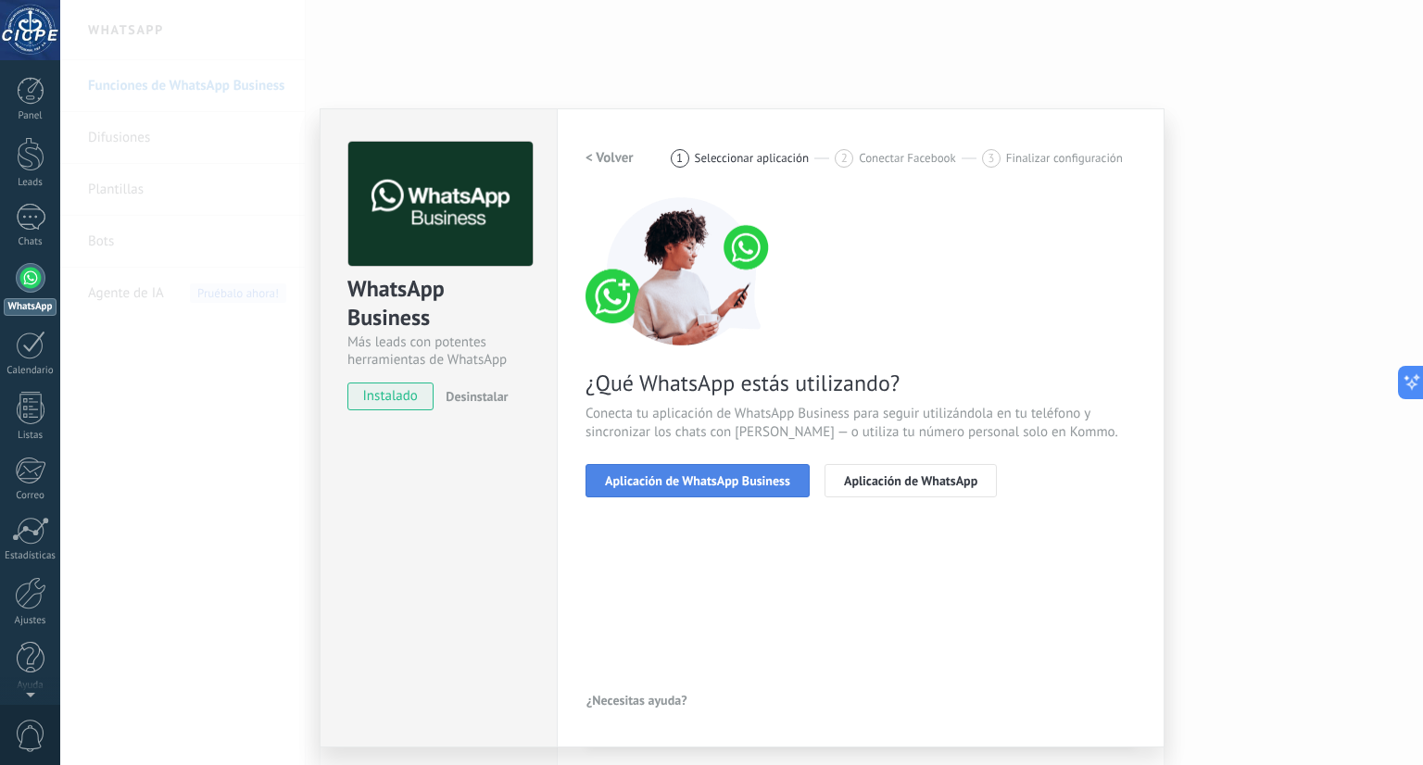
click at [718, 479] on span "Aplicación de WhatsApp Business" at bounding box center [697, 480] width 185 height 13
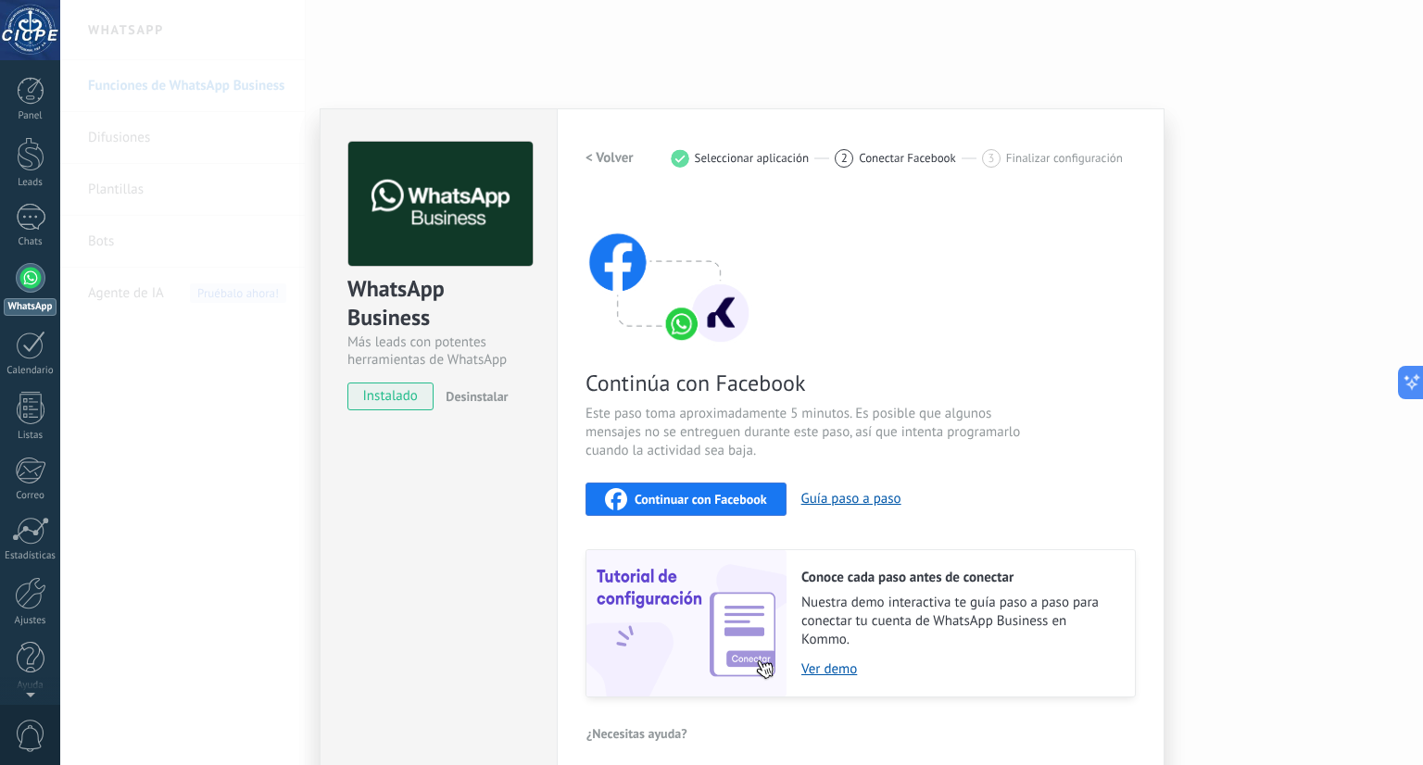
click at [680, 305] on img at bounding box center [669, 271] width 167 height 148
click at [625, 267] on img at bounding box center [669, 271] width 167 height 148
click at [669, 328] on img at bounding box center [669, 271] width 167 height 148
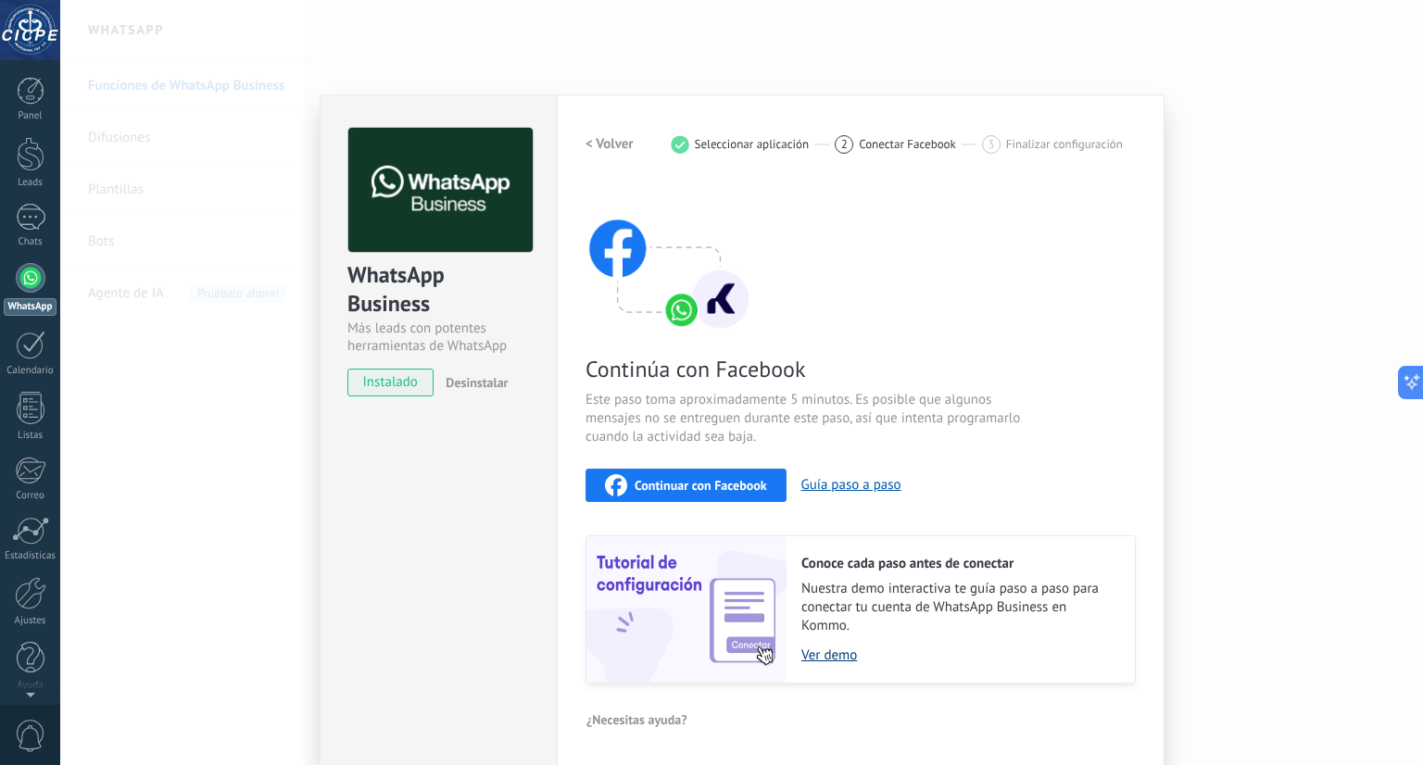
click at [839, 655] on link "Ver demo" at bounding box center [959, 656] width 315 height 18
click at [719, 487] on span "Continuar con Facebook" at bounding box center [701, 485] width 133 height 13
click at [715, 486] on span "Continuar con Facebook" at bounding box center [701, 485] width 133 height 13
click at [627, 78] on div "WhatsApp Business Más leads con potentes herramientas de WhatsApp instalado Des…" at bounding box center [741, 382] width 1363 height 765
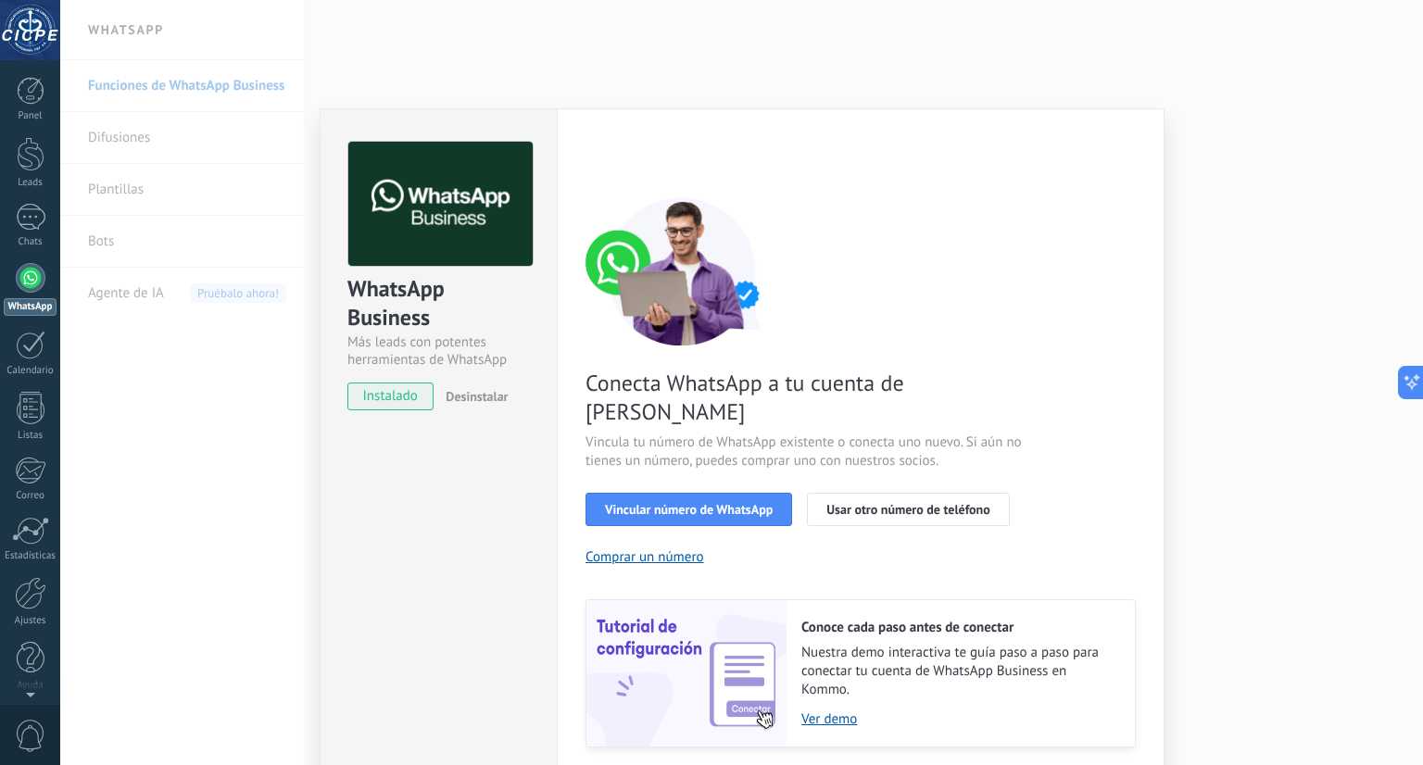
scroll to position [0, 0]
click at [372, 63] on div "WhatsApp Business Más leads con potentes herramientas de WhatsApp instalado Des…" at bounding box center [741, 382] width 1363 height 765
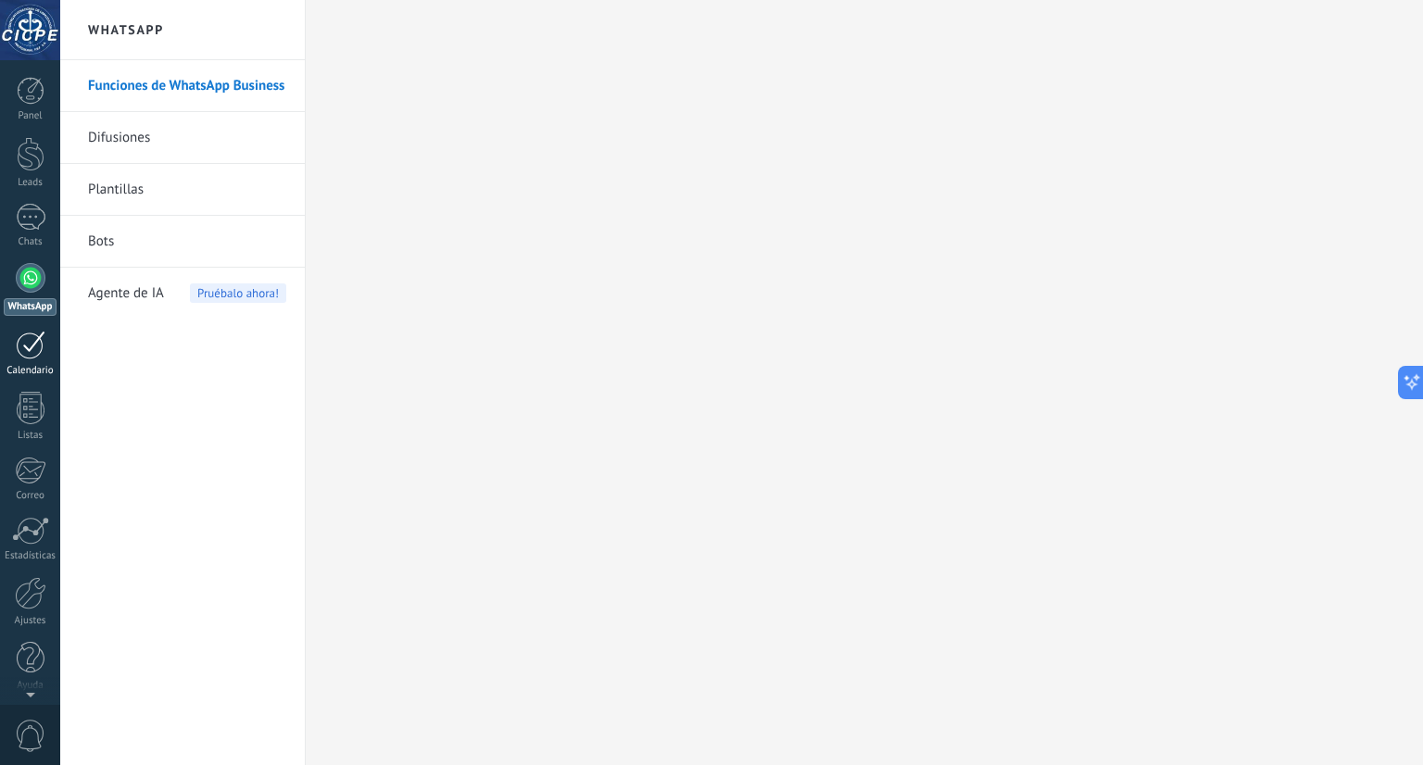
click at [26, 356] on div at bounding box center [31, 345] width 30 height 29
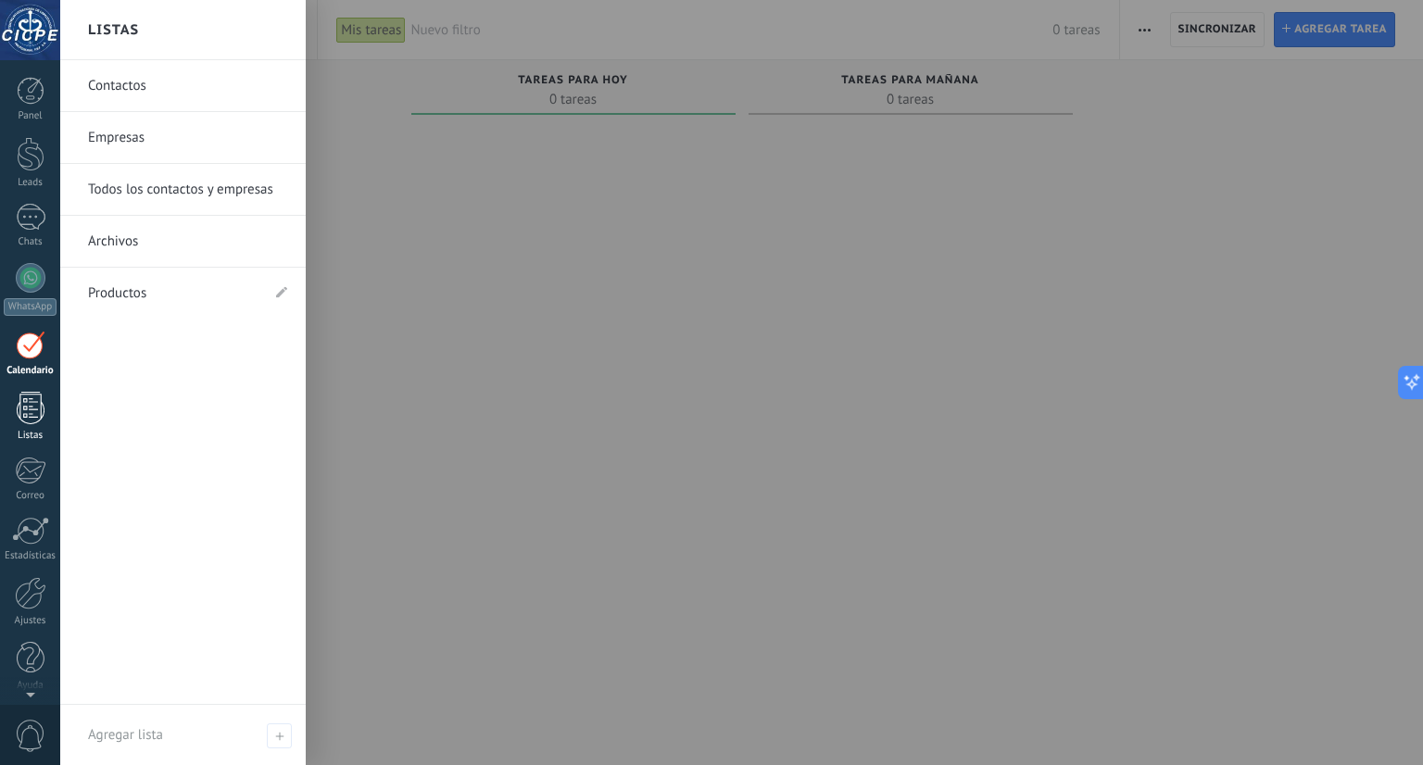
click at [32, 415] on div at bounding box center [31, 408] width 28 height 32
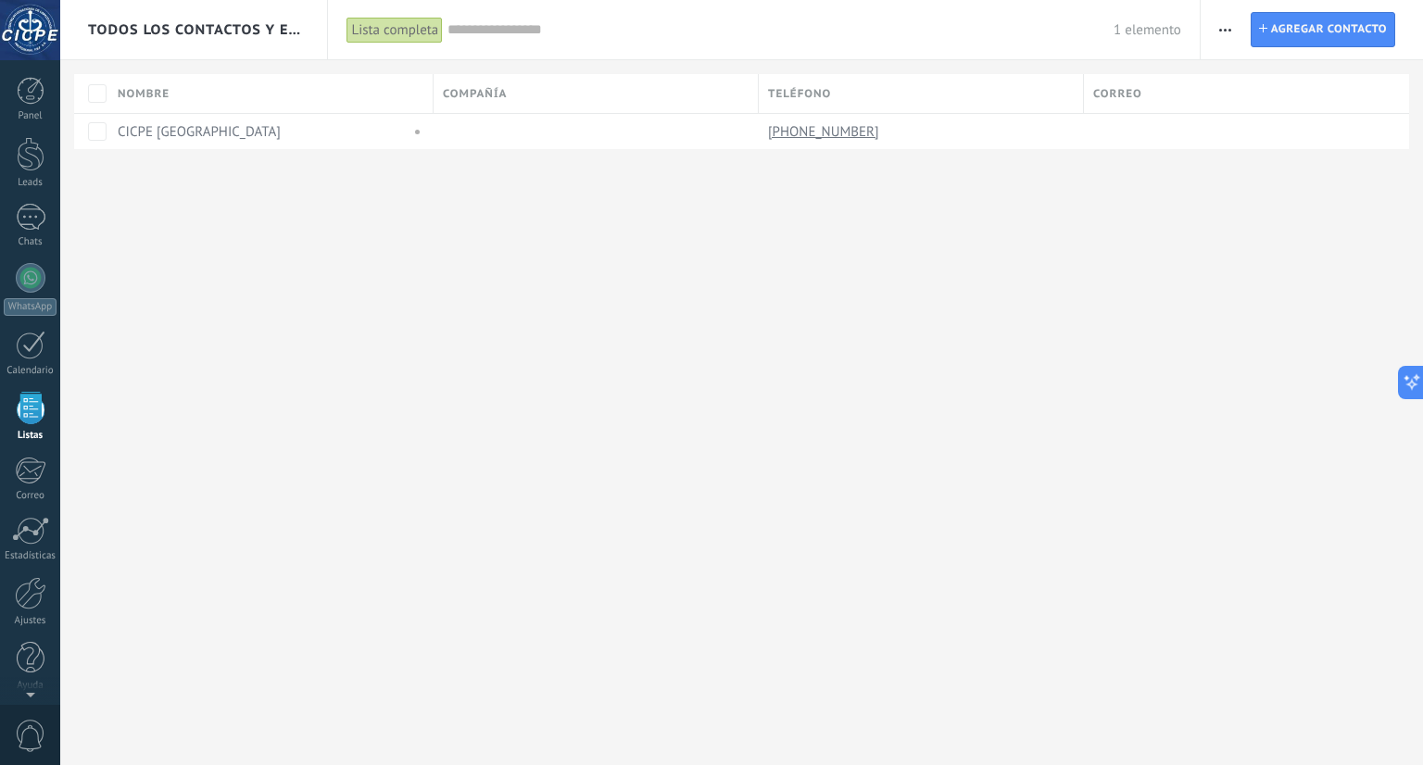
click at [22, 35] on div at bounding box center [30, 30] width 60 height 60
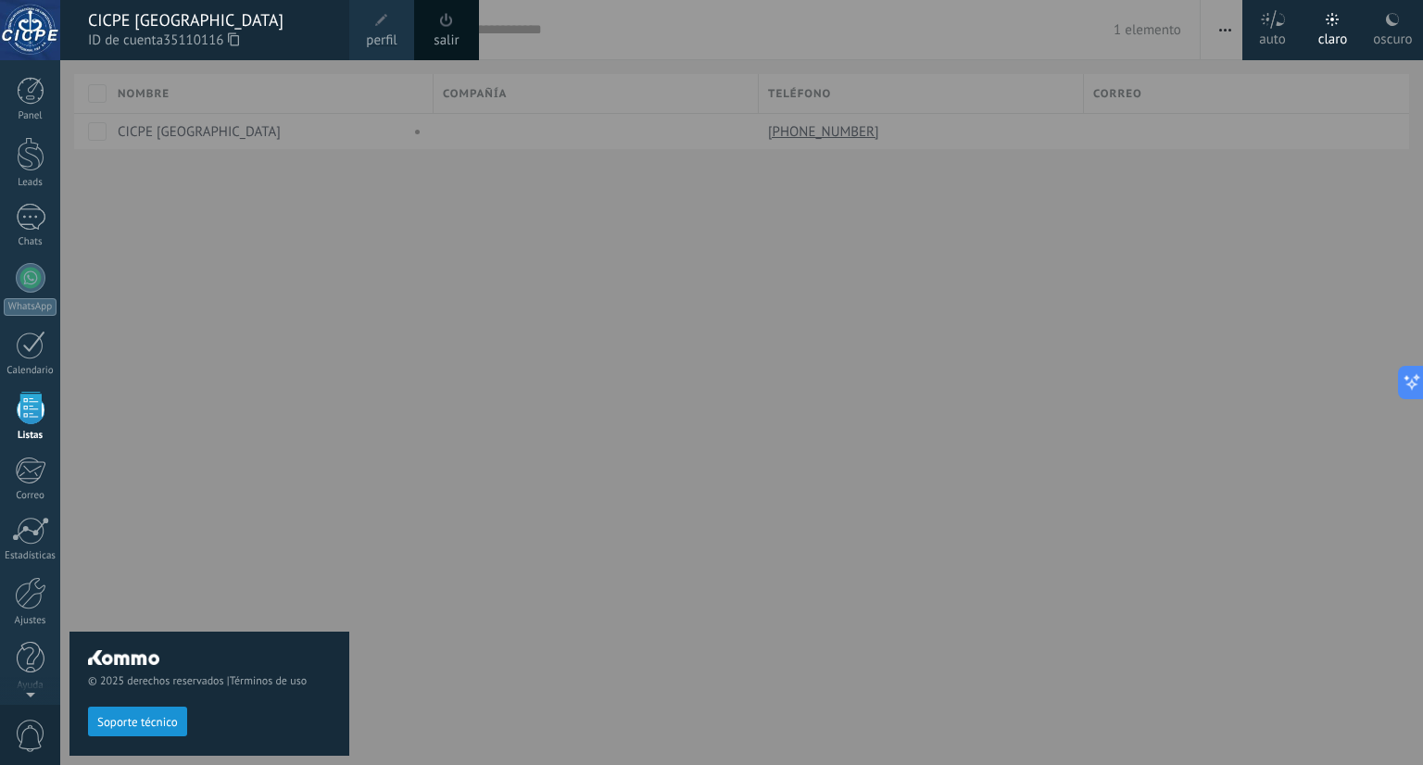
click at [1049, 334] on div at bounding box center [771, 382] width 1423 height 765
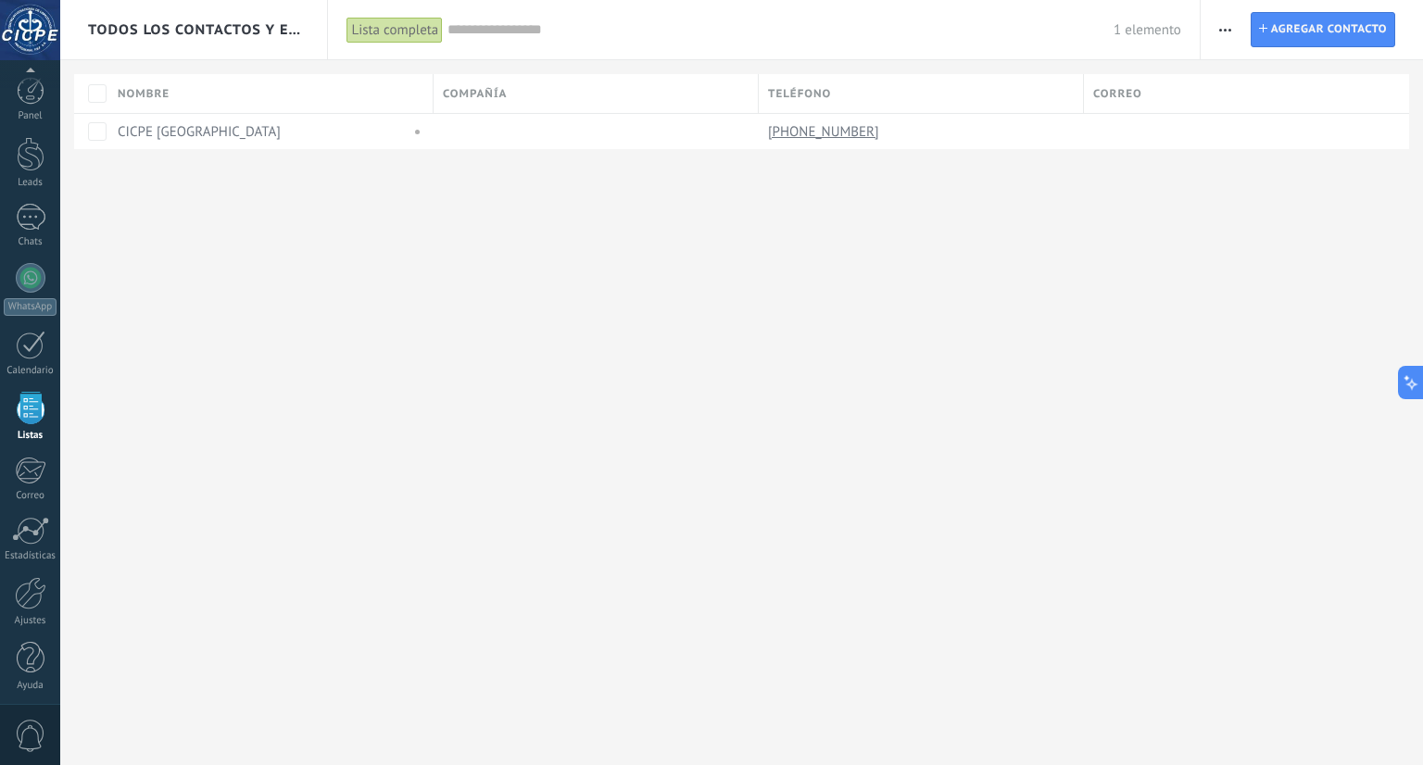
scroll to position [5, 0]
